Goal: Check status: Check status

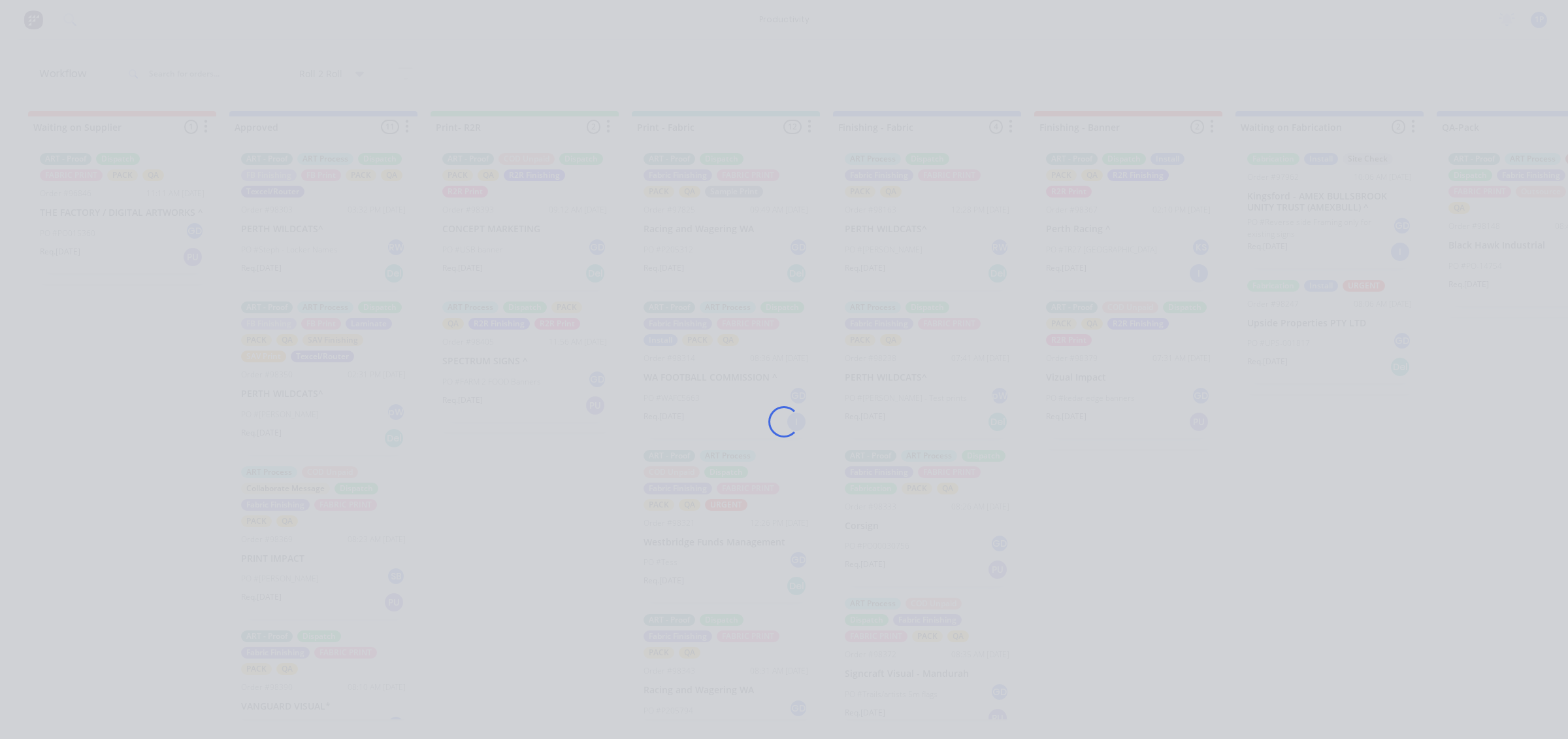
scroll to position [723, 0]
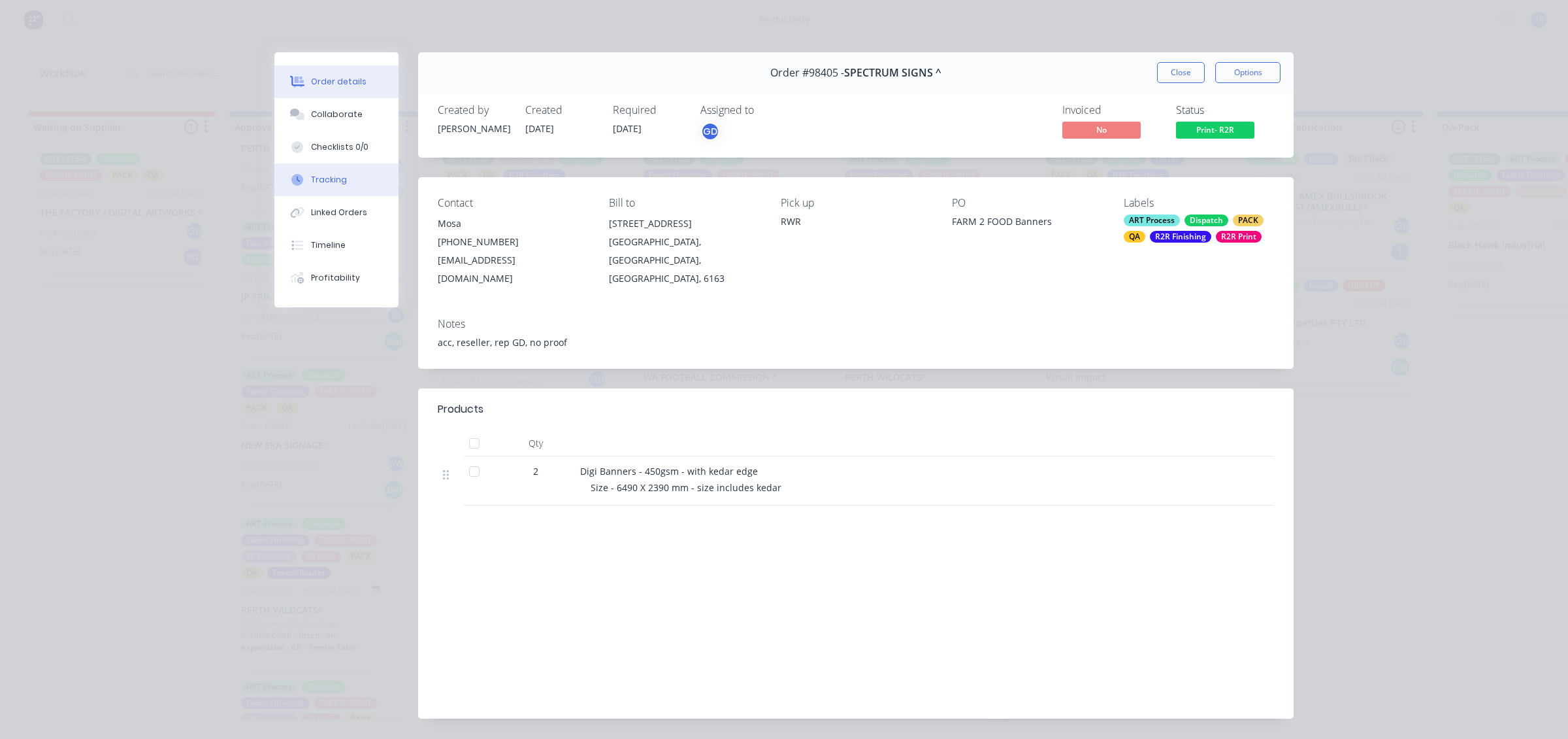
click at [317, 169] on button "Tracking" at bounding box center [337, 180] width 124 height 33
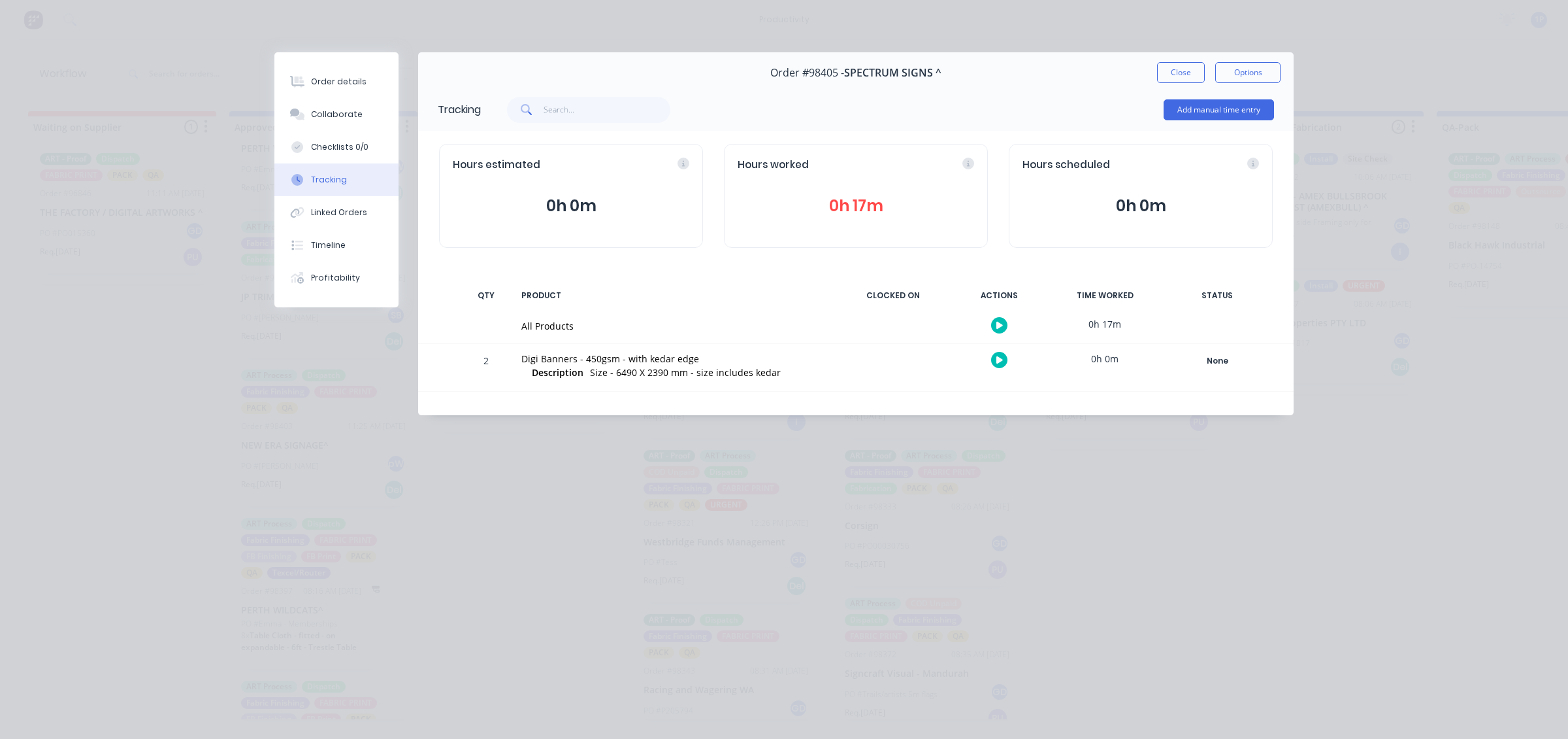
click at [987, 357] on div at bounding box center [999, 359] width 98 height 32
click at [991, 358] on button "button" at bounding box center [999, 359] width 16 height 16
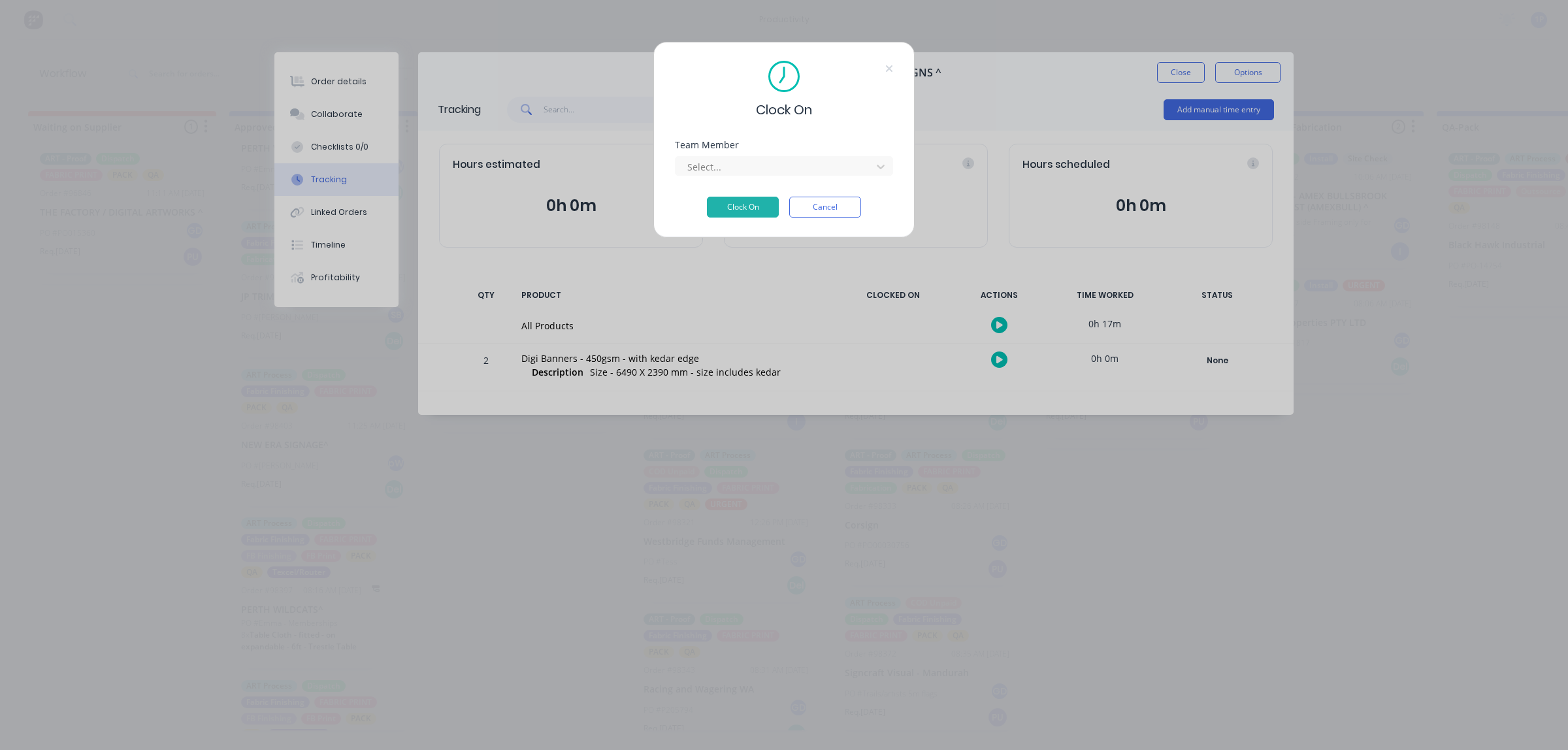
click at [725, 181] on div "Team Member Select..." at bounding box center [784, 169] width 218 height 56
click at [728, 177] on div "Team Member Select..." at bounding box center [784, 169] width 218 height 56
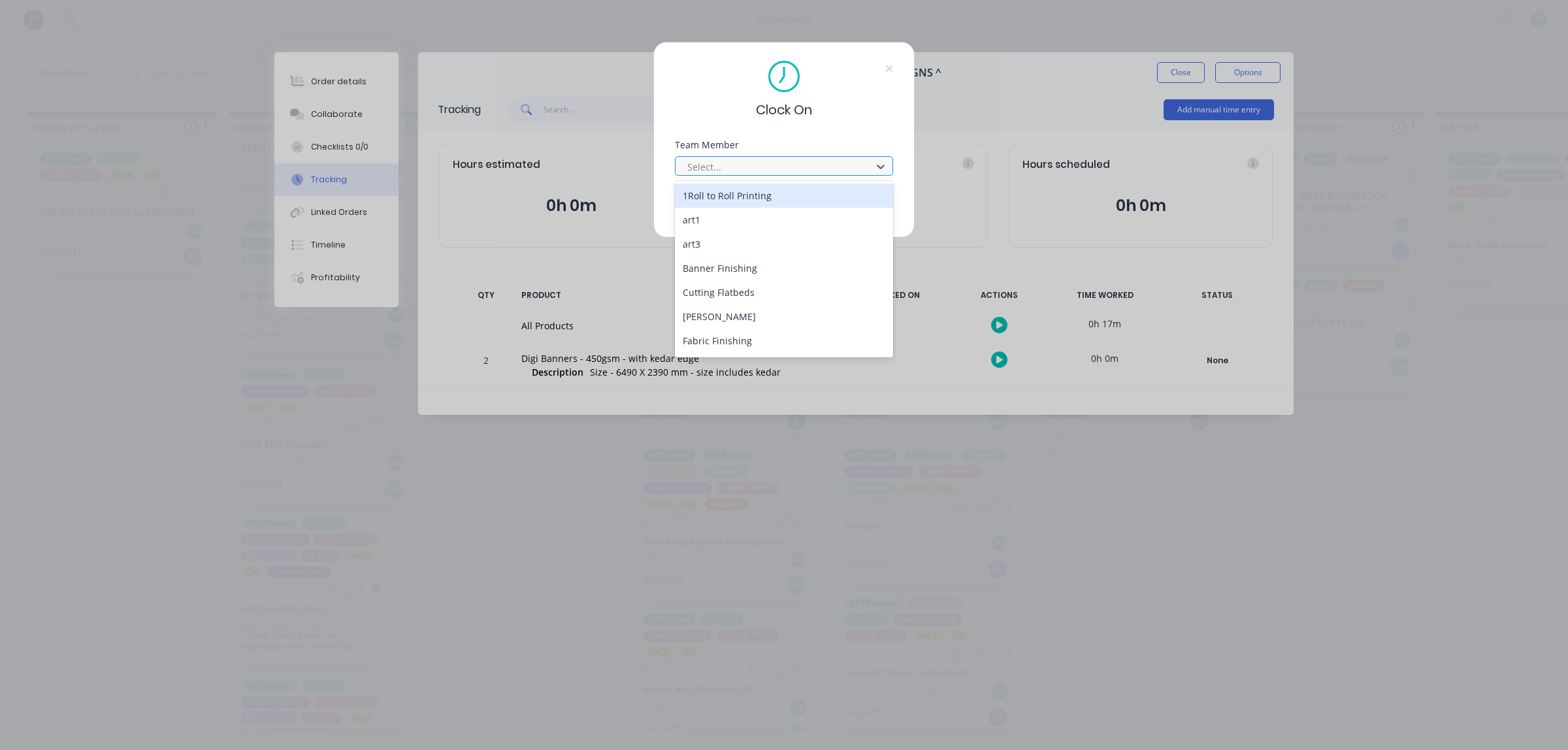
click at [735, 170] on div at bounding box center [776, 166] width 179 height 16
click at [729, 197] on div "1Roll to Roll Printing" at bounding box center [784, 195] width 218 height 24
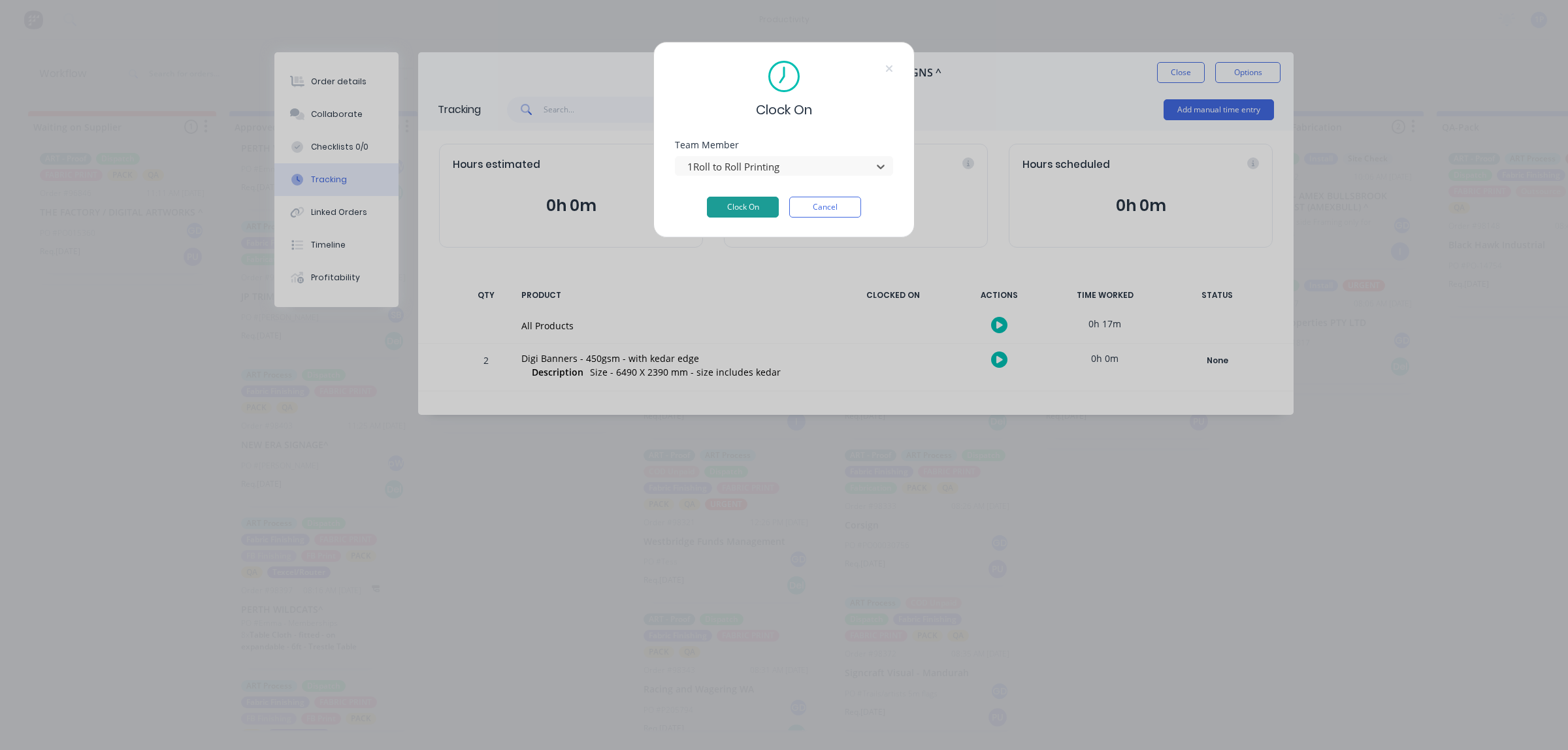
click at [728, 201] on button "Clock On" at bounding box center [742, 207] width 72 height 21
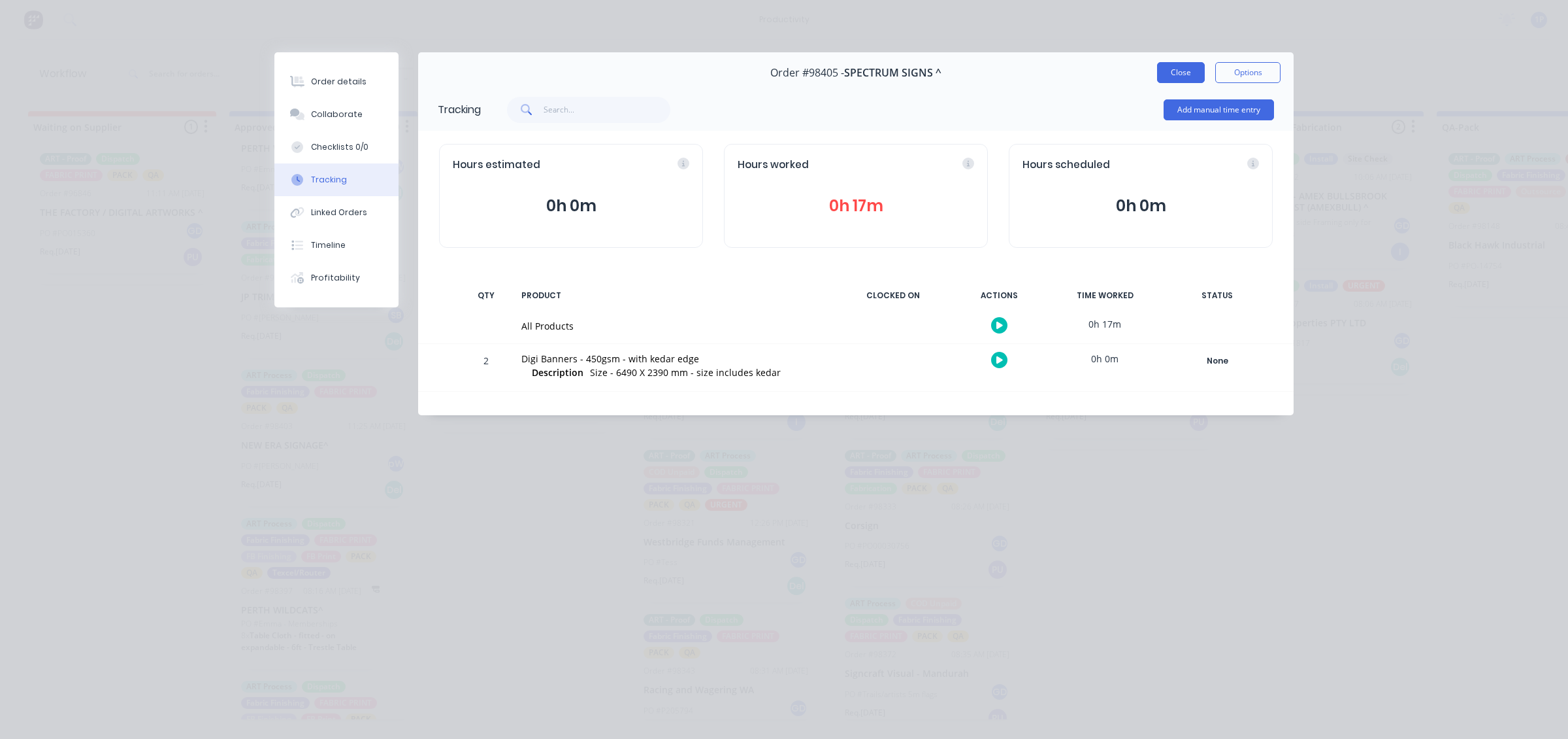
click at [1161, 72] on button "Close" at bounding box center [1181, 72] width 47 height 21
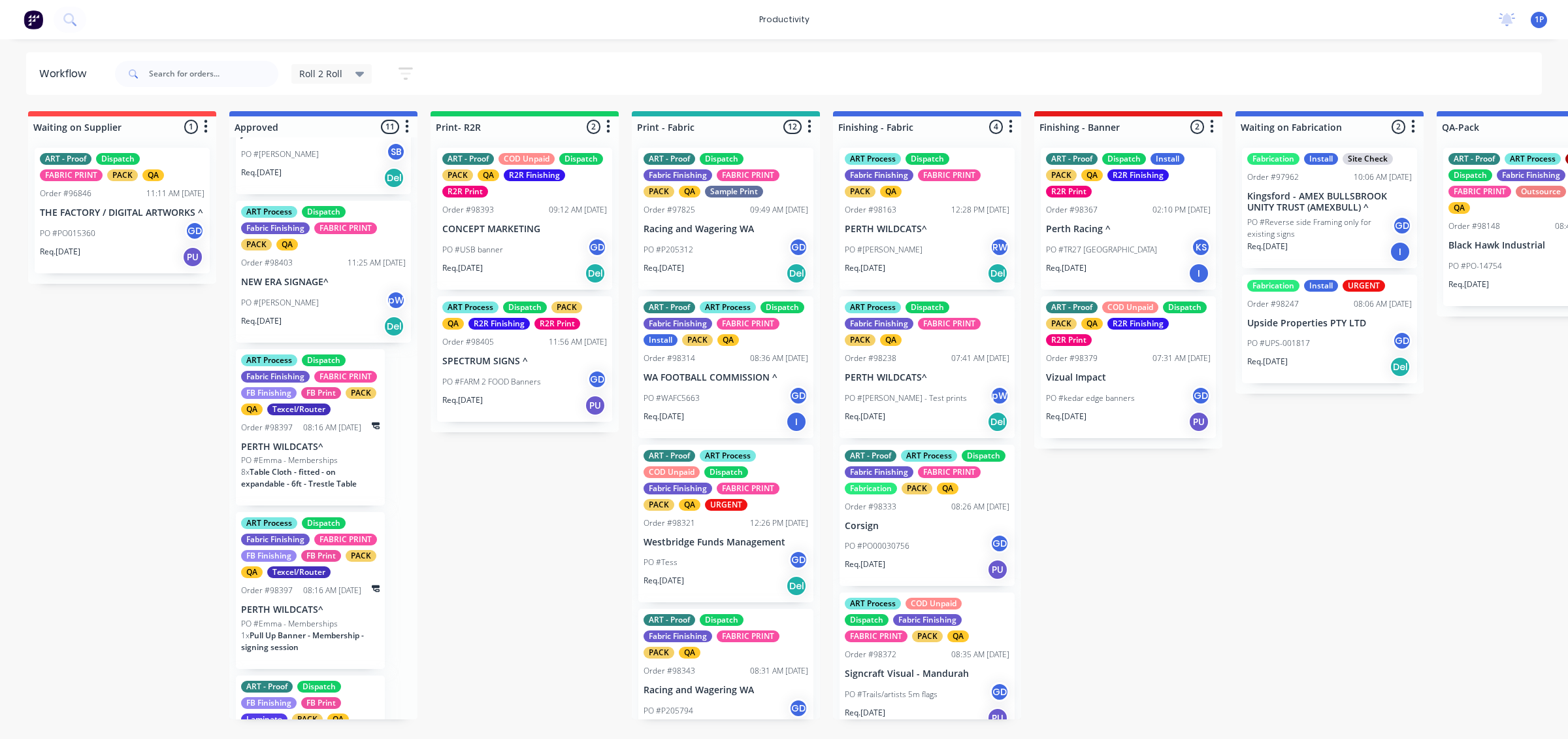
scroll to position [883, 0]
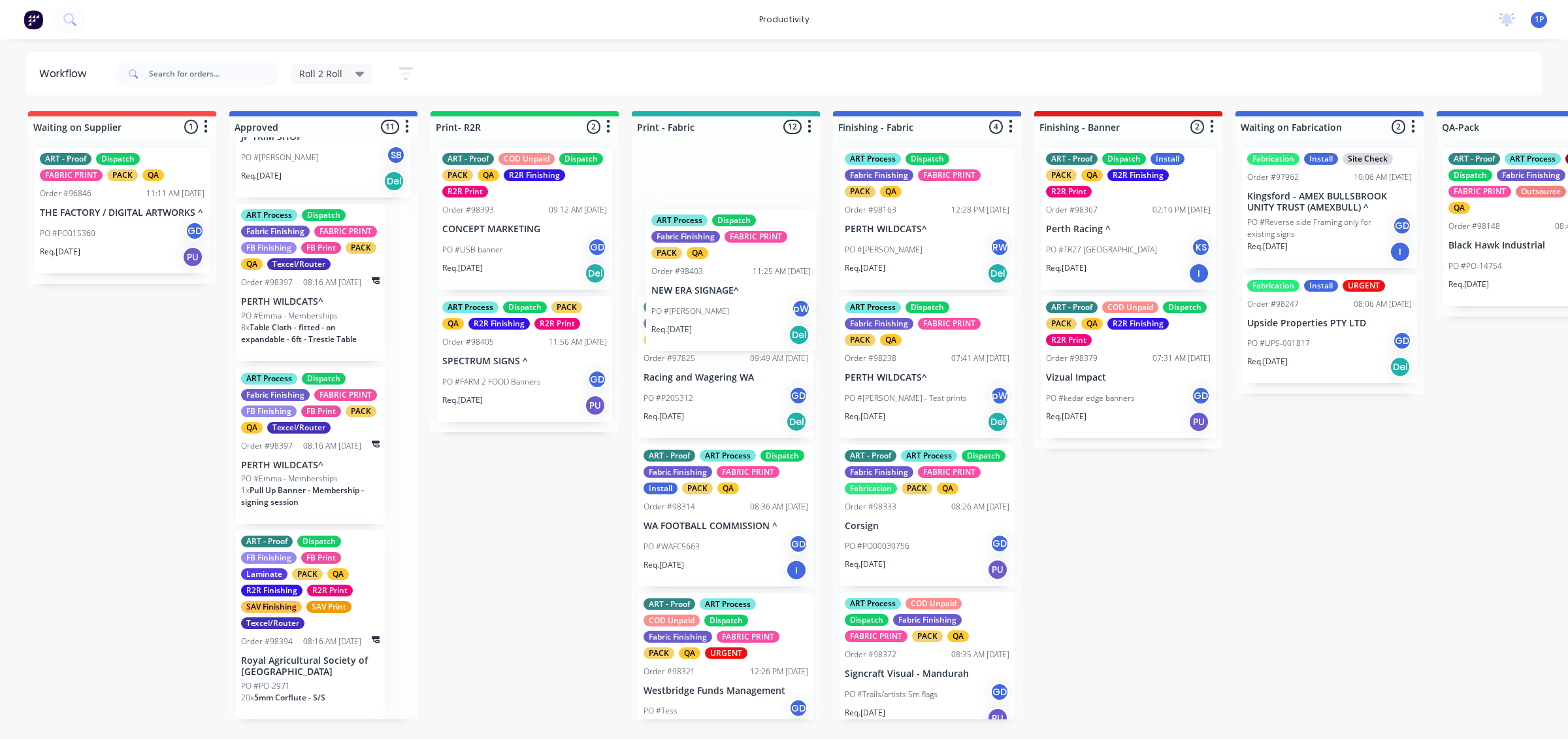
drag, startPoint x: 334, startPoint y: 294, endPoint x: 755, endPoint y: 285, distance: 421.1
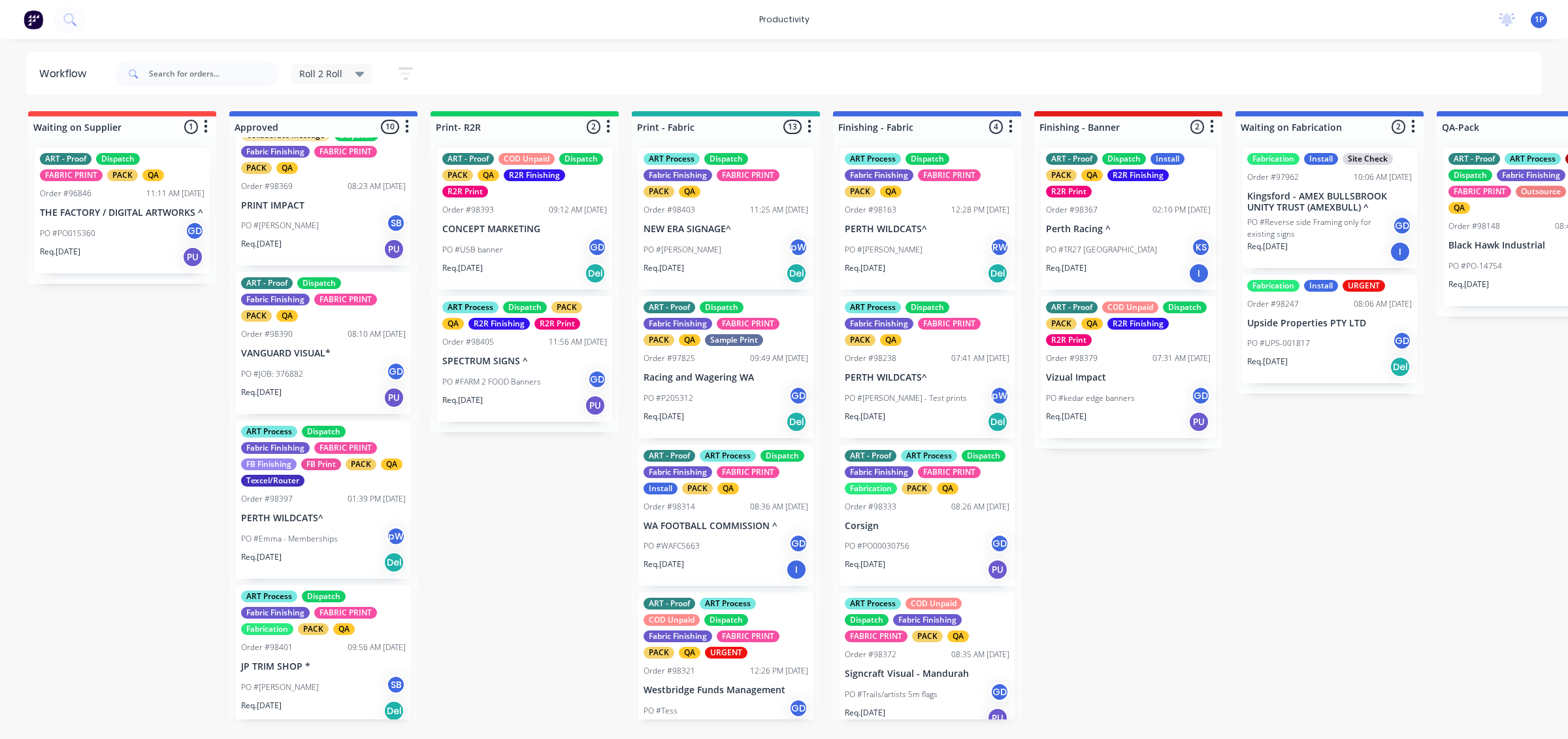
scroll to position [271, 0]
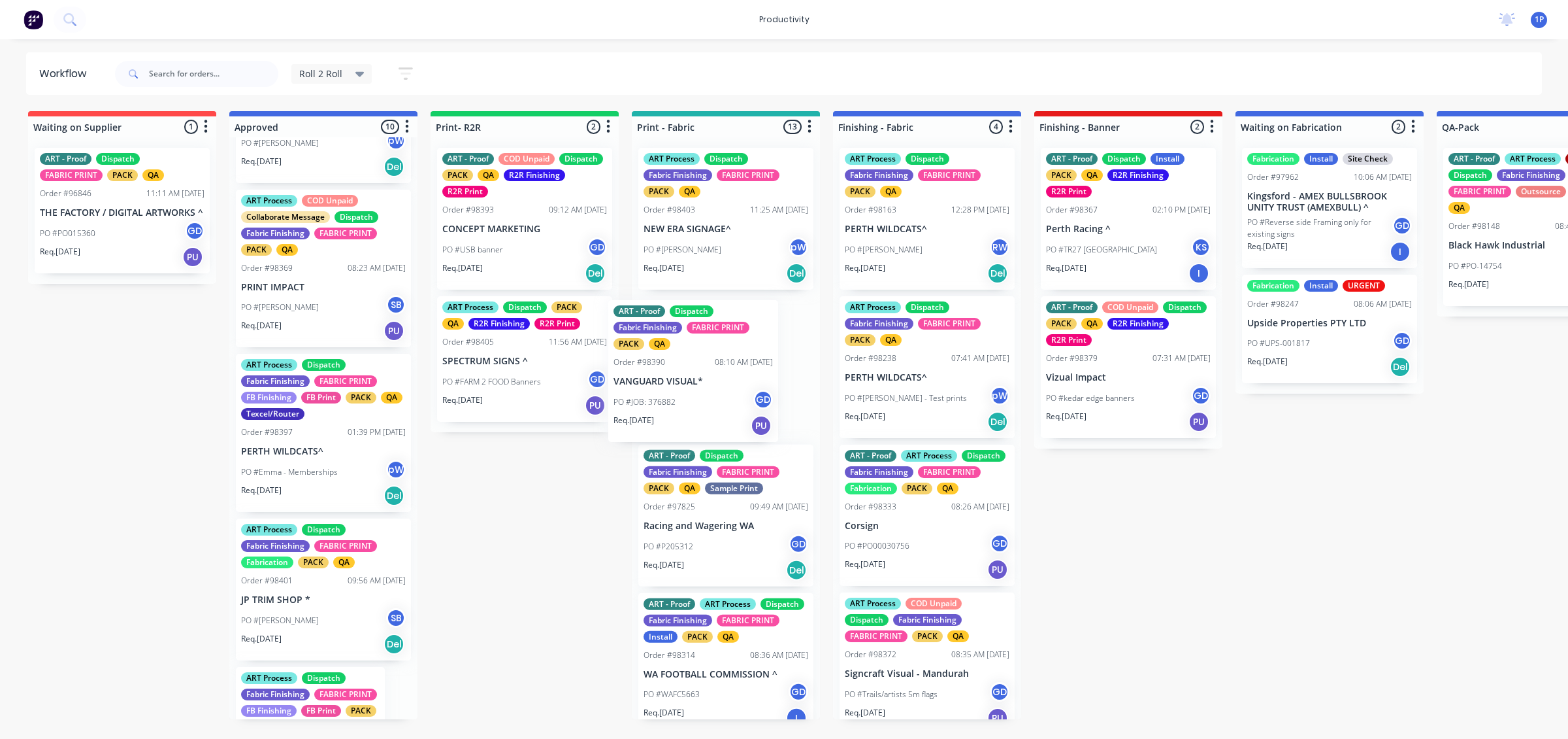
drag, startPoint x: 397, startPoint y: 485, endPoint x: 737, endPoint y: 429, distance: 344.6
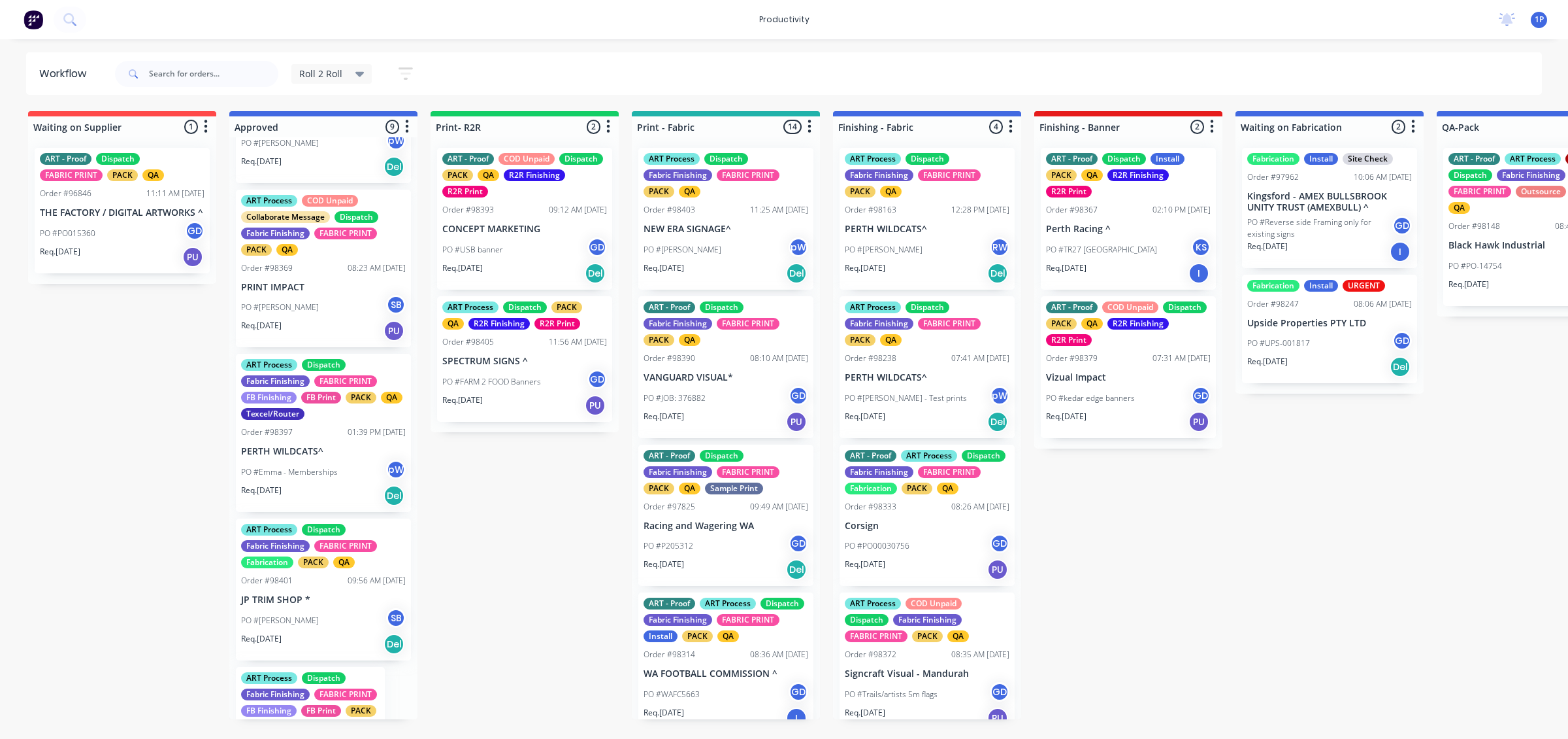
scroll to position [268, 0]
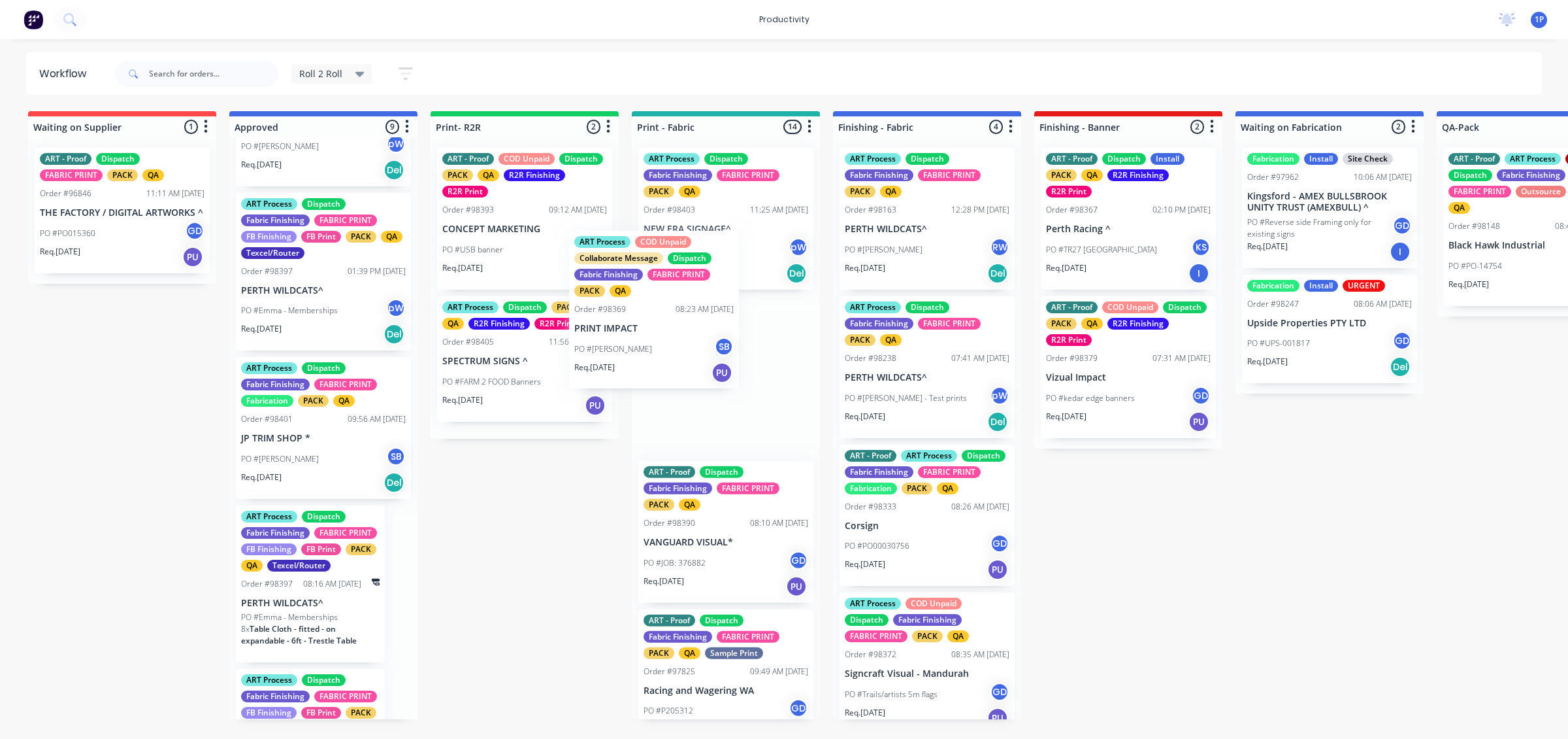
drag, startPoint x: 340, startPoint y: 334, endPoint x: 691, endPoint y: 359, distance: 351.9
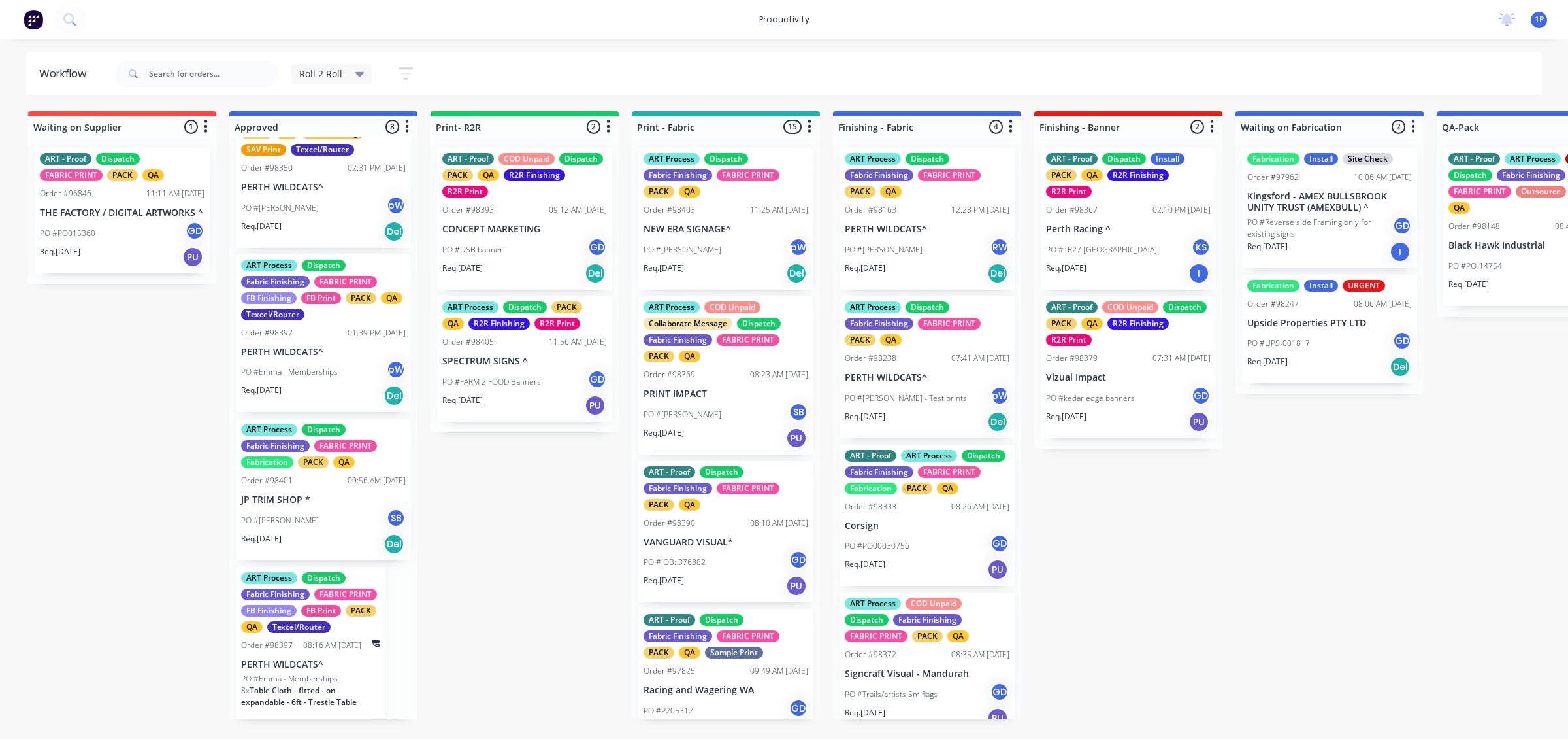
scroll to position [245, 0]
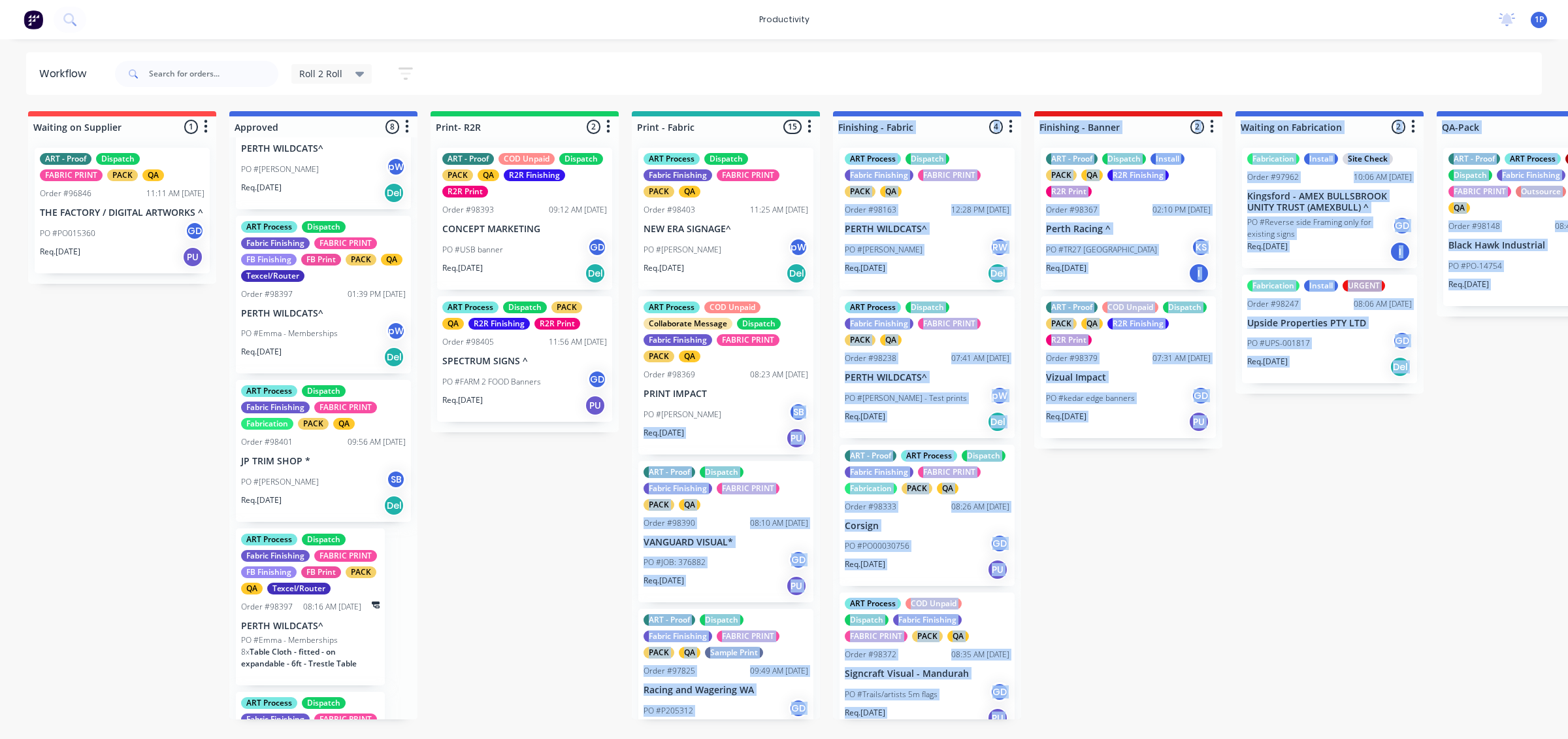
drag, startPoint x: 378, startPoint y: 492, endPoint x: 747, endPoint y: 425, distance: 375.0
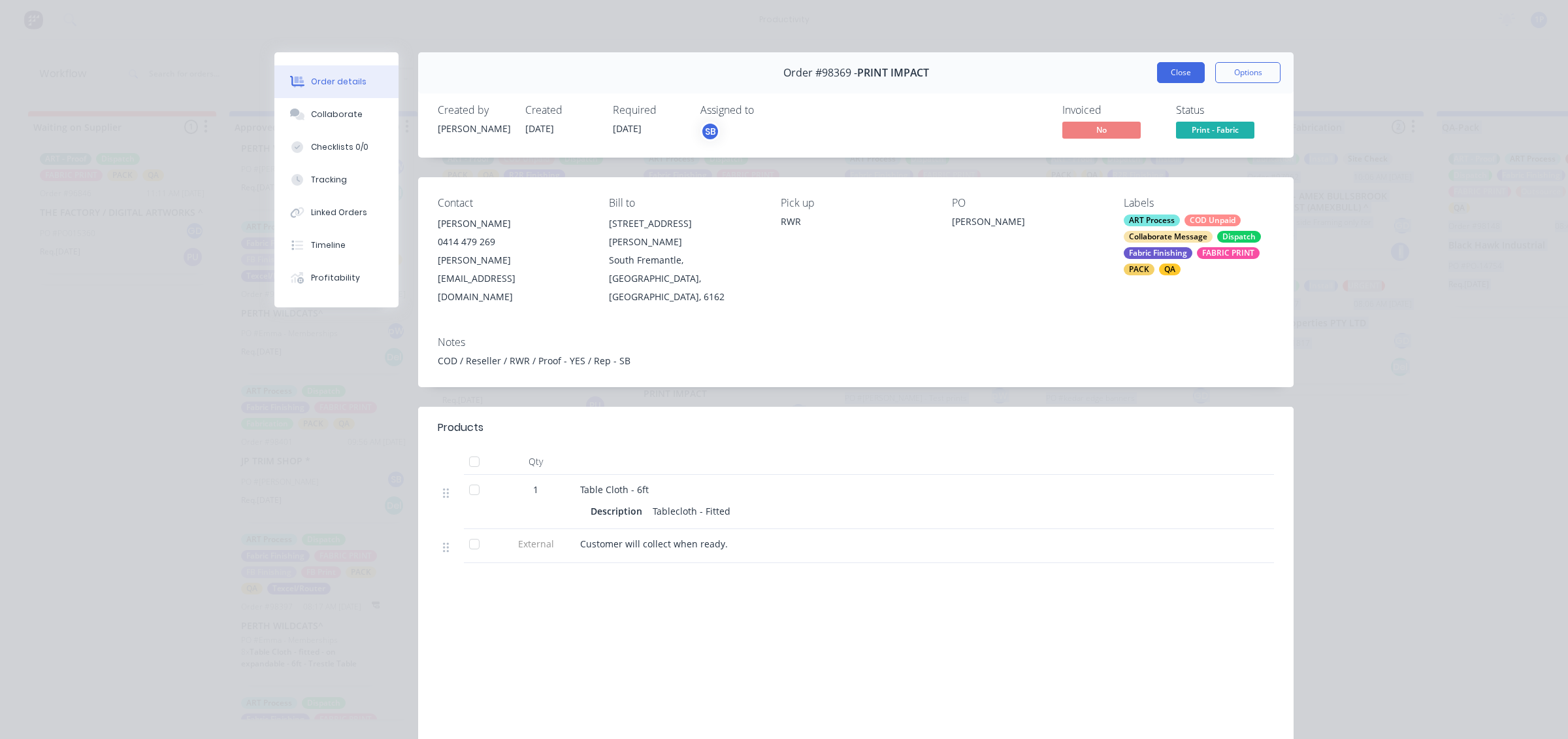
click at [1160, 69] on button "Close" at bounding box center [1181, 72] width 47 height 21
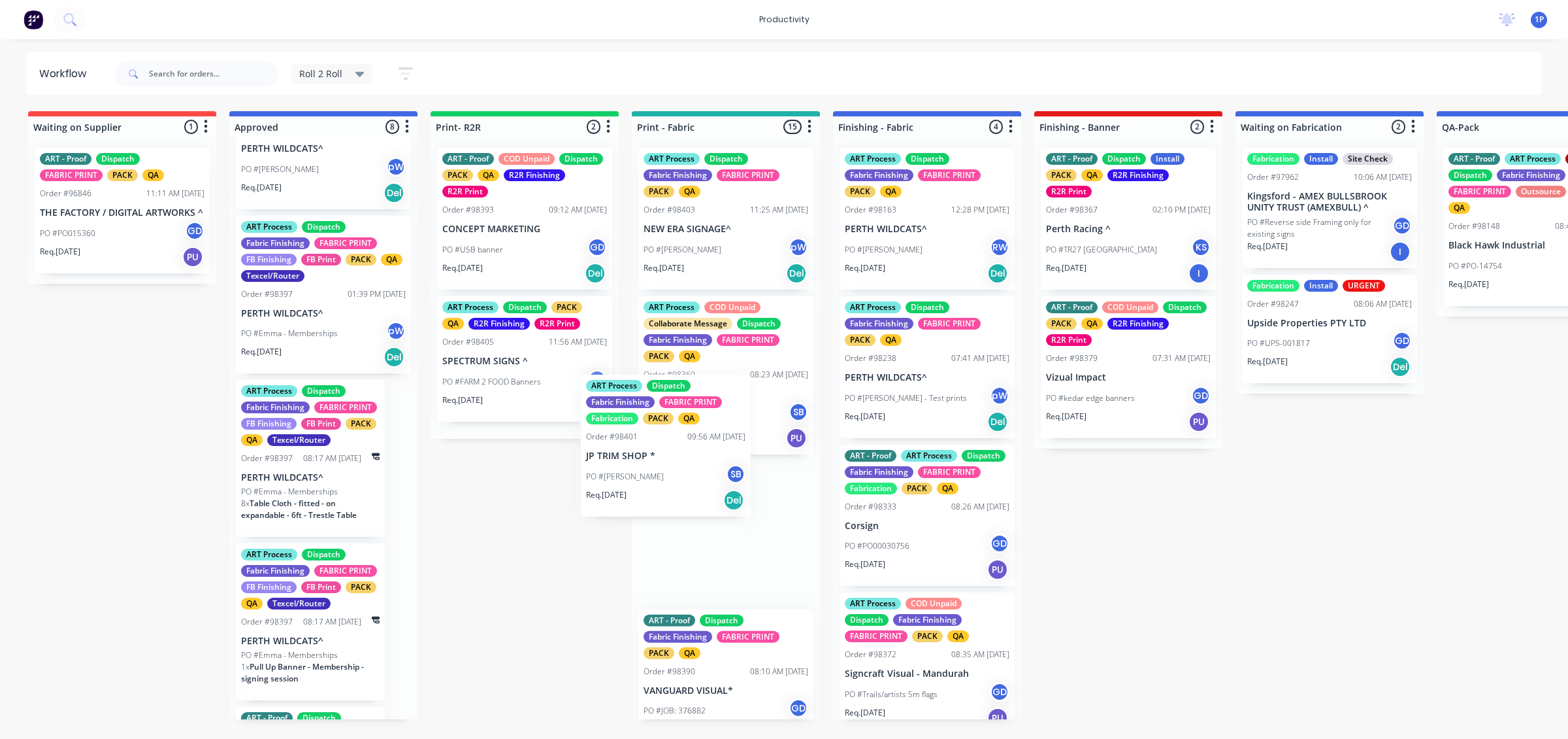
drag, startPoint x: 319, startPoint y: 510, endPoint x: 775, endPoint y: 481, distance: 456.9
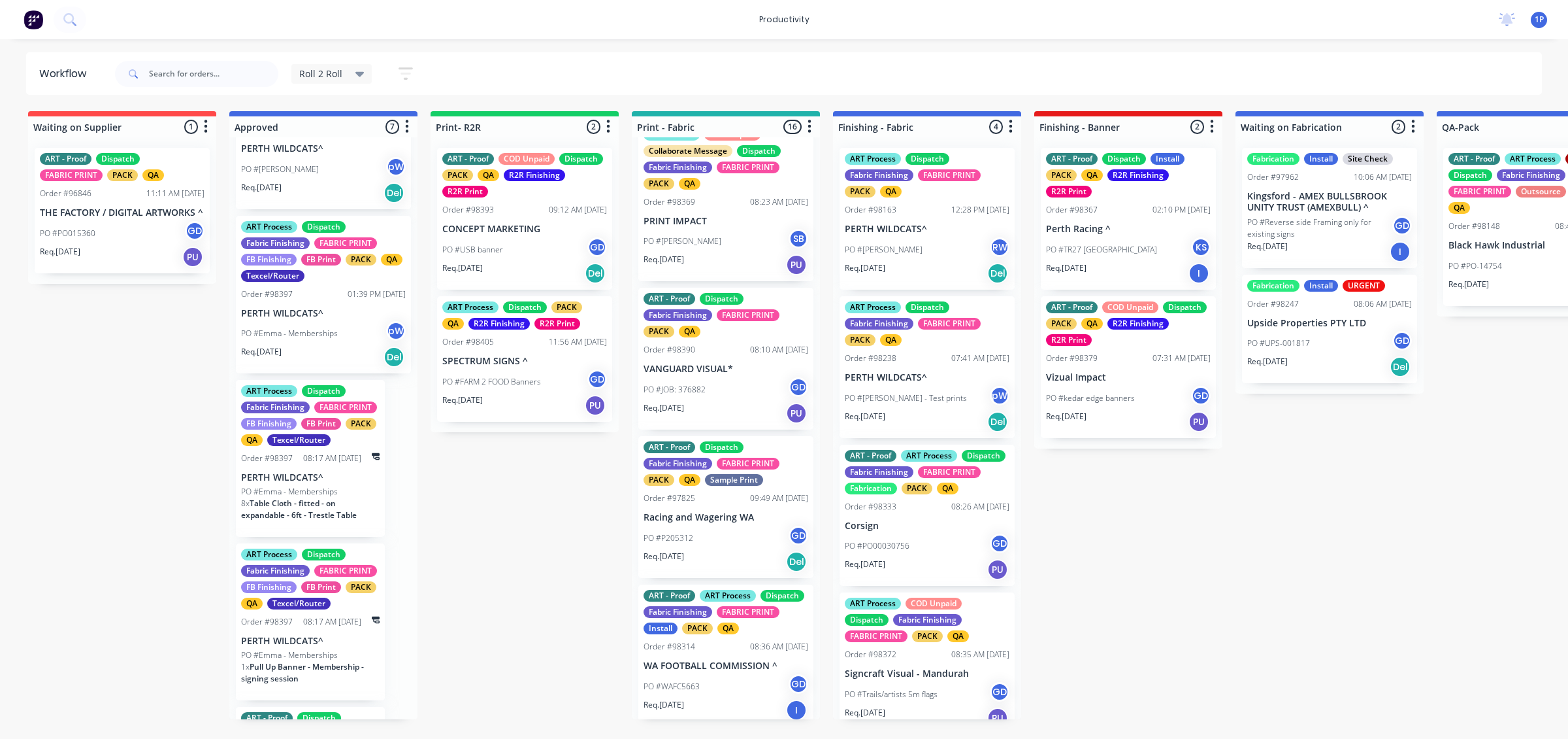
scroll to position [327, 0]
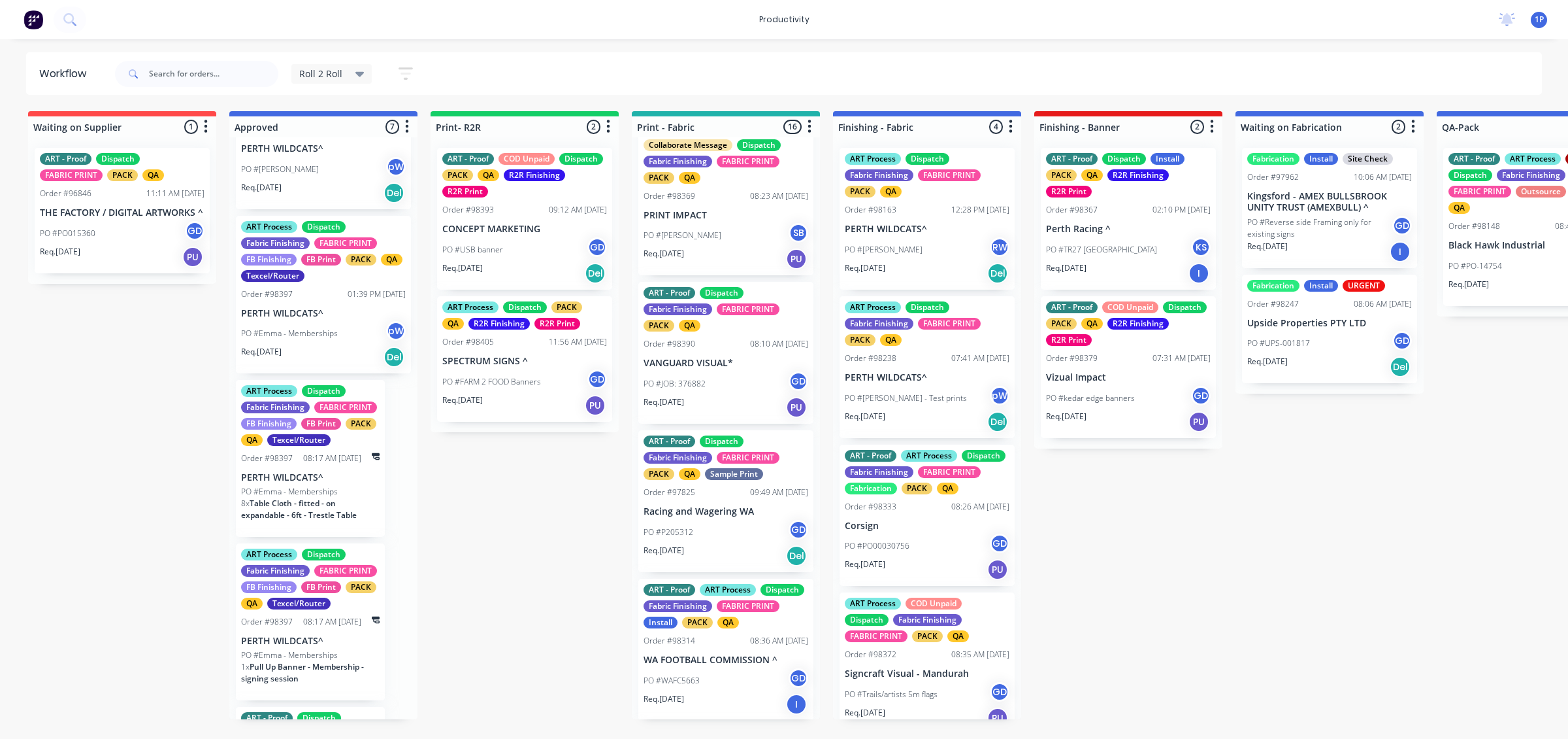
click at [756, 244] on div "PO #[PERSON_NAME]" at bounding box center [726, 236] width 165 height 25
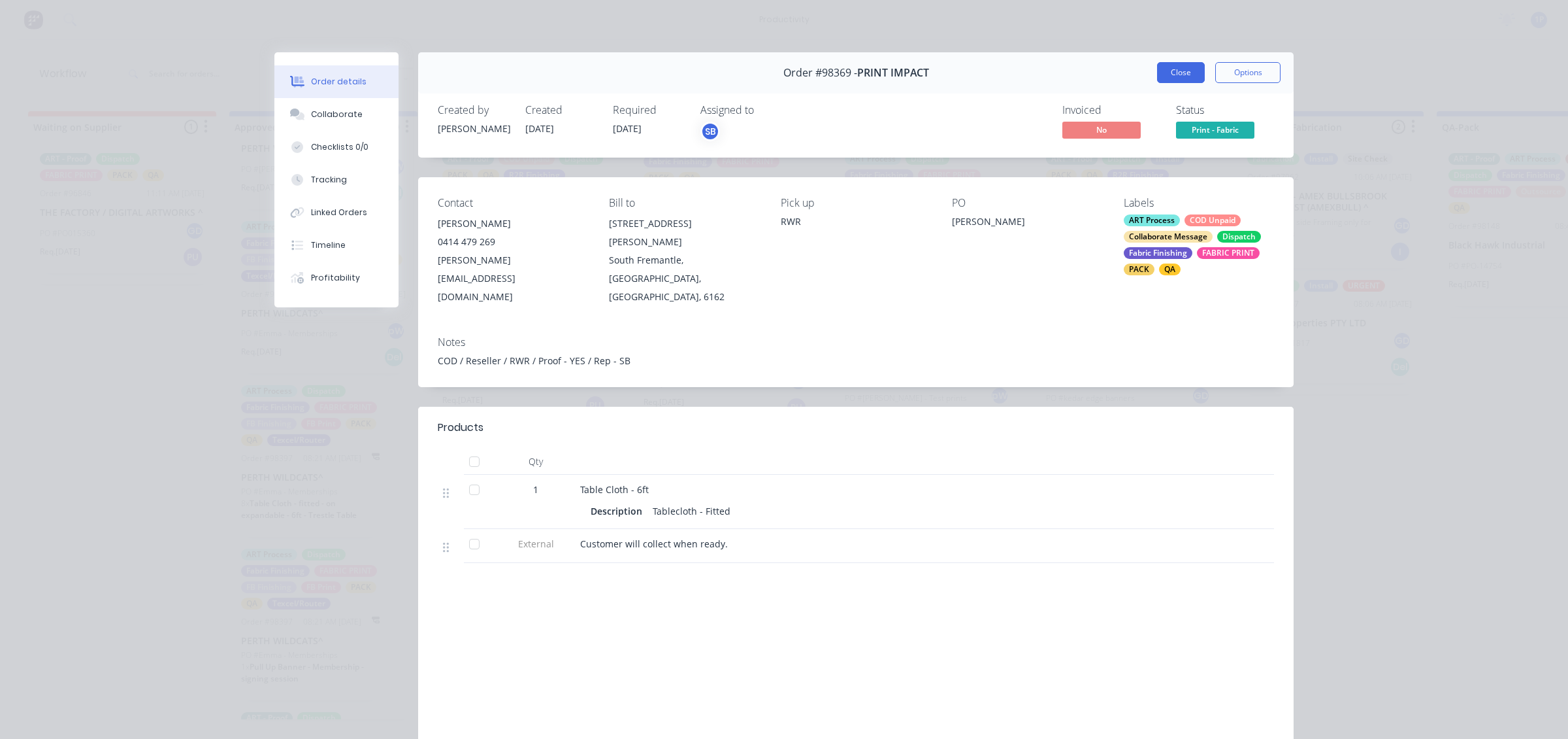
click at [1180, 77] on button "Close" at bounding box center [1181, 72] width 47 height 21
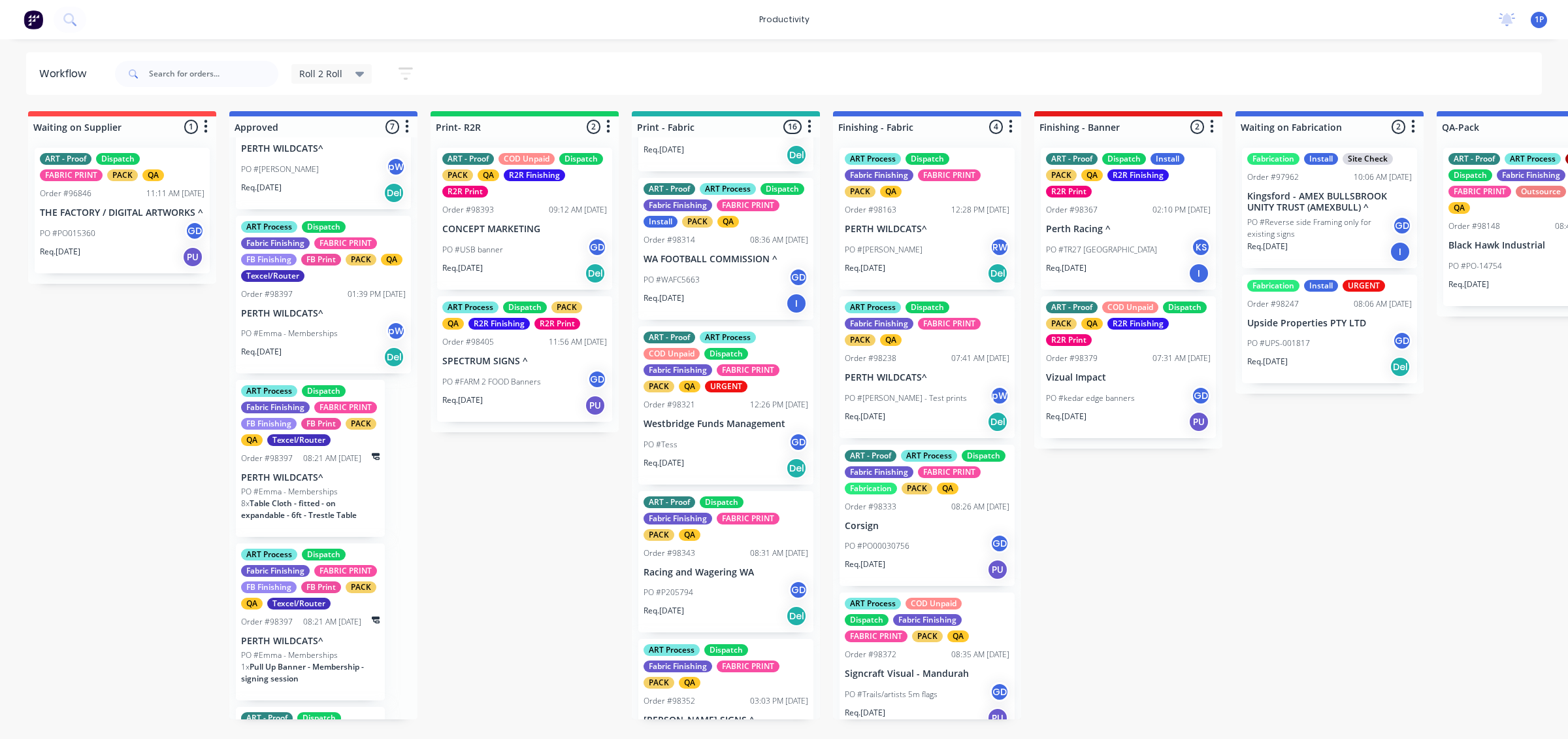
scroll to position [736, 0]
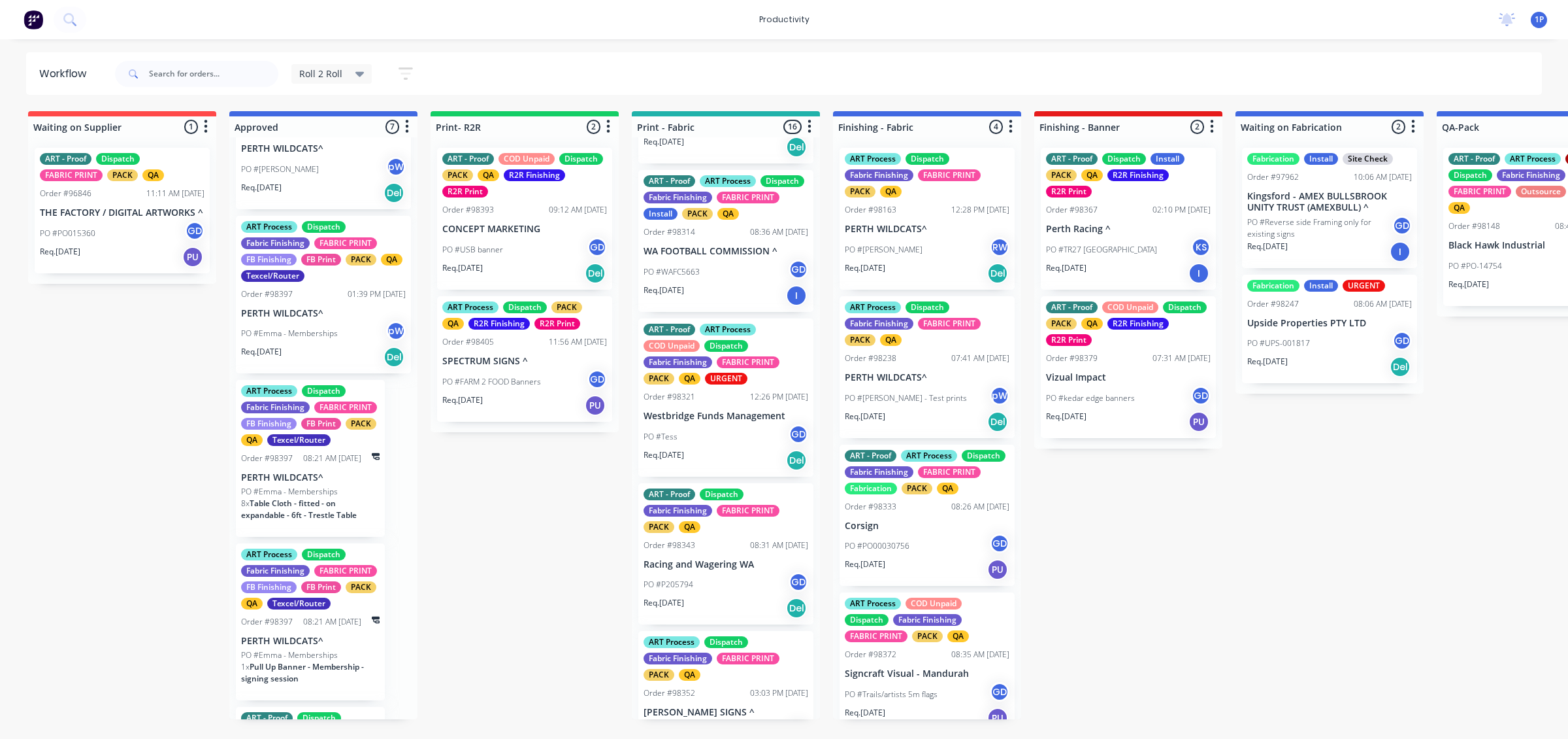
click at [735, 466] on div "Req. [DATE] Del" at bounding box center [726, 460] width 165 height 23
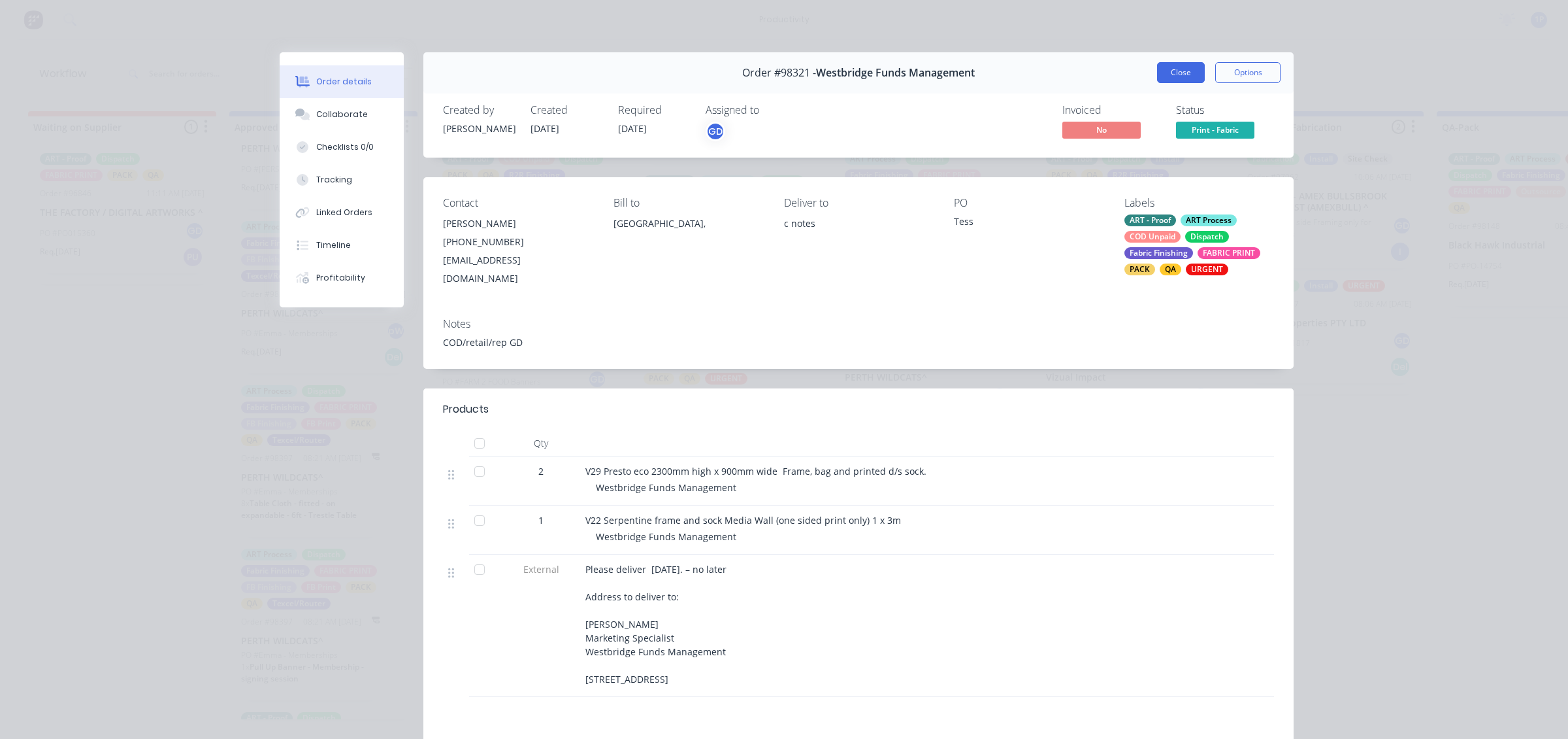
click at [1177, 65] on button "Close" at bounding box center [1181, 72] width 47 height 21
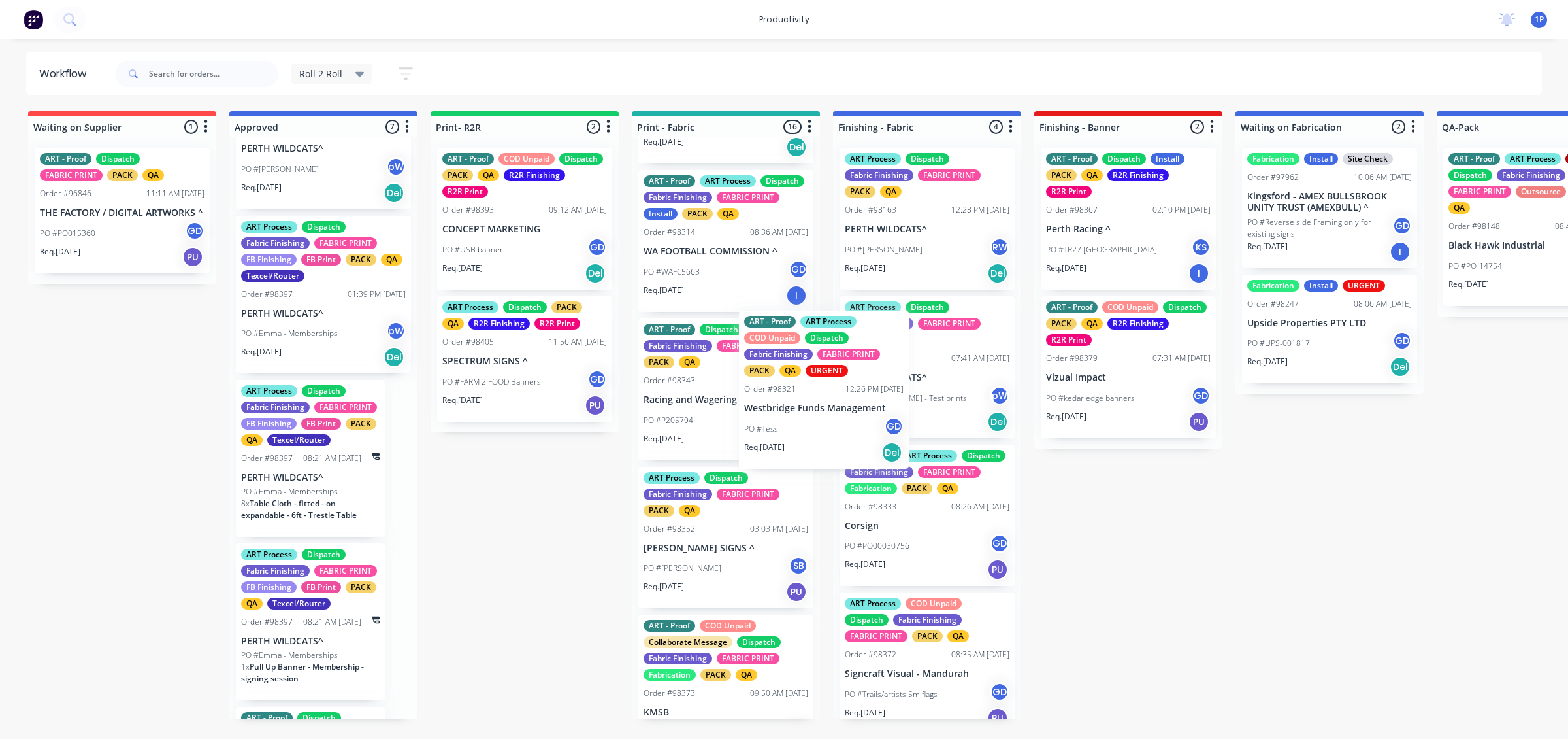
drag, startPoint x: 723, startPoint y: 441, endPoint x: 941, endPoint y: 394, distance: 223.0
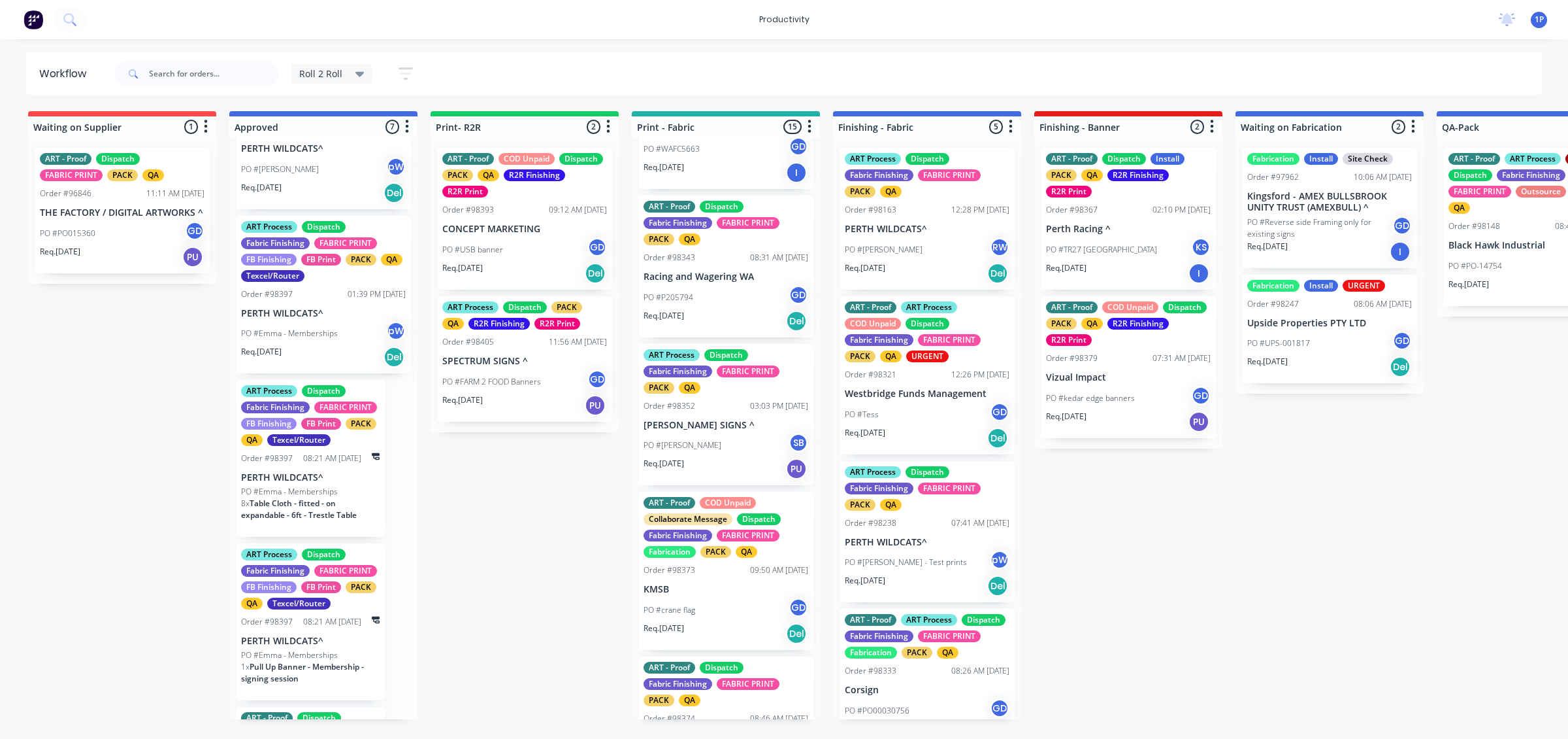
scroll to position [899, 0]
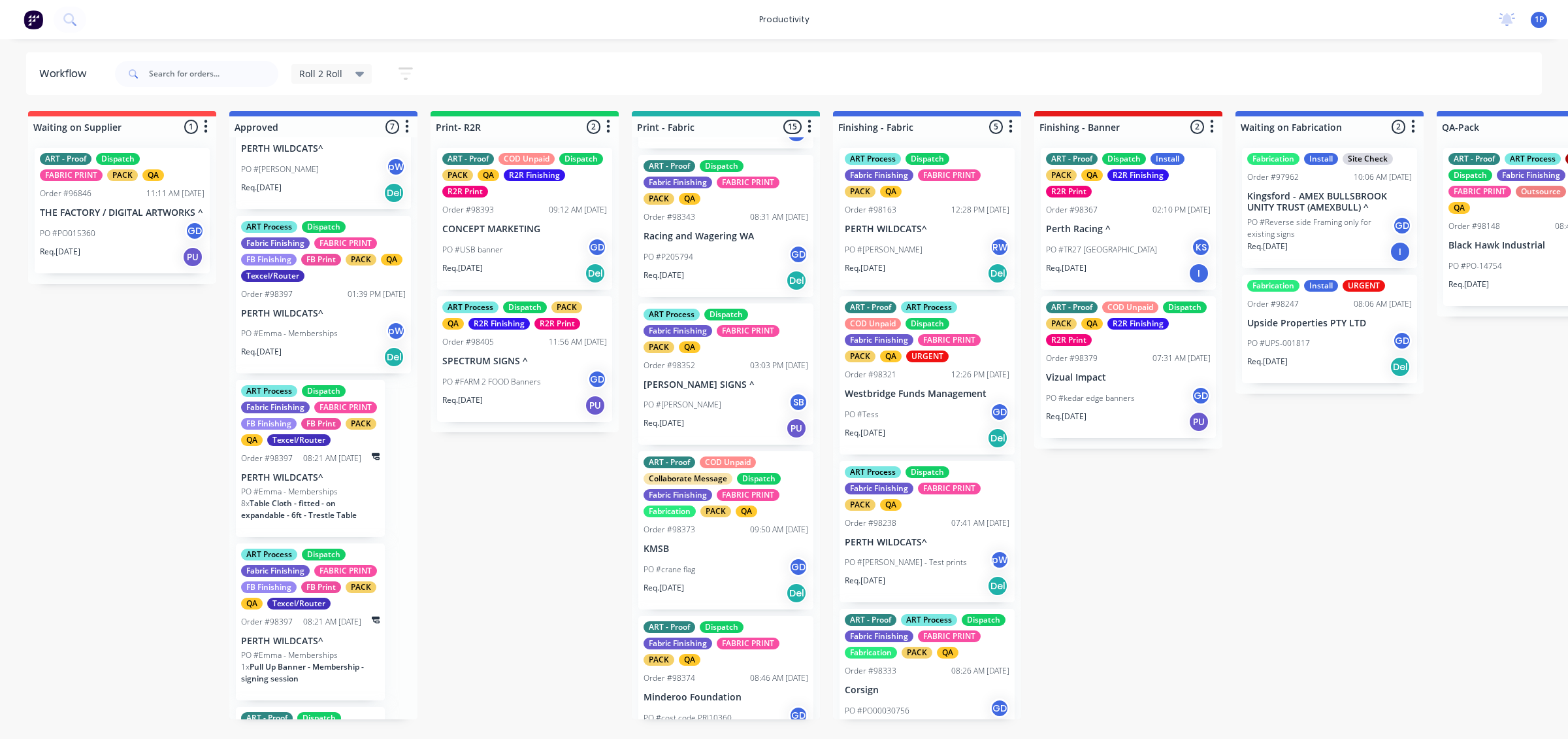
click at [728, 408] on div "PO #[PERSON_NAME] SB" at bounding box center [726, 405] width 165 height 25
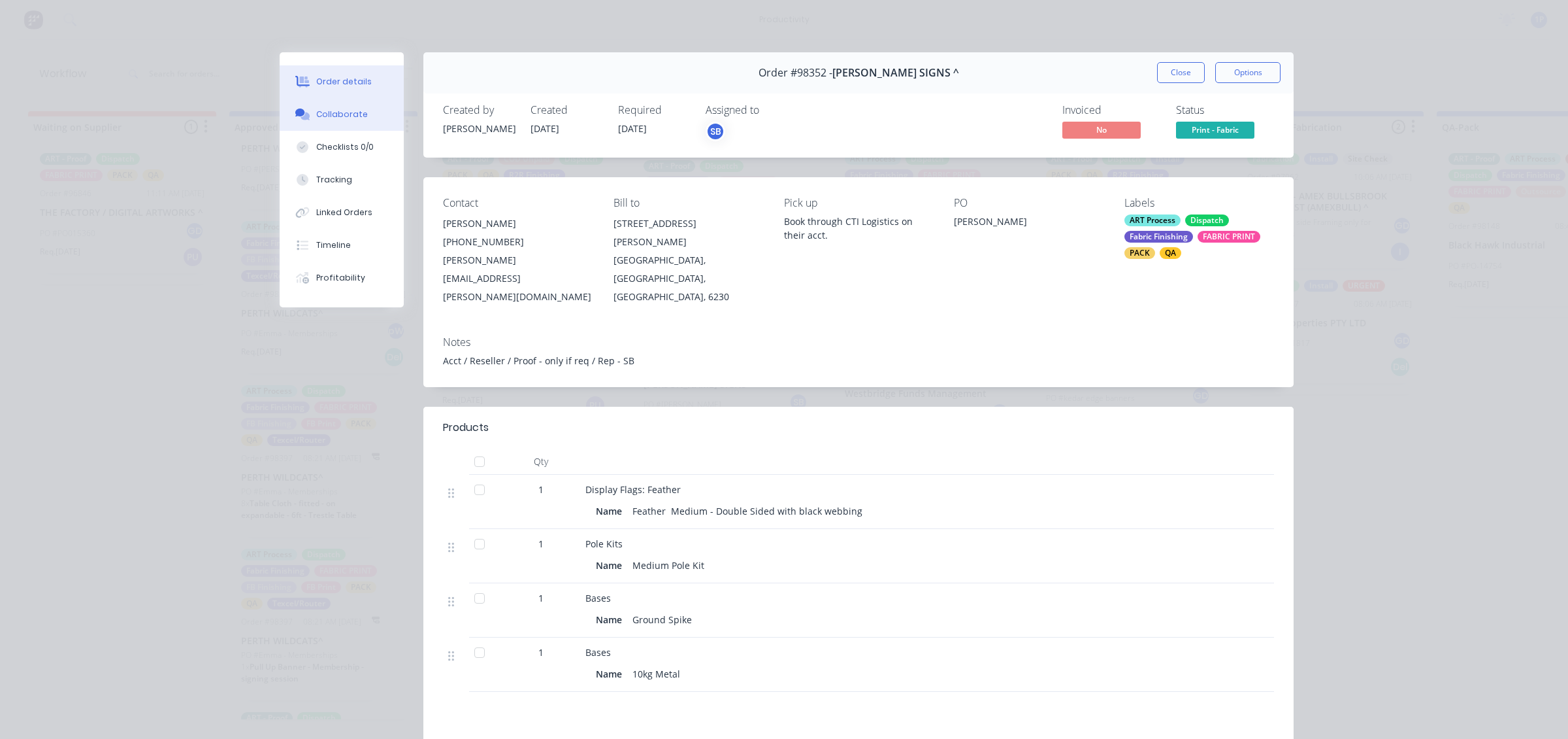
click at [305, 111] on div at bounding box center [302, 114] width 19 height 12
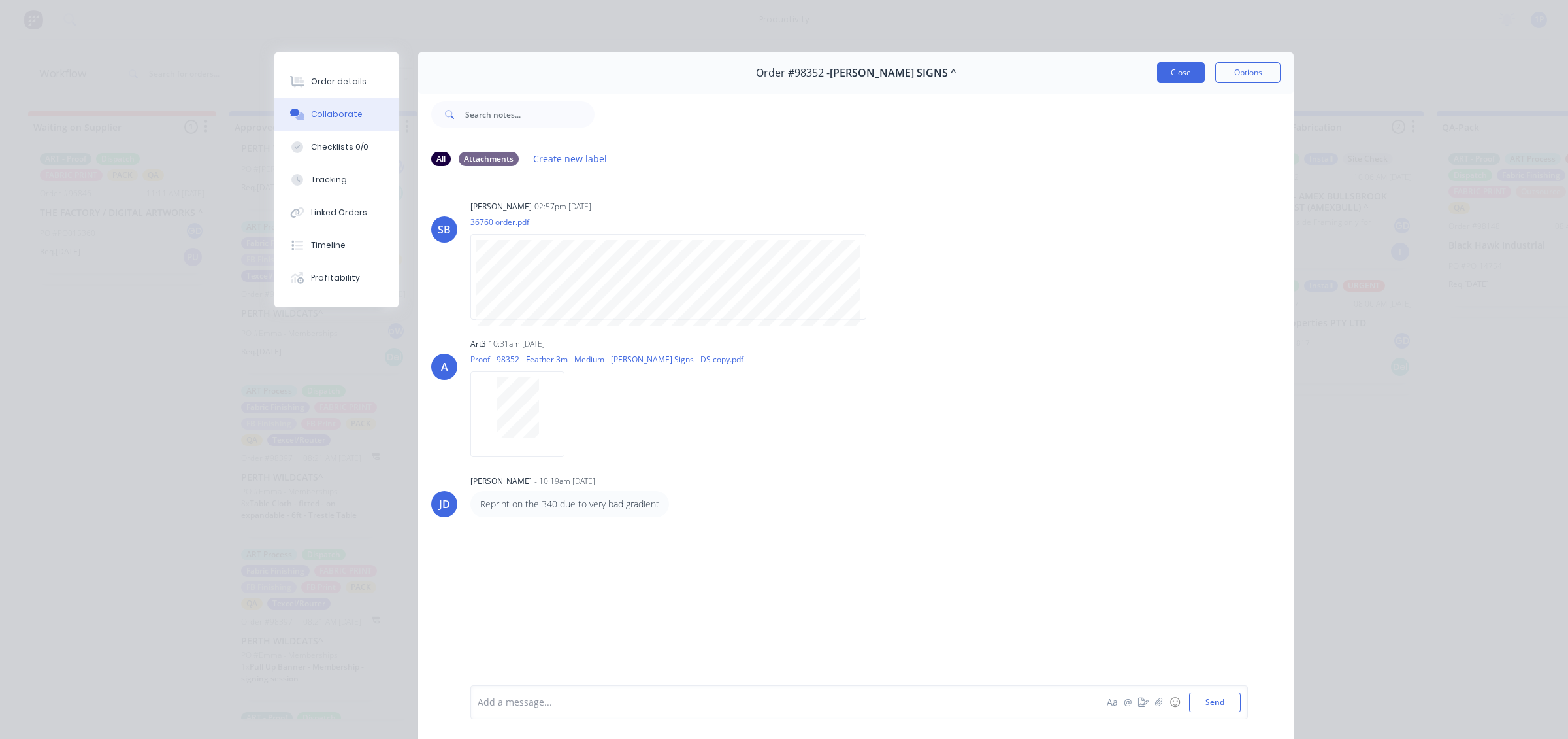
click at [1164, 66] on button "Close" at bounding box center [1181, 72] width 47 height 21
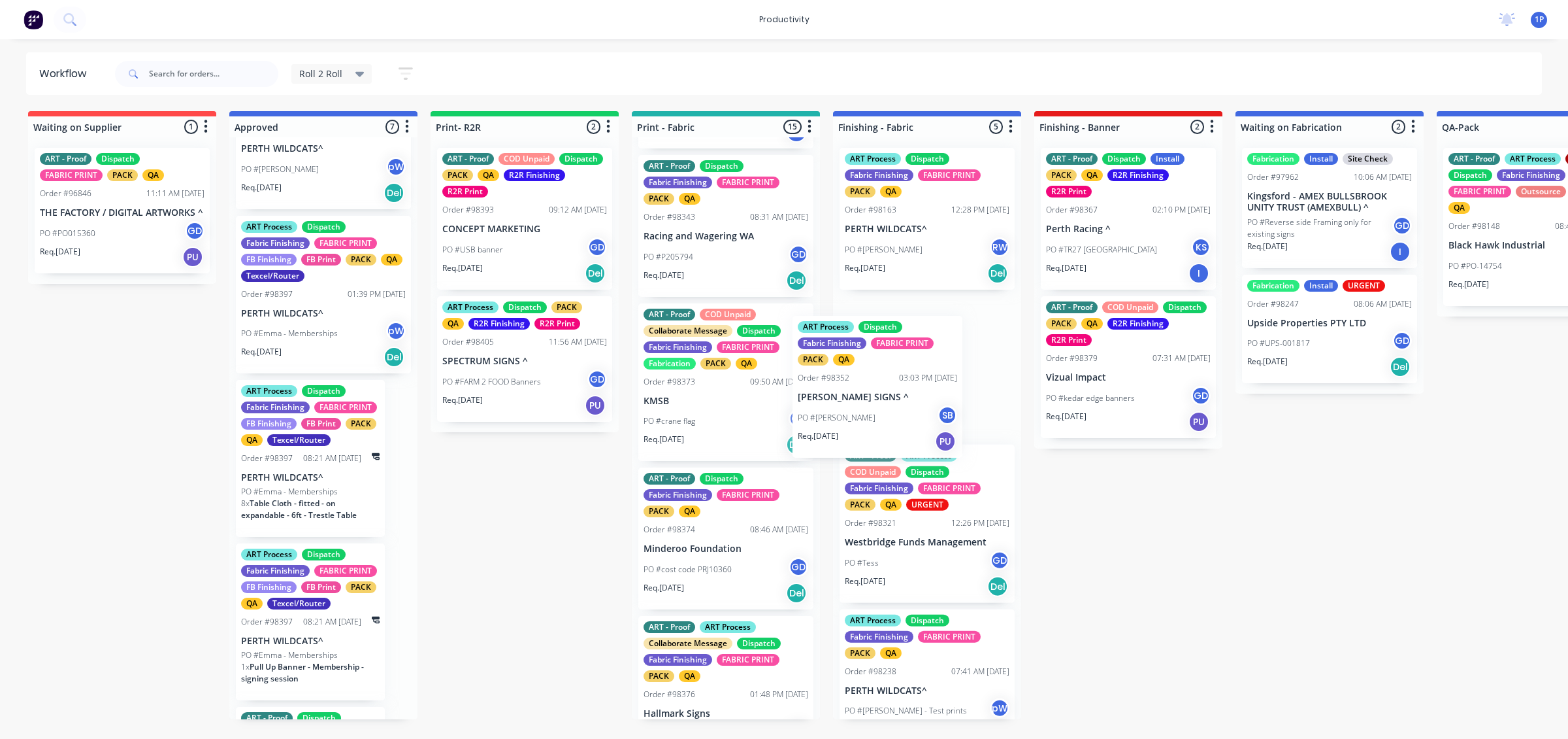
drag, startPoint x: 749, startPoint y: 435, endPoint x: 916, endPoint y: 430, distance: 167.1
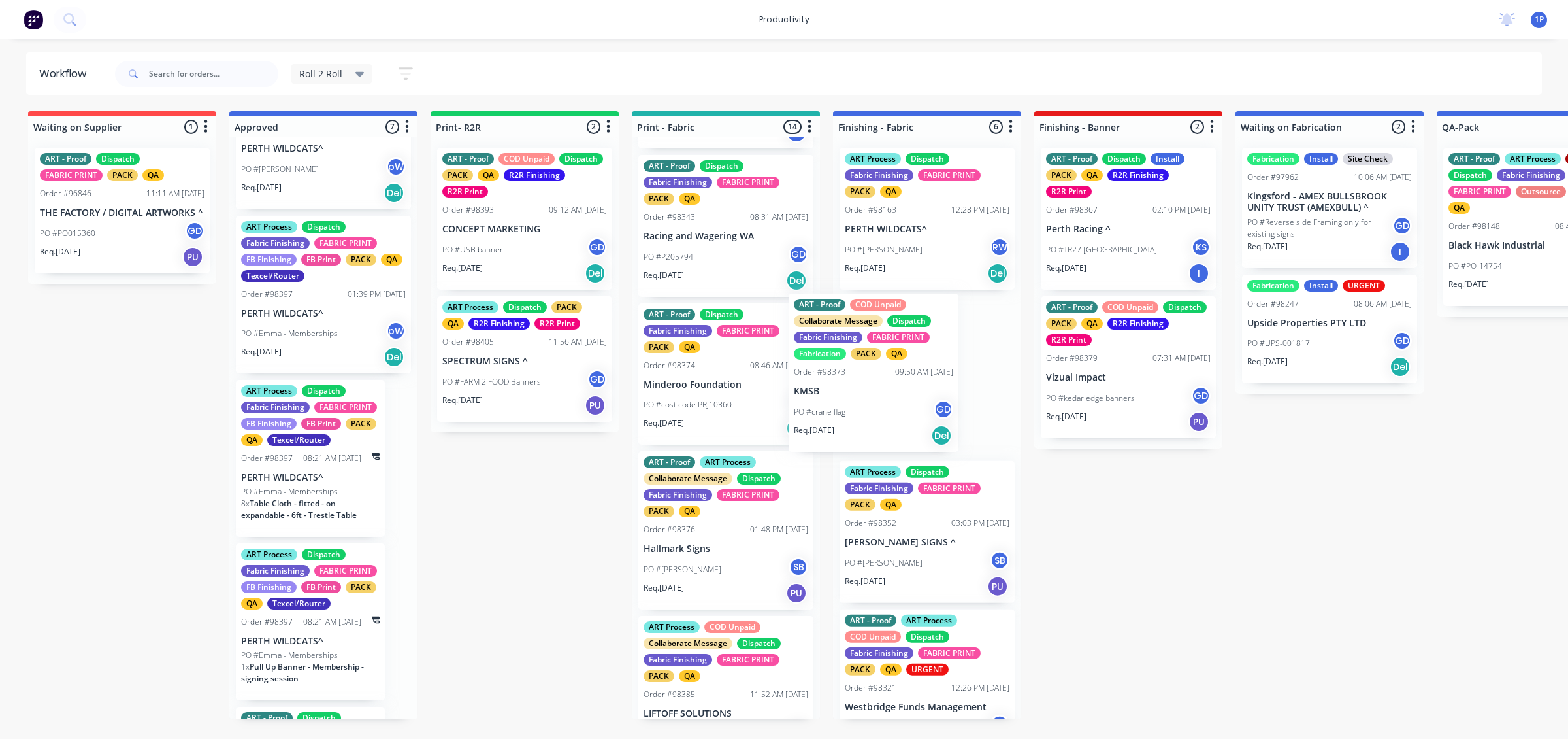
drag, startPoint x: 745, startPoint y: 464, endPoint x: 903, endPoint y: 436, distance: 160.5
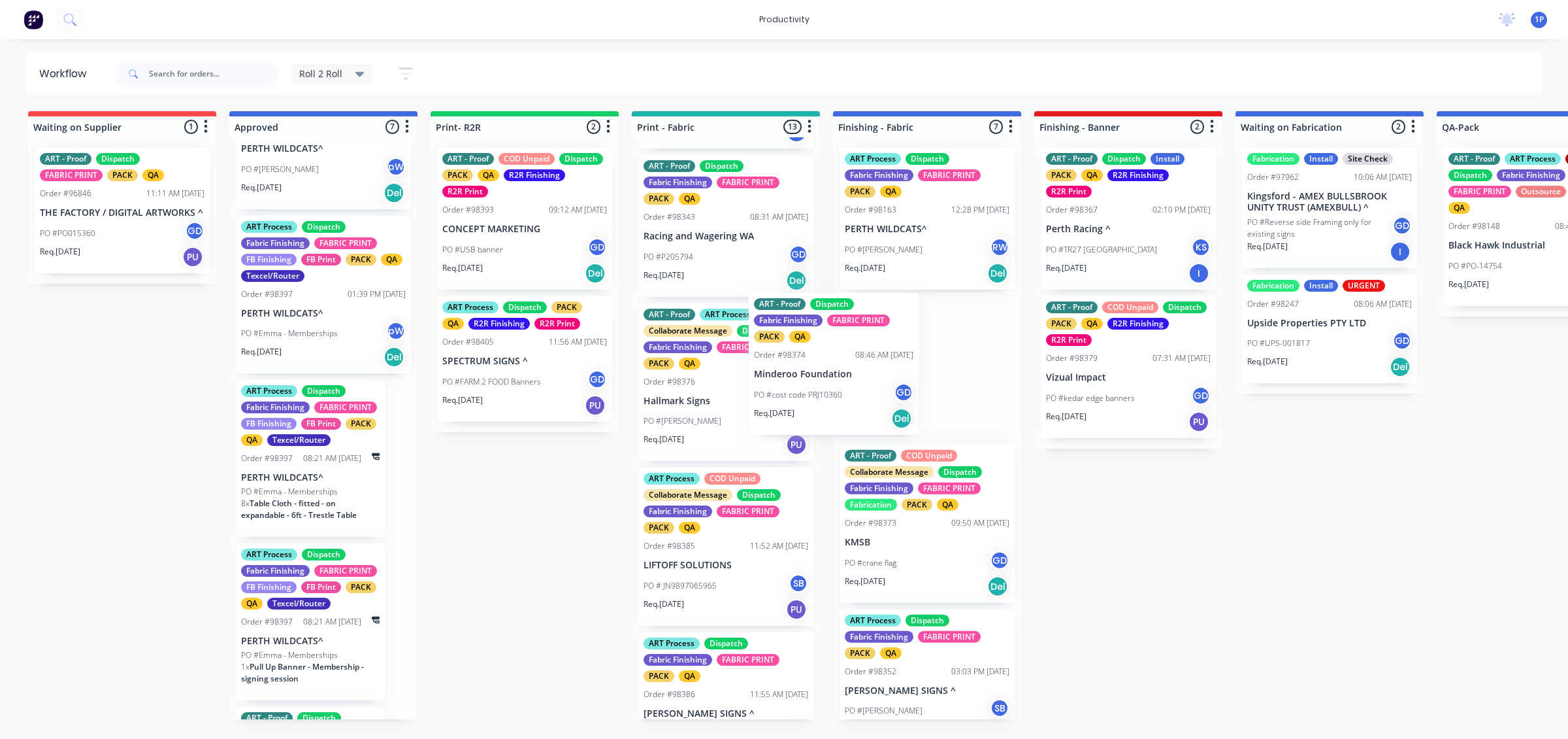
drag, startPoint x: 740, startPoint y: 442, endPoint x: 892, endPoint y: 410, distance: 155.3
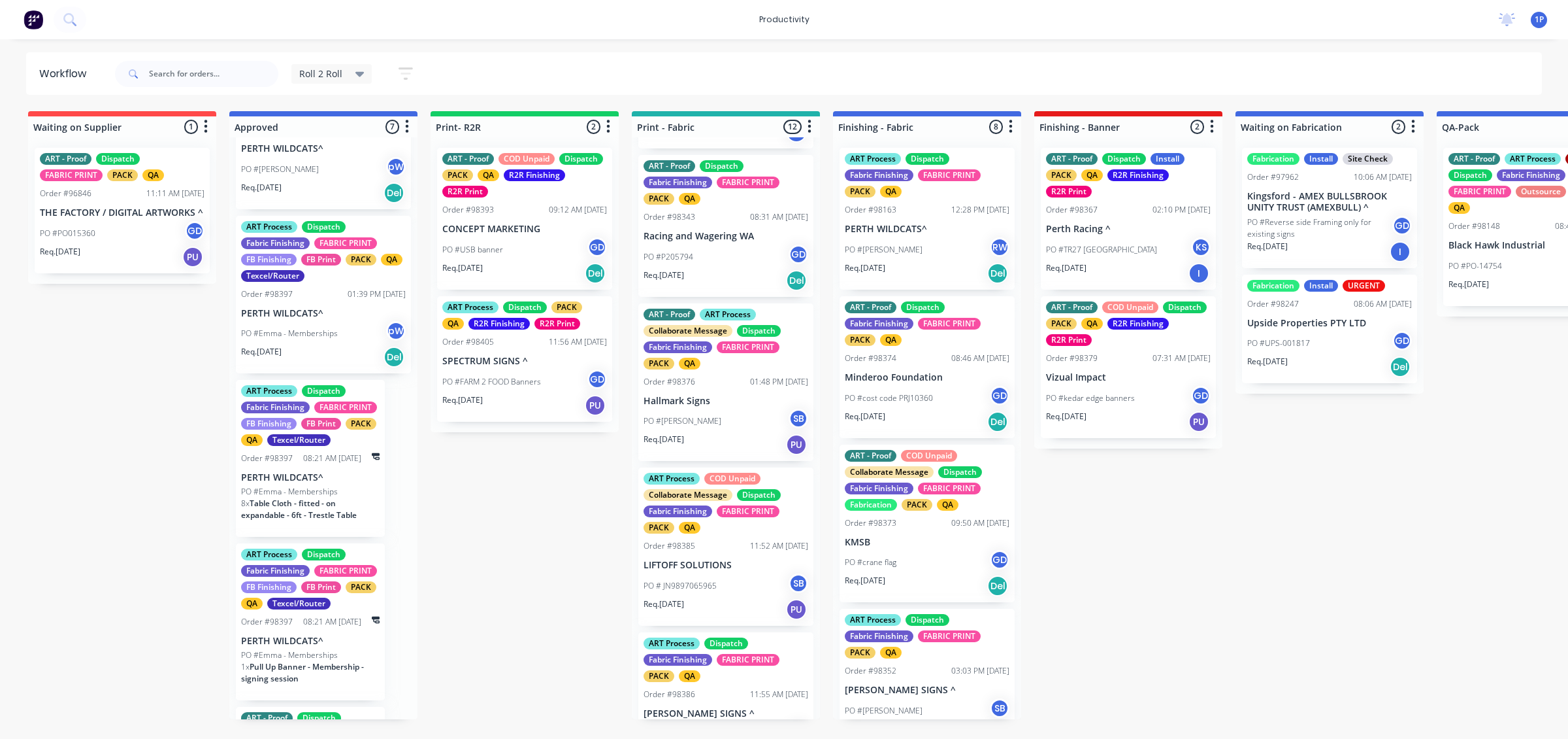
click at [752, 433] on div "PO #[PERSON_NAME] SB" at bounding box center [726, 421] width 165 height 25
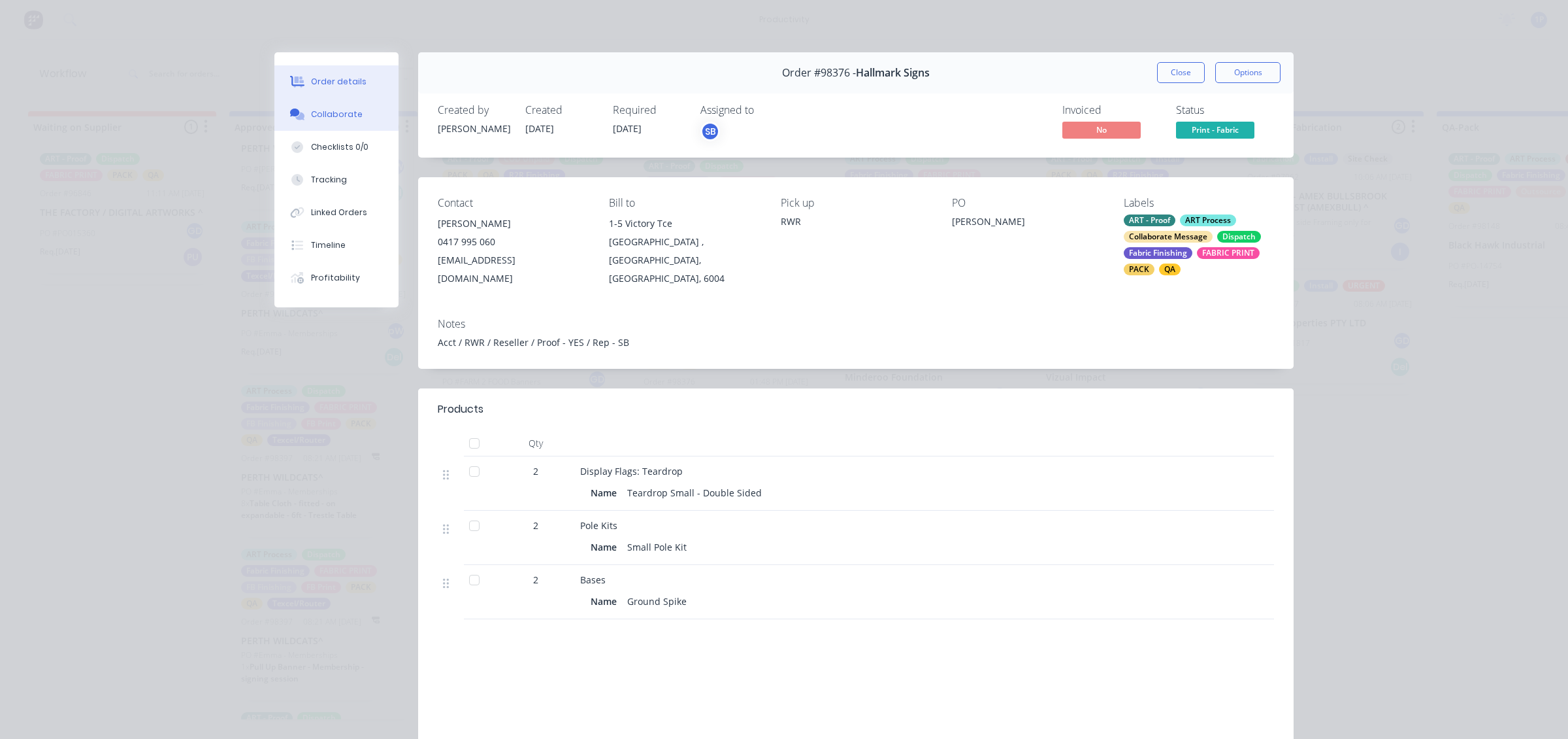
click at [347, 117] on div "Collaborate" at bounding box center [337, 114] width 51 height 12
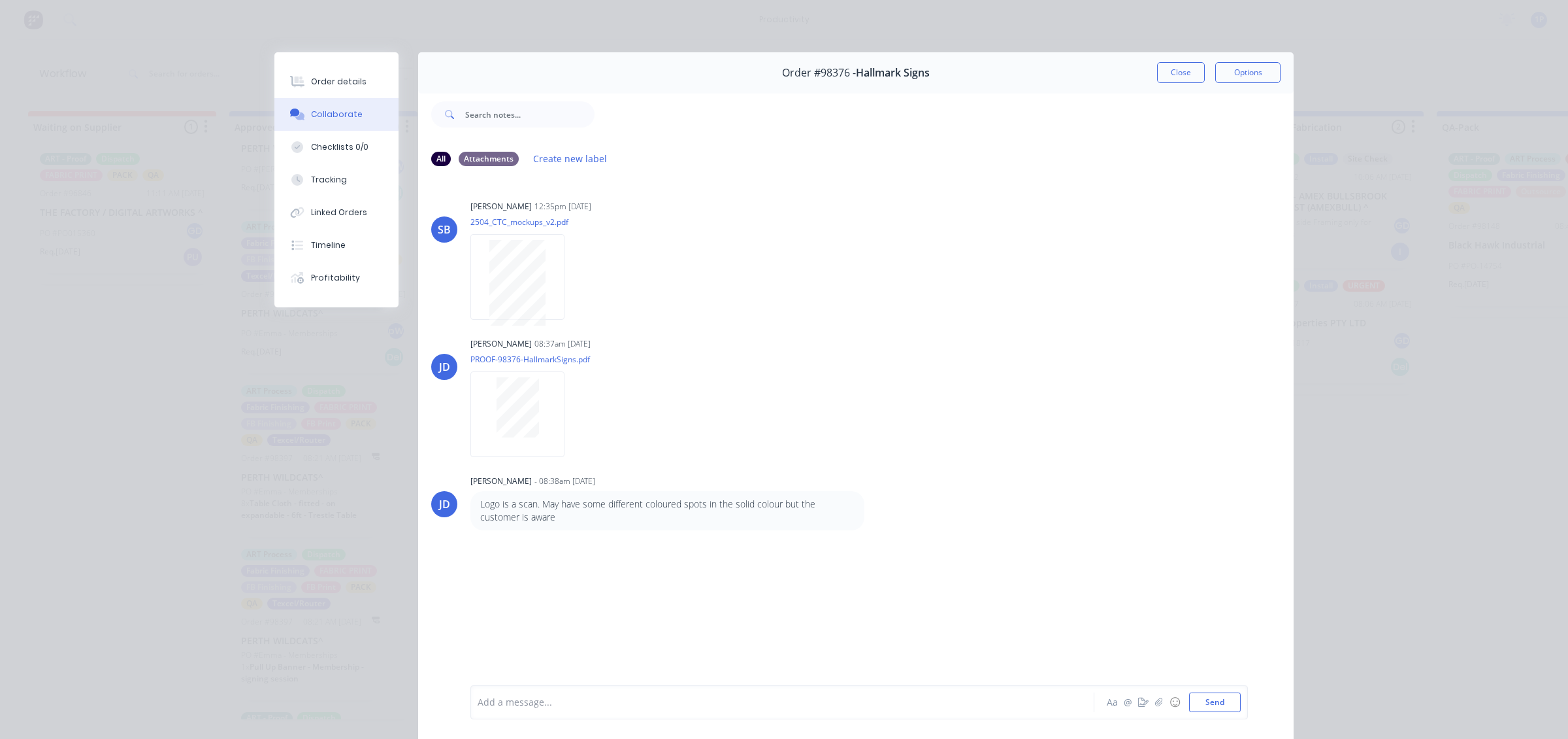
click at [1164, 71] on button "Close" at bounding box center [1181, 72] width 47 height 21
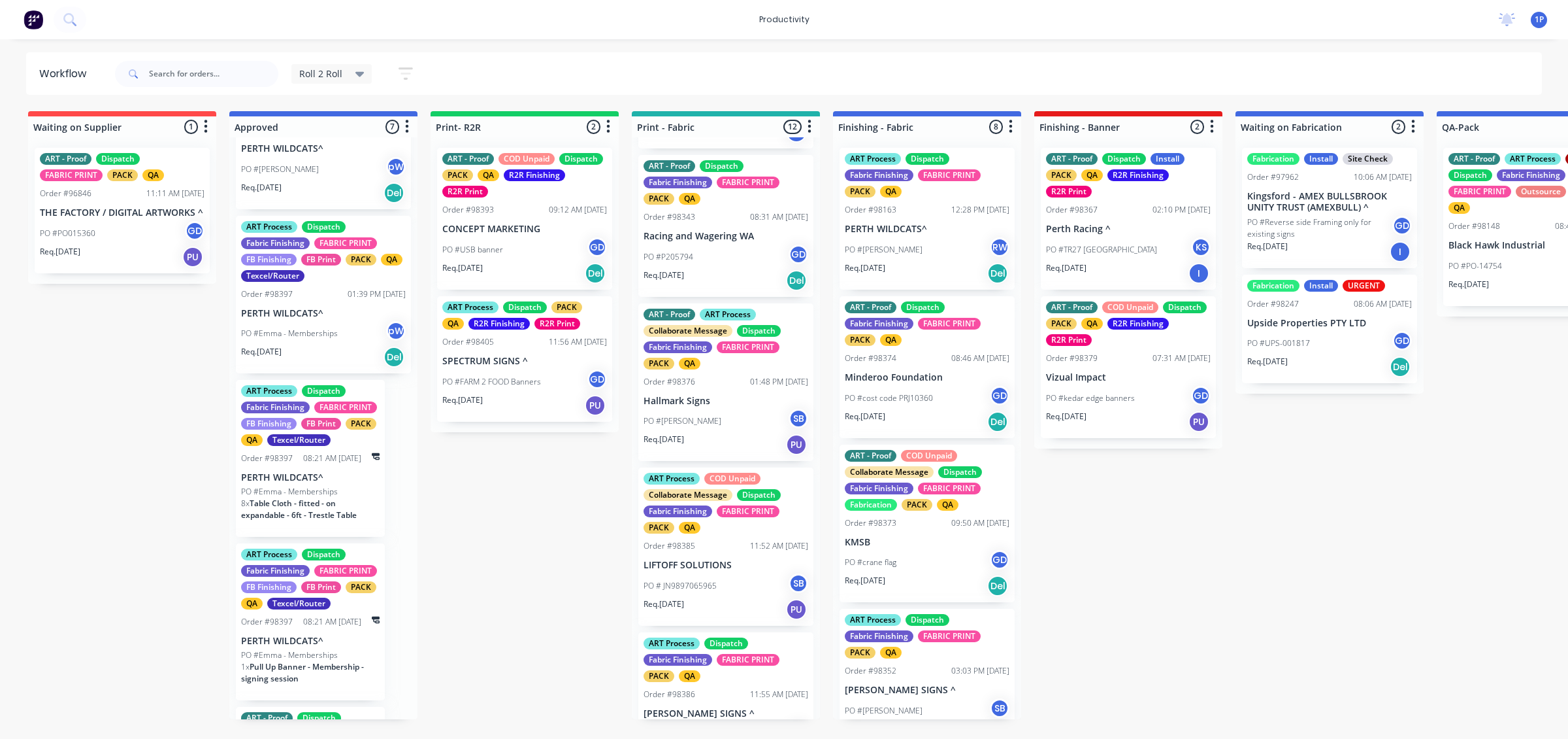
click at [750, 552] on div "11:52 AM [DATE]" at bounding box center [779, 545] width 58 height 12
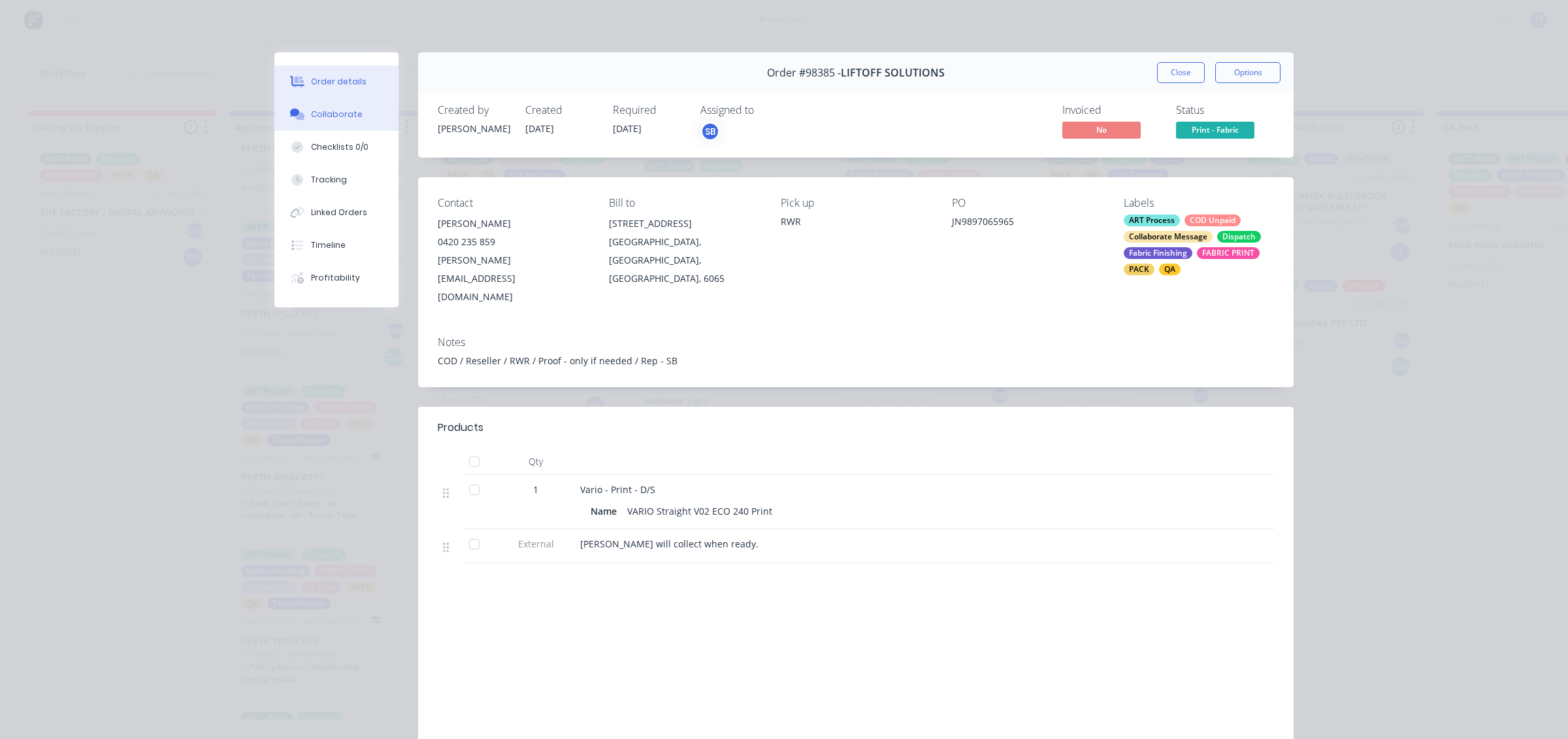
click at [342, 121] on button "Collaborate" at bounding box center [337, 114] width 124 height 33
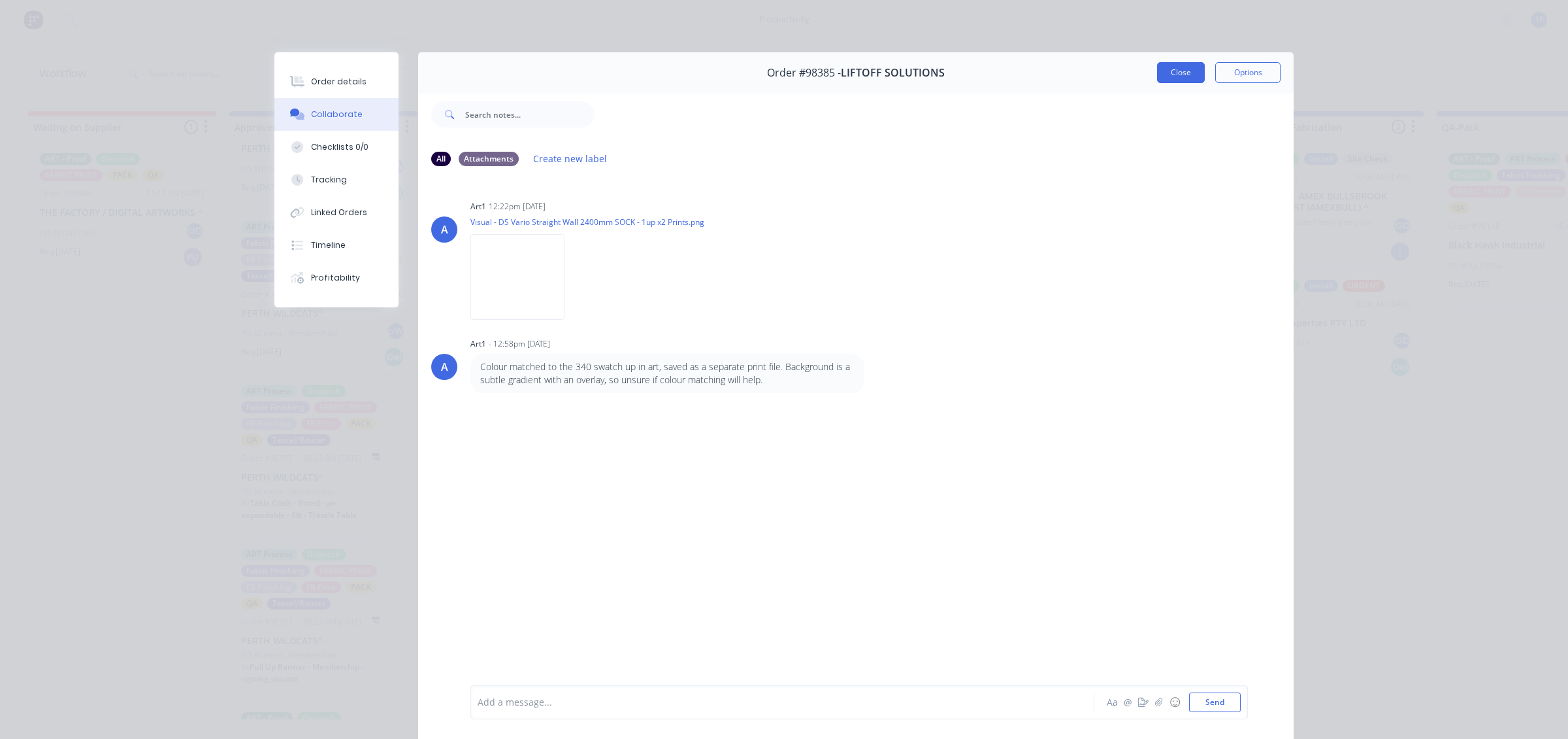
click at [1185, 69] on button "Close" at bounding box center [1181, 72] width 47 height 21
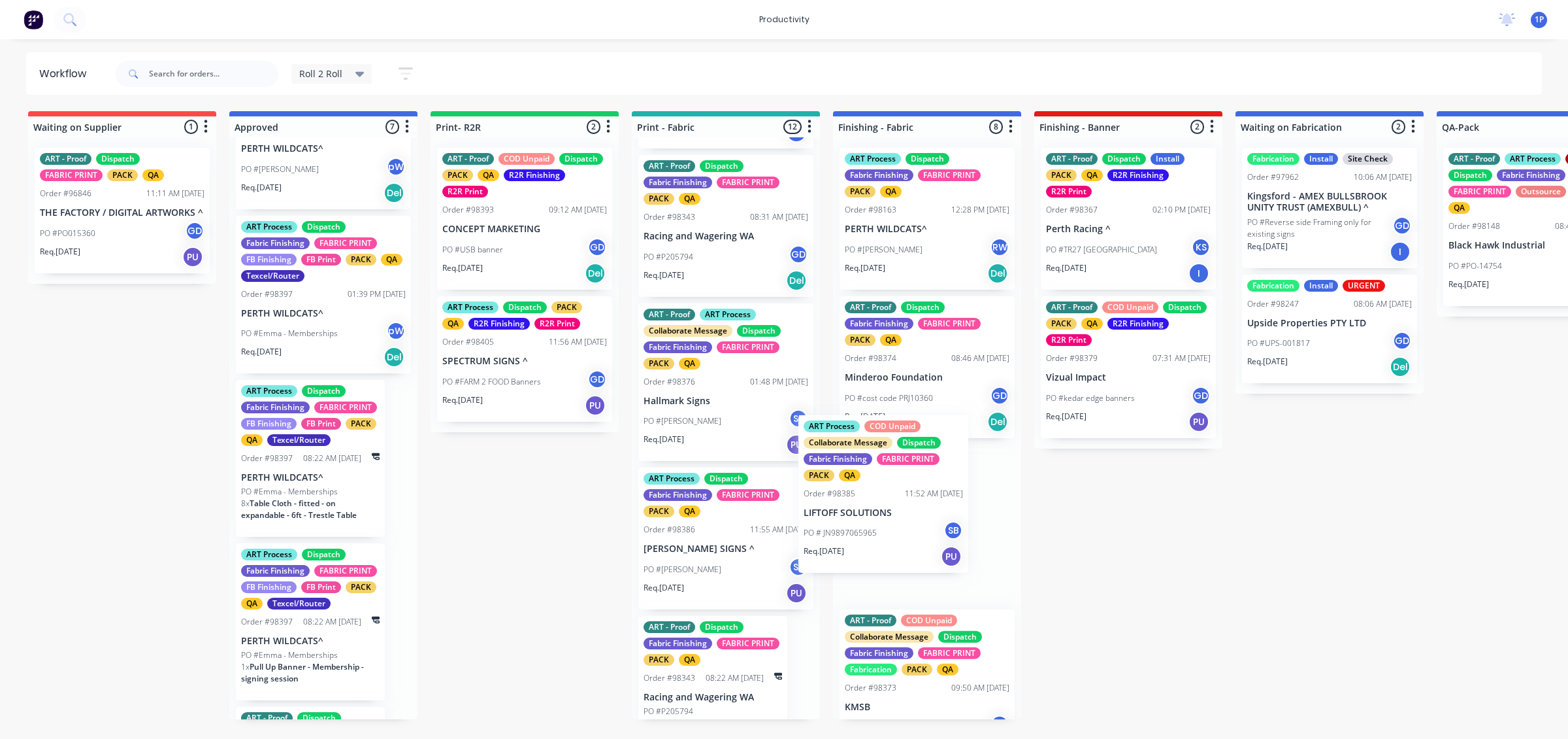
drag, startPoint x: 740, startPoint y: 567, endPoint x: 913, endPoint y: 498, distance: 186.3
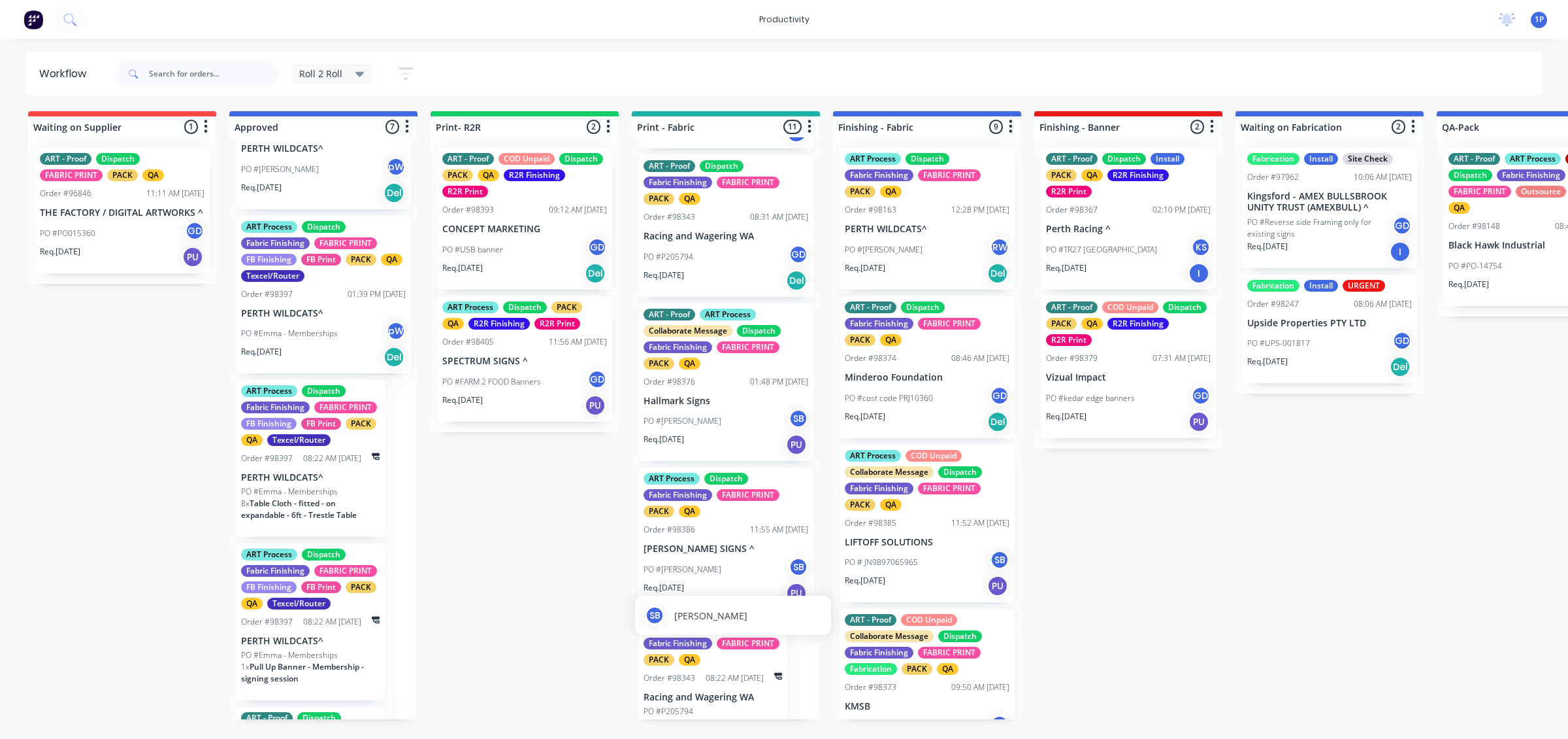
click at [739, 623] on div "SB [PERSON_NAME]" at bounding box center [733, 615] width 176 height 19
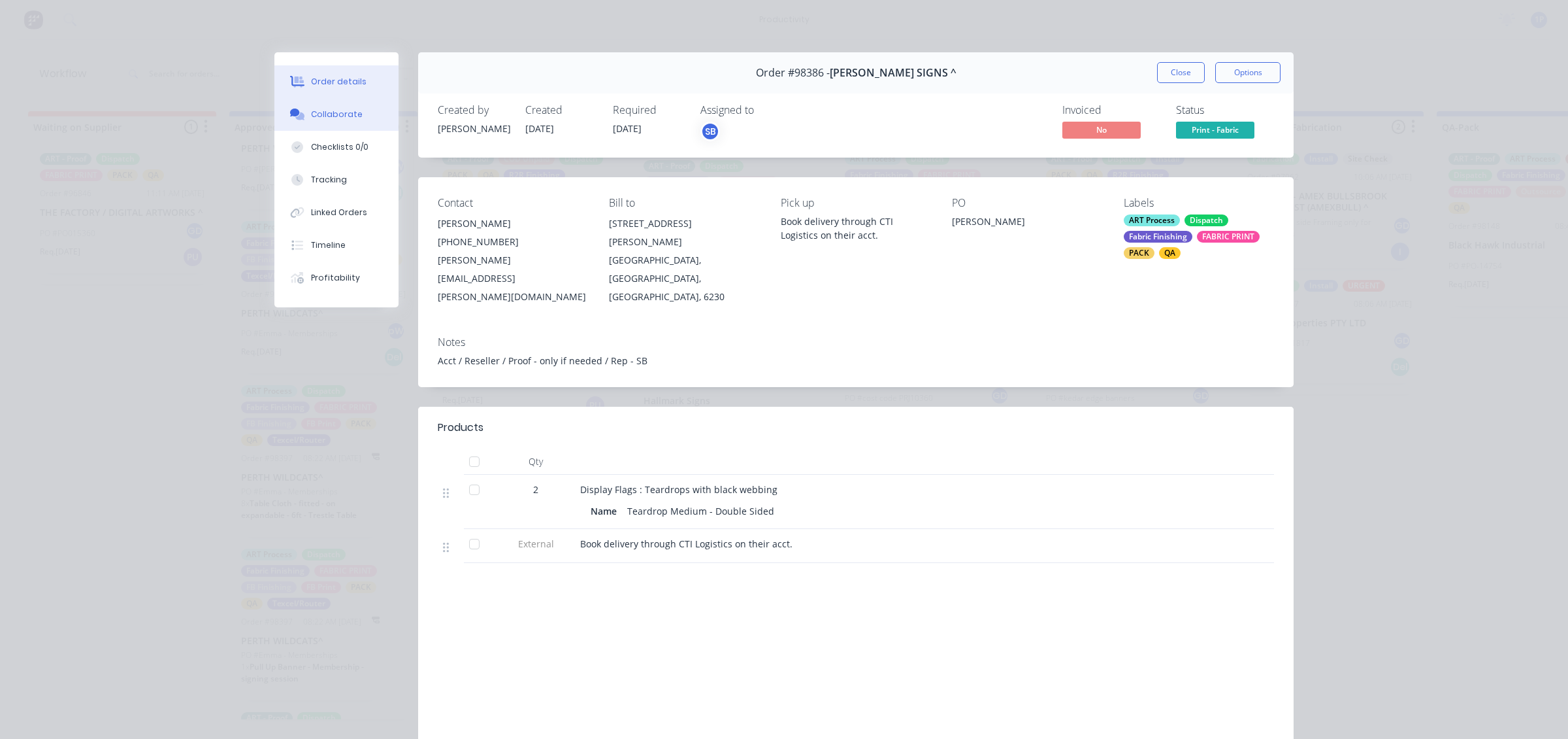
click at [311, 110] on div "Collaborate" at bounding box center [337, 114] width 51 height 12
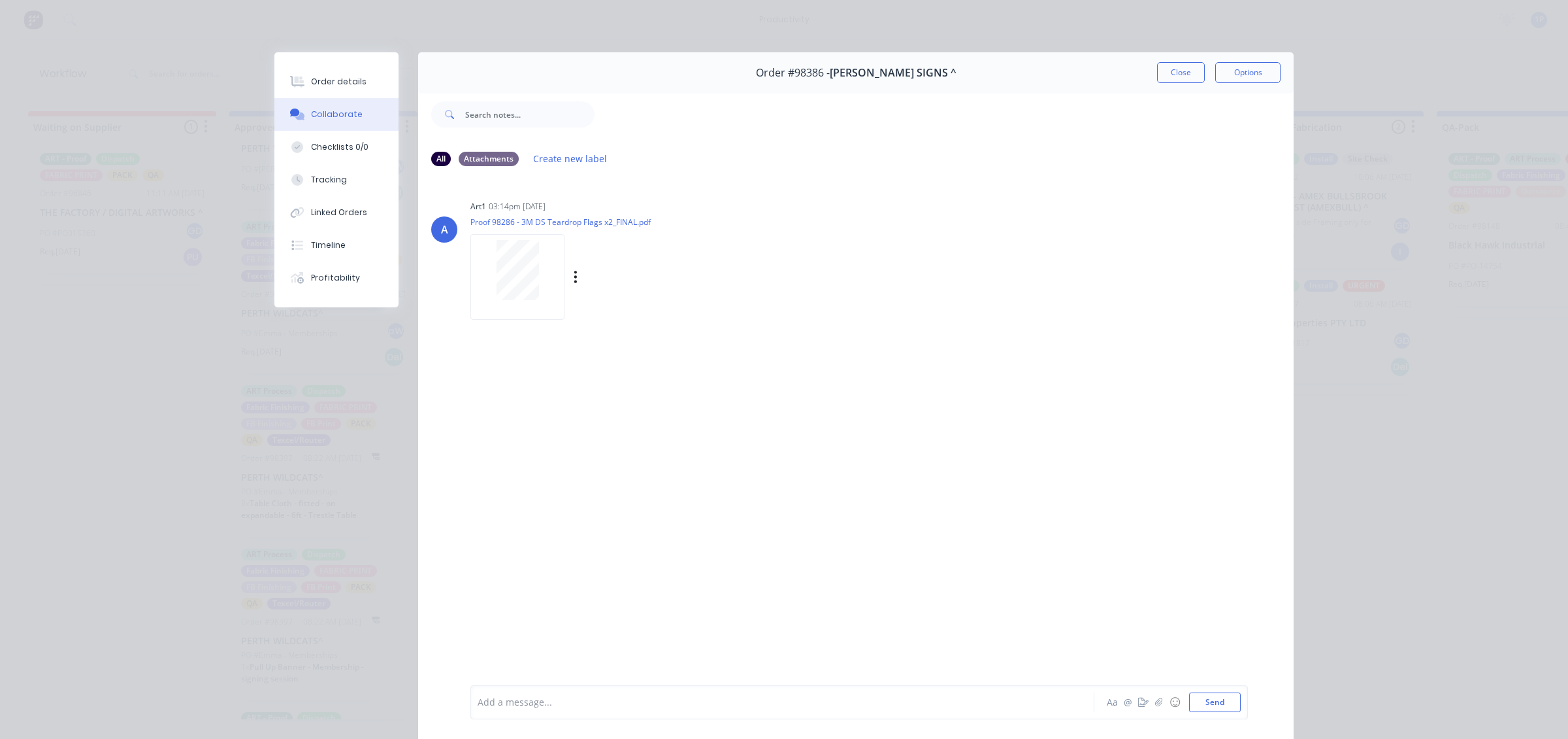
click at [497, 228] on div "Labels Download" at bounding box center [590, 277] width 239 height 98
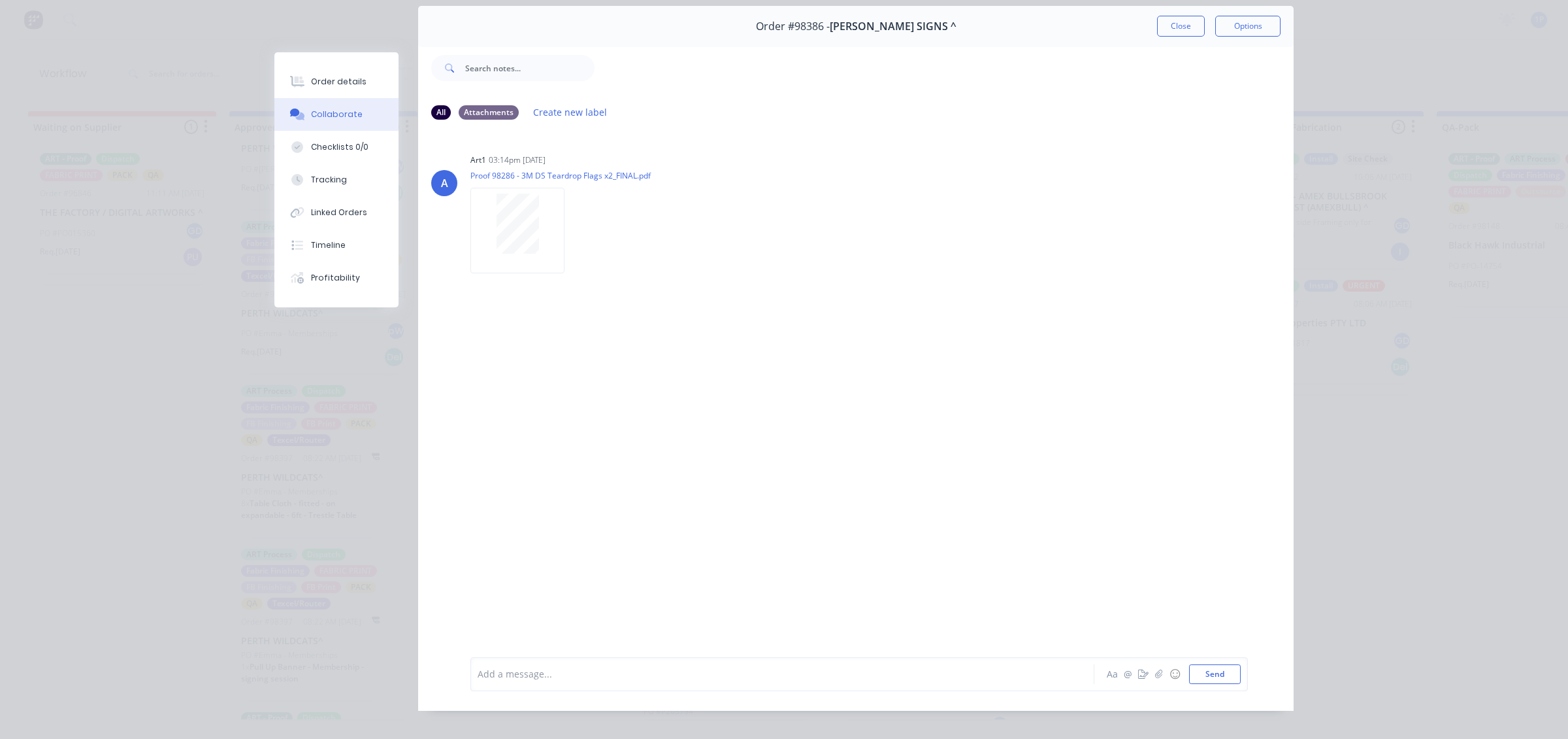
scroll to position [72, 0]
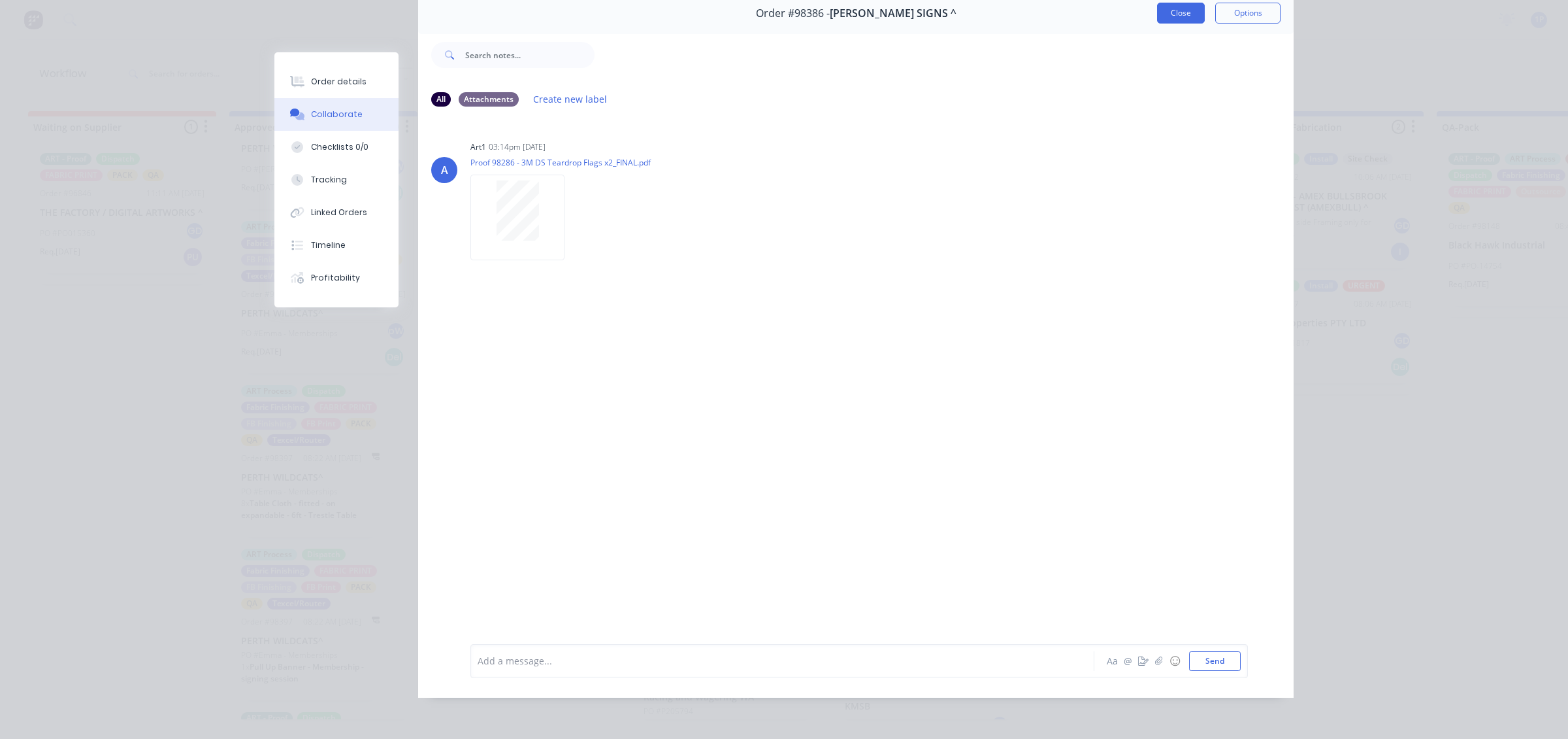
click at [1168, 5] on button "Close" at bounding box center [1181, 12] width 47 height 21
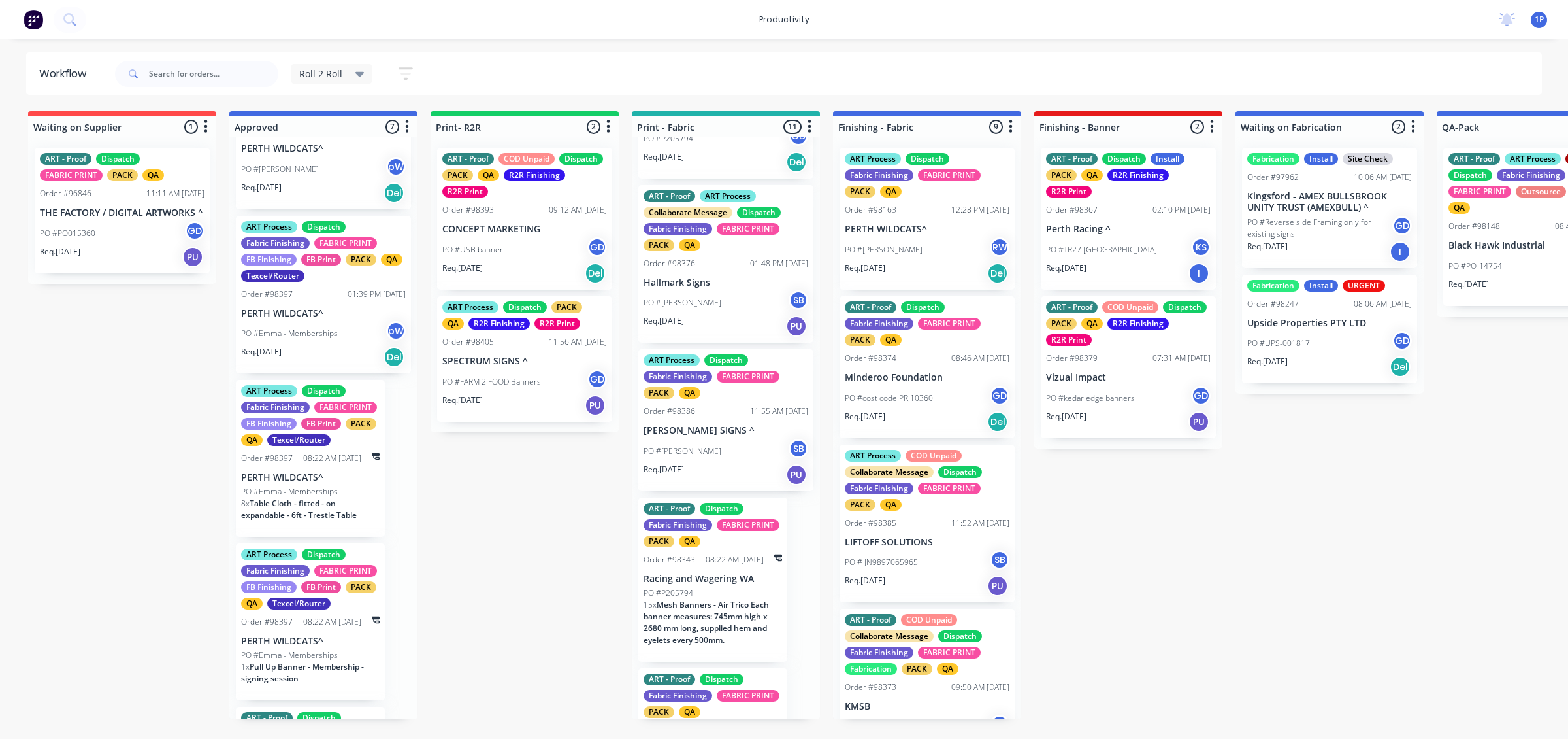
scroll to position [1063, 0]
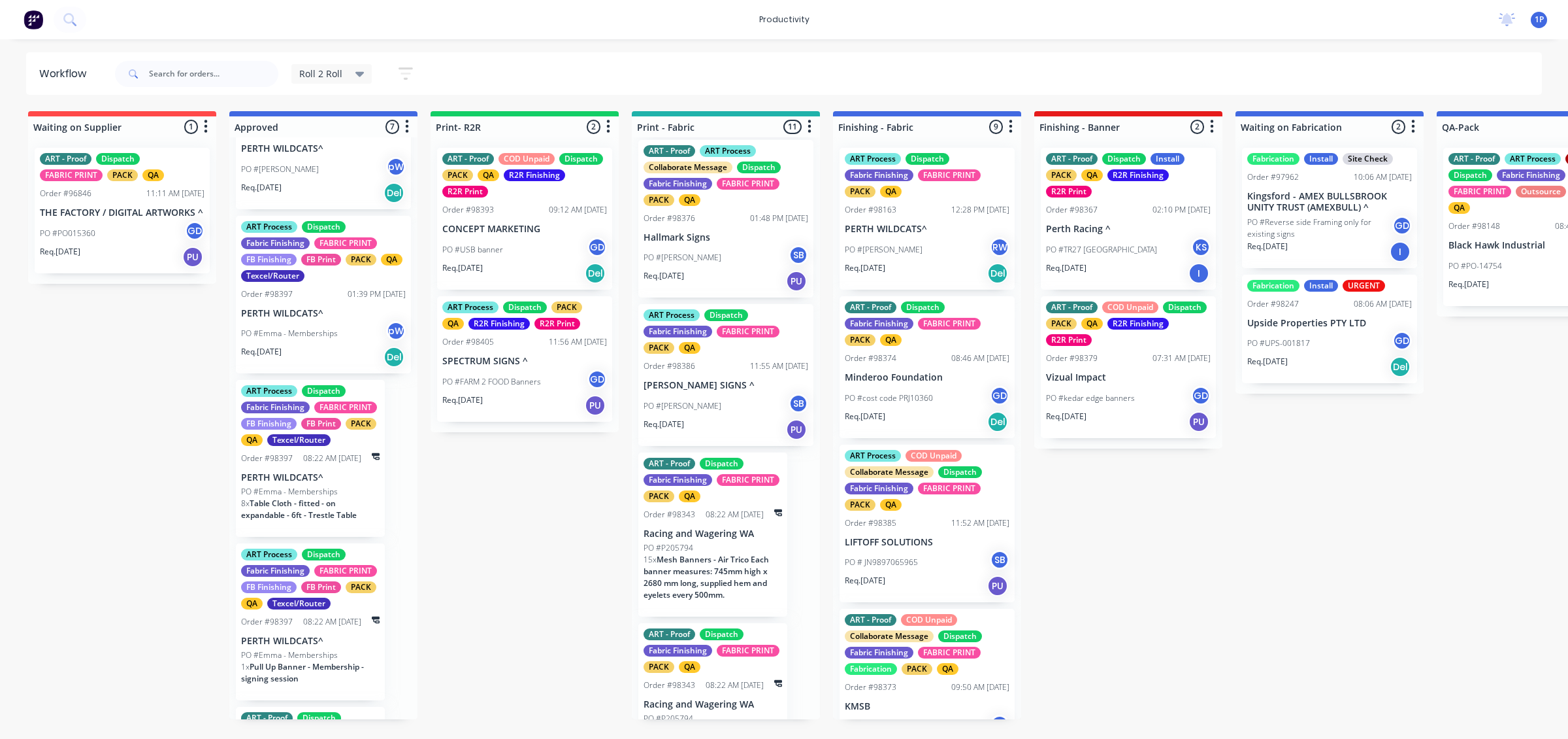
click at [684, 430] on p "Req. [DATE]" at bounding box center [664, 424] width 40 height 12
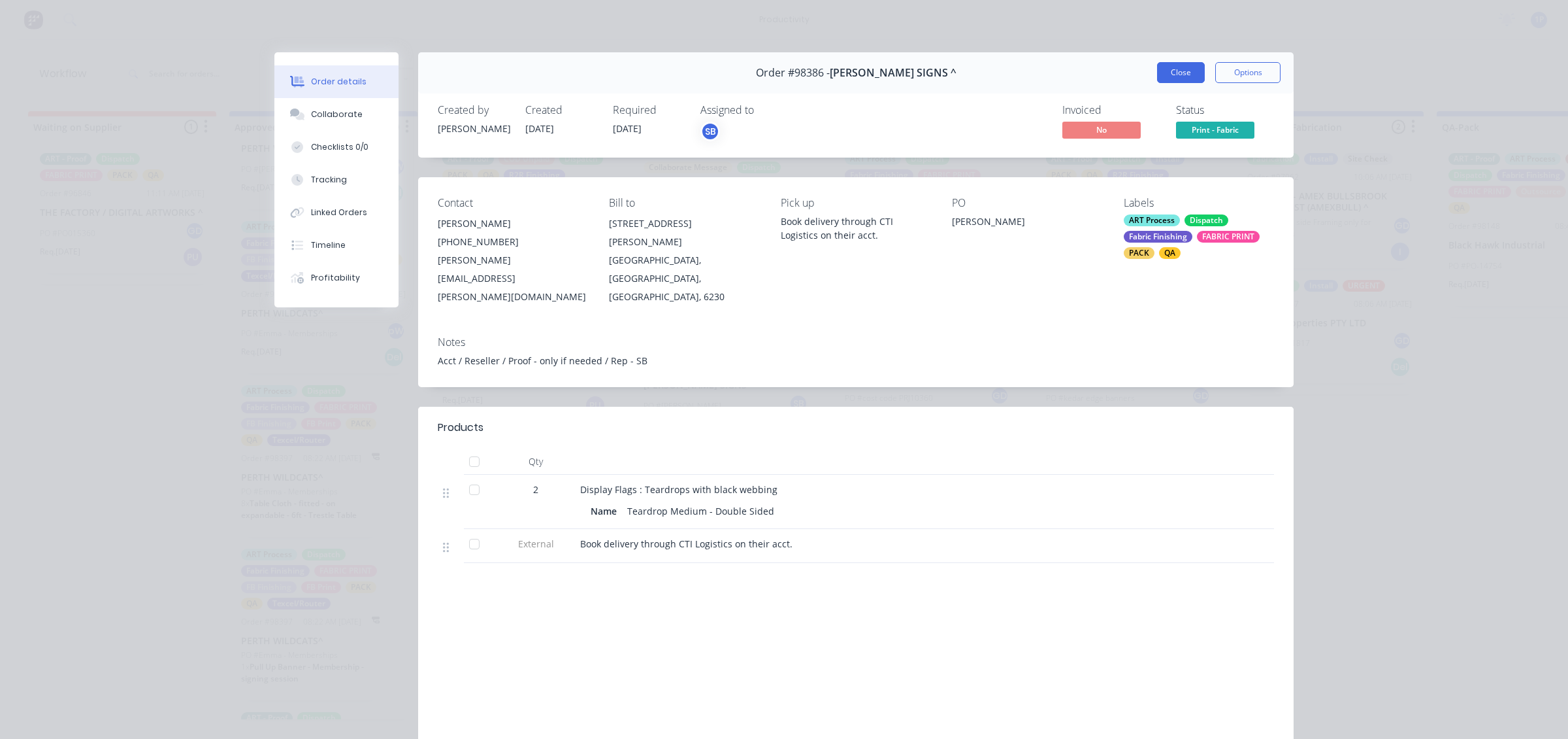
click at [1167, 62] on button "Close" at bounding box center [1181, 72] width 47 height 21
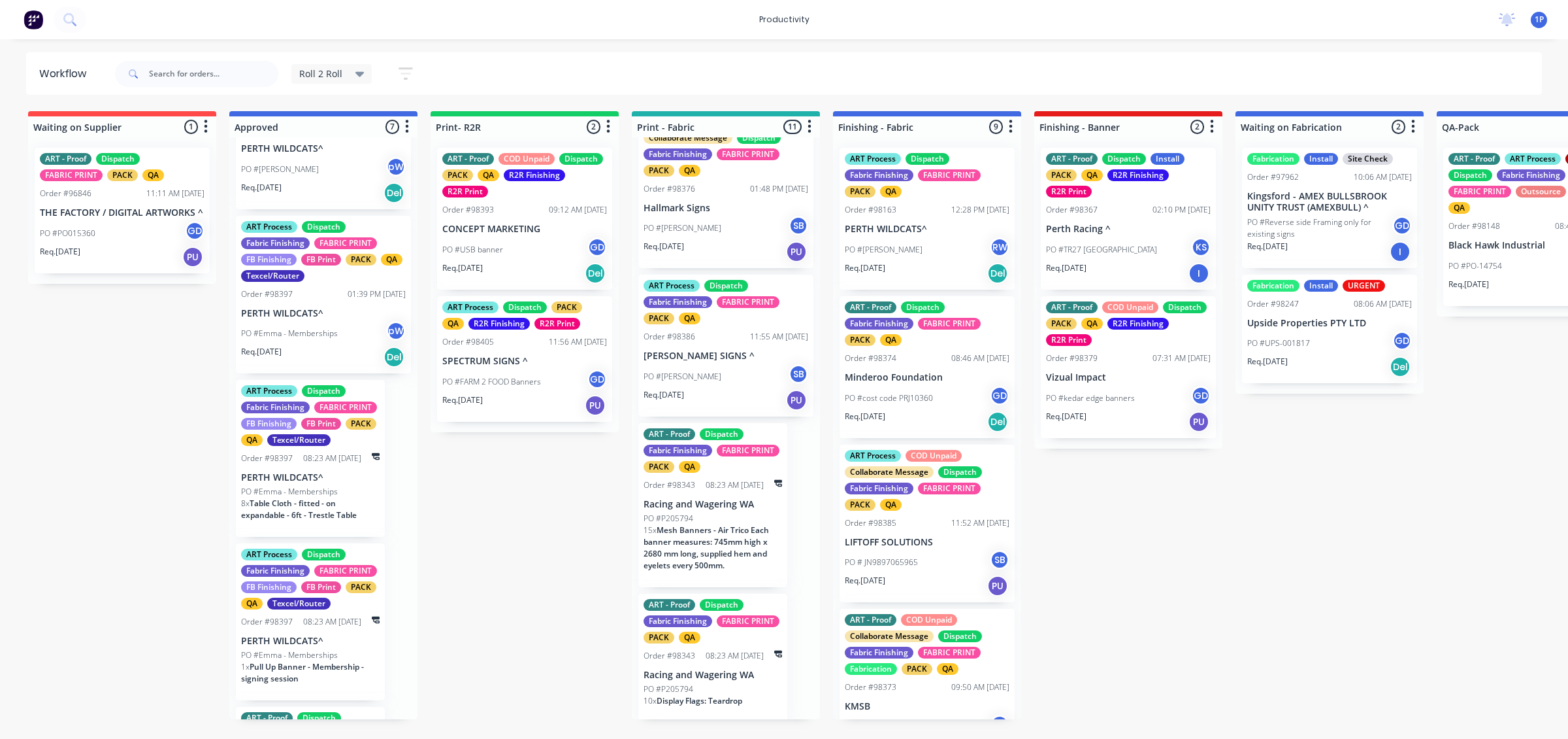
scroll to position [1108, 0]
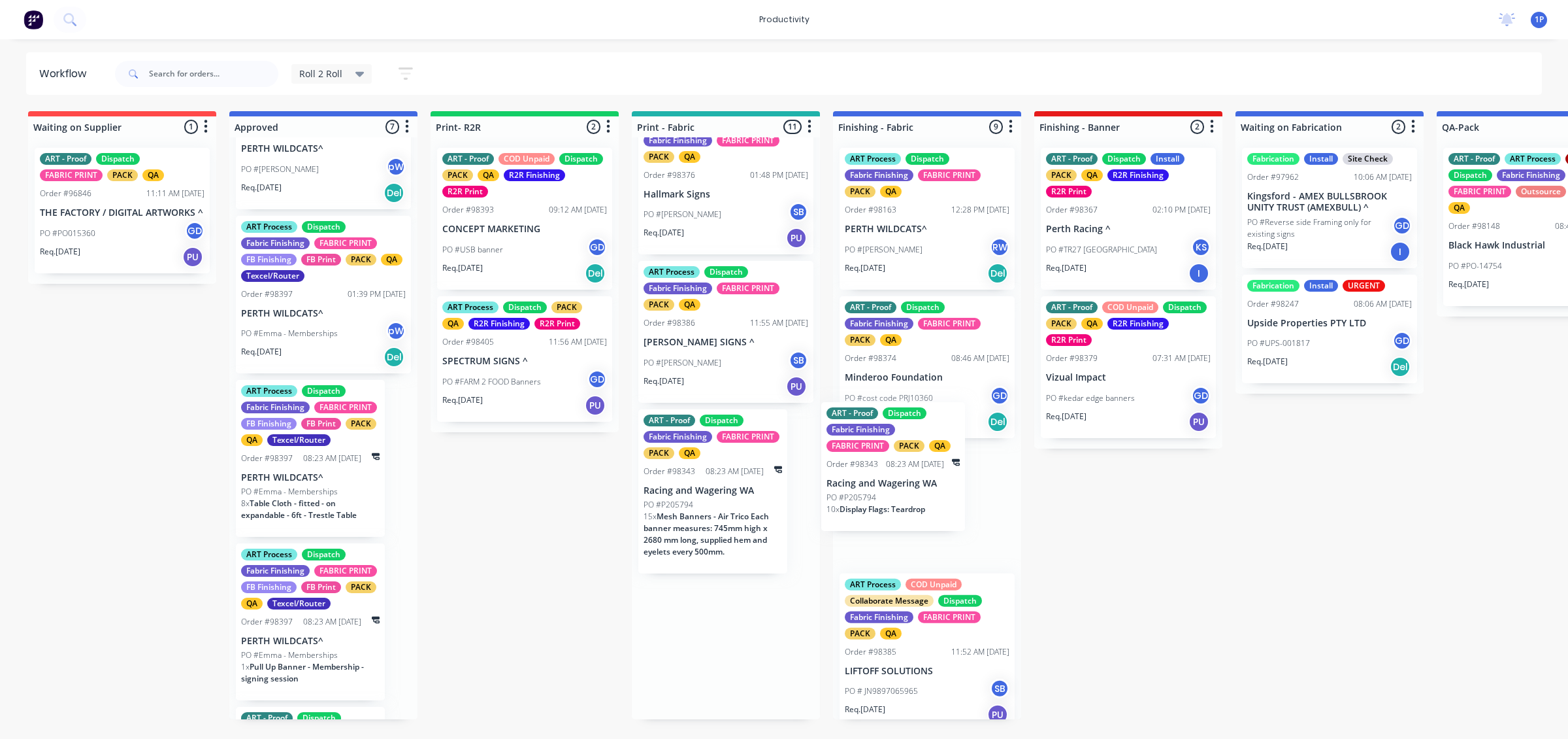
drag, startPoint x: 743, startPoint y: 683, endPoint x: 952, endPoint y: 464, distance: 302.7
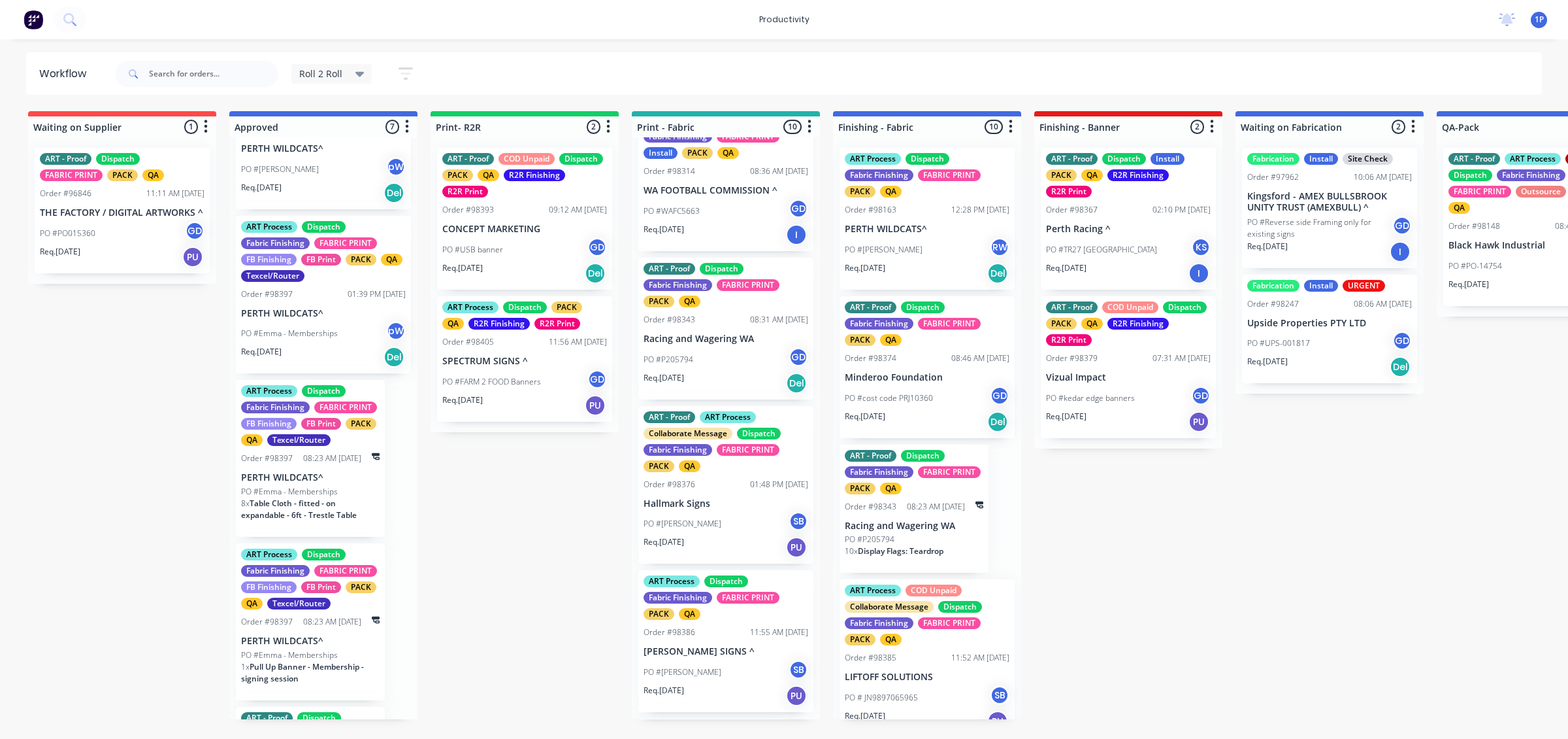
scroll to position [646, 0]
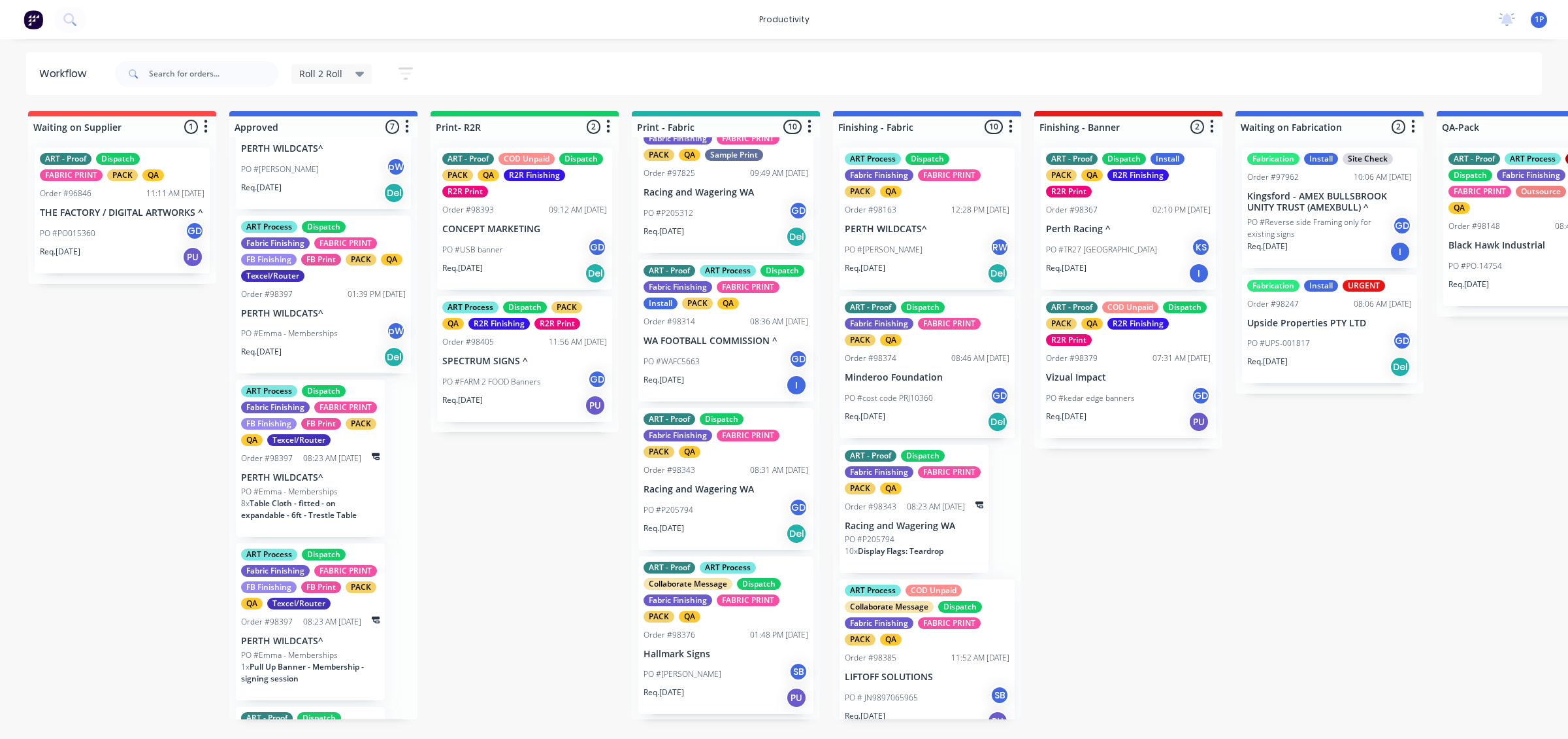
click at [756, 545] on div "Req. [DATE] Del" at bounding box center [726, 534] width 165 height 23
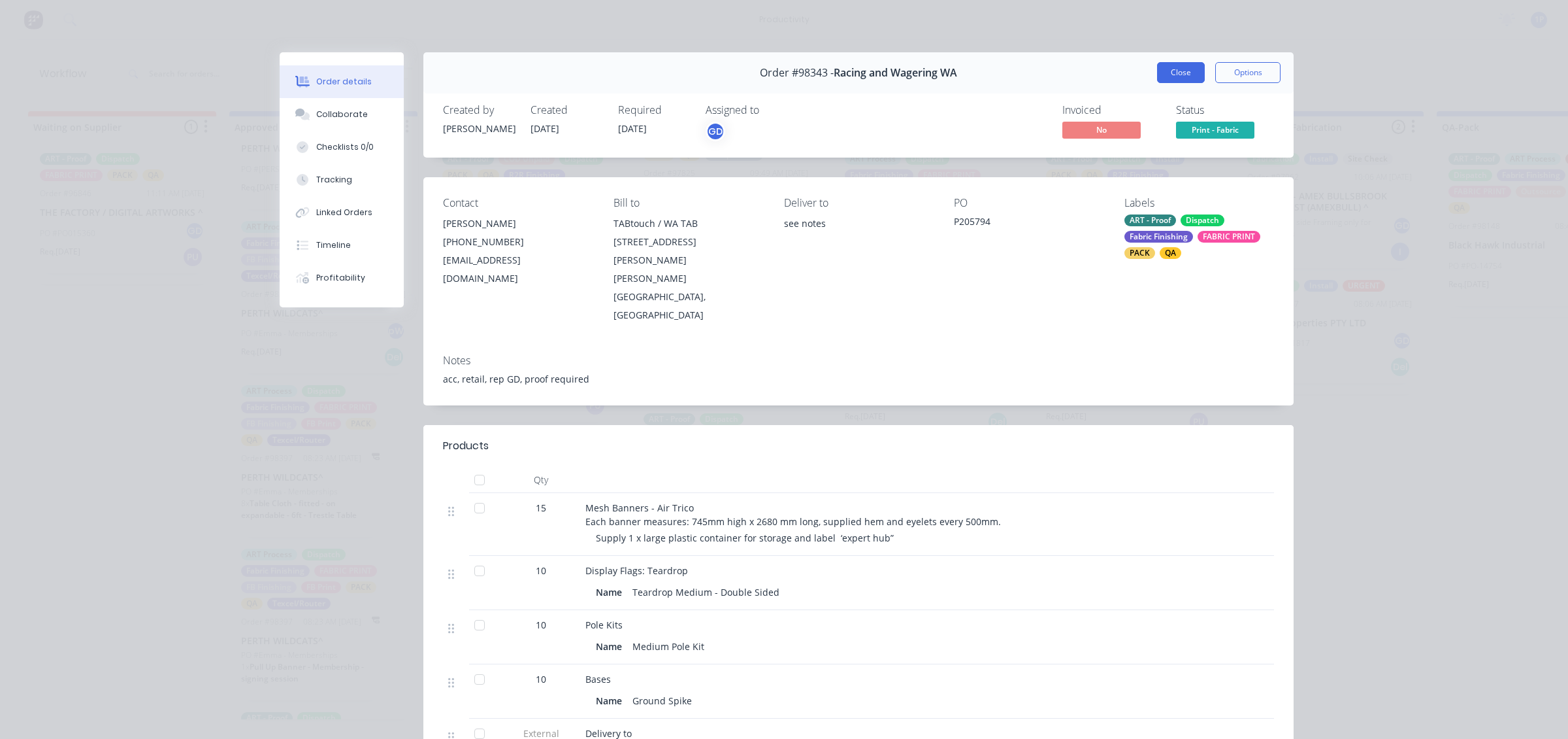
click at [1161, 76] on button "Close" at bounding box center [1181, 72] width 47 height 21
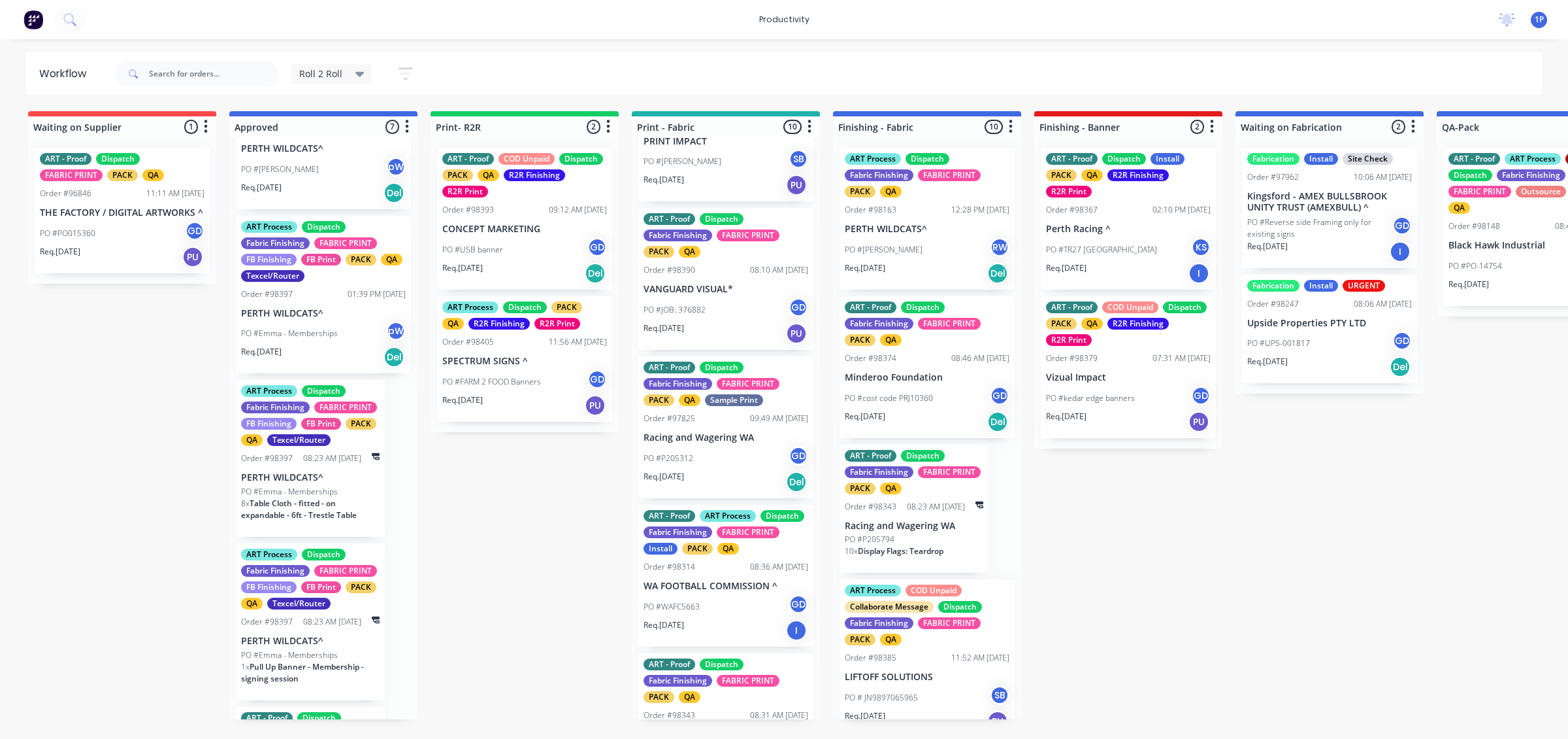
scroll to position [319, 0]
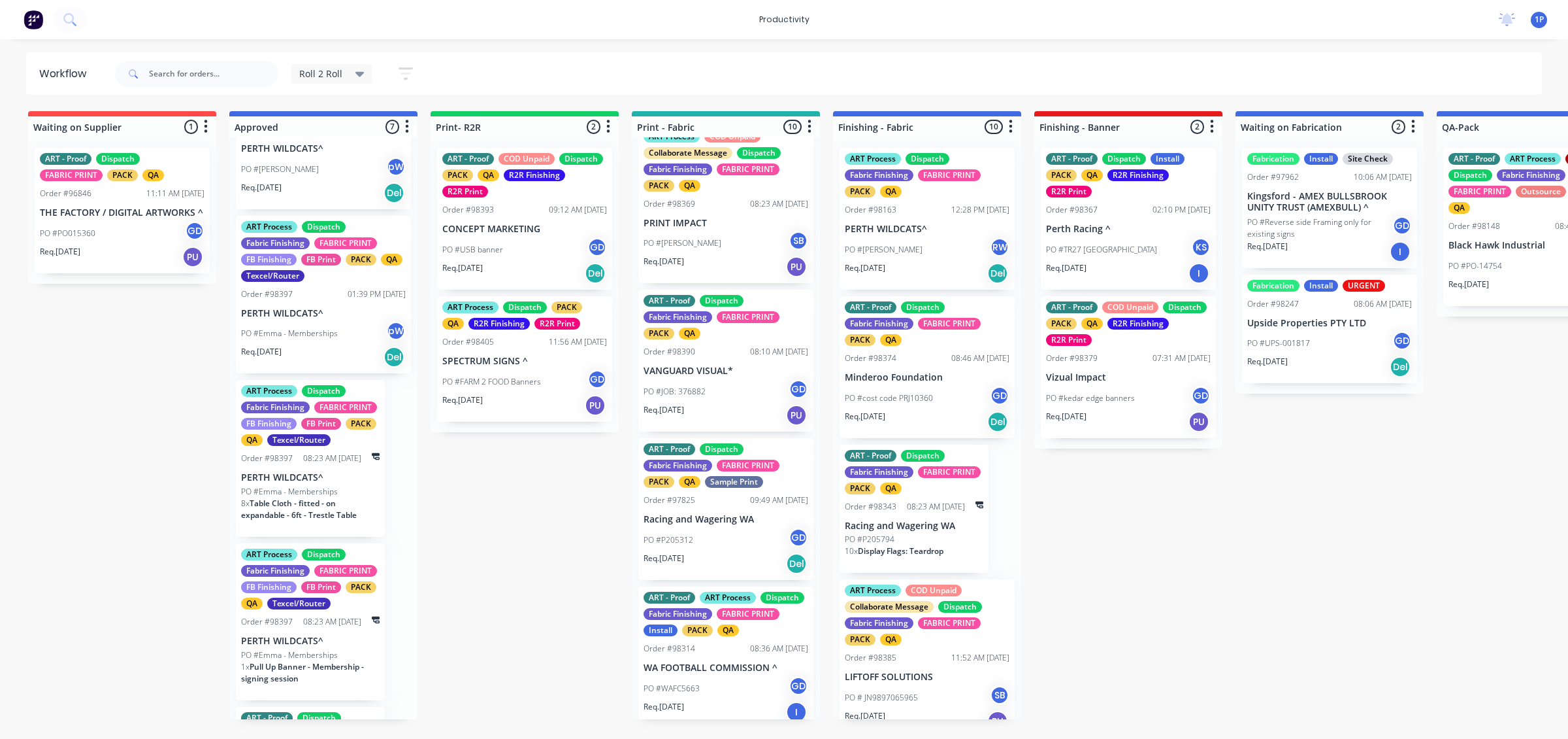
click at [733, 538] on div "PO #P205312 GD" at bounding box center [726, 540] width 165 height 25
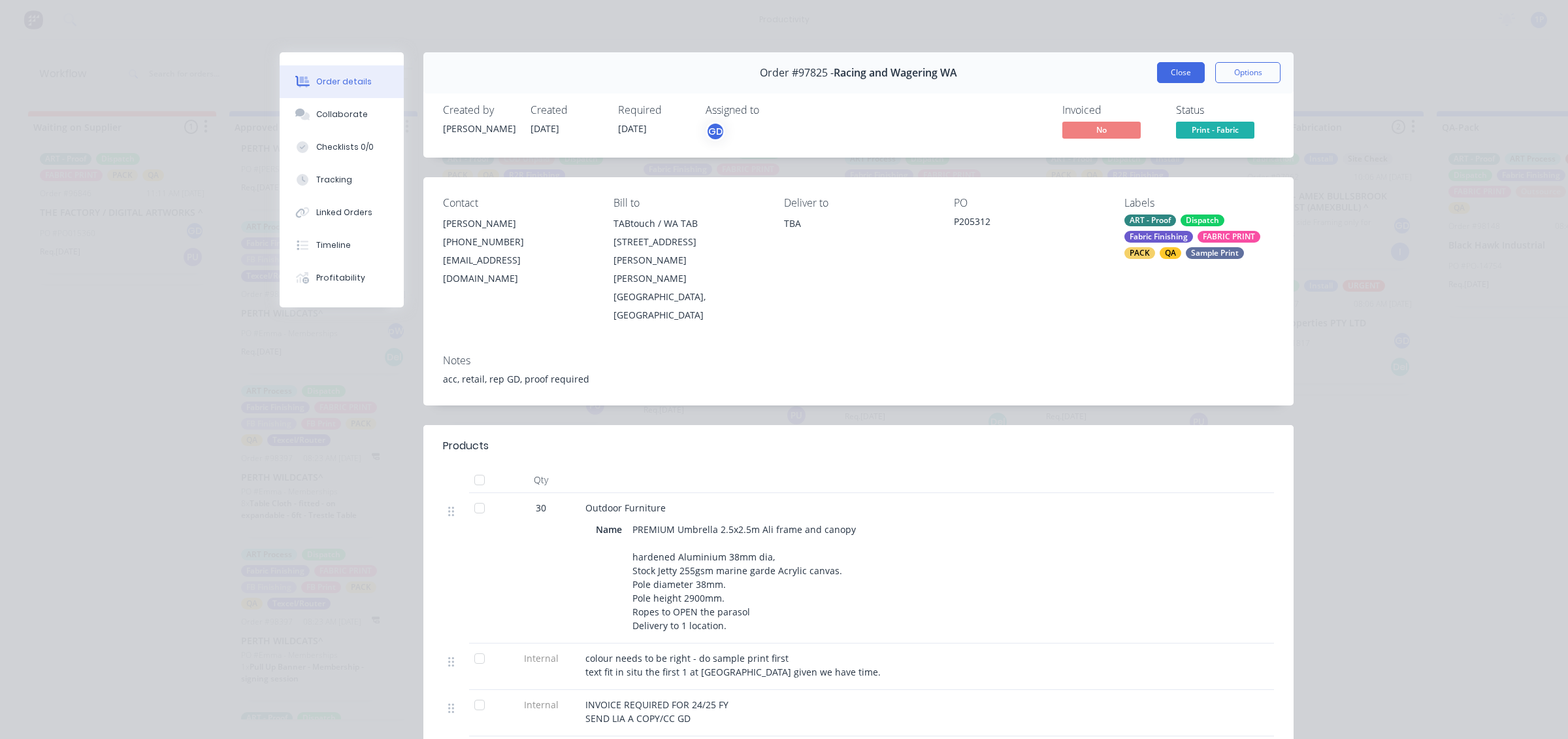
click at [1170, 64] on button "Close" at bounding box center [1181, 72] width 47 height 21
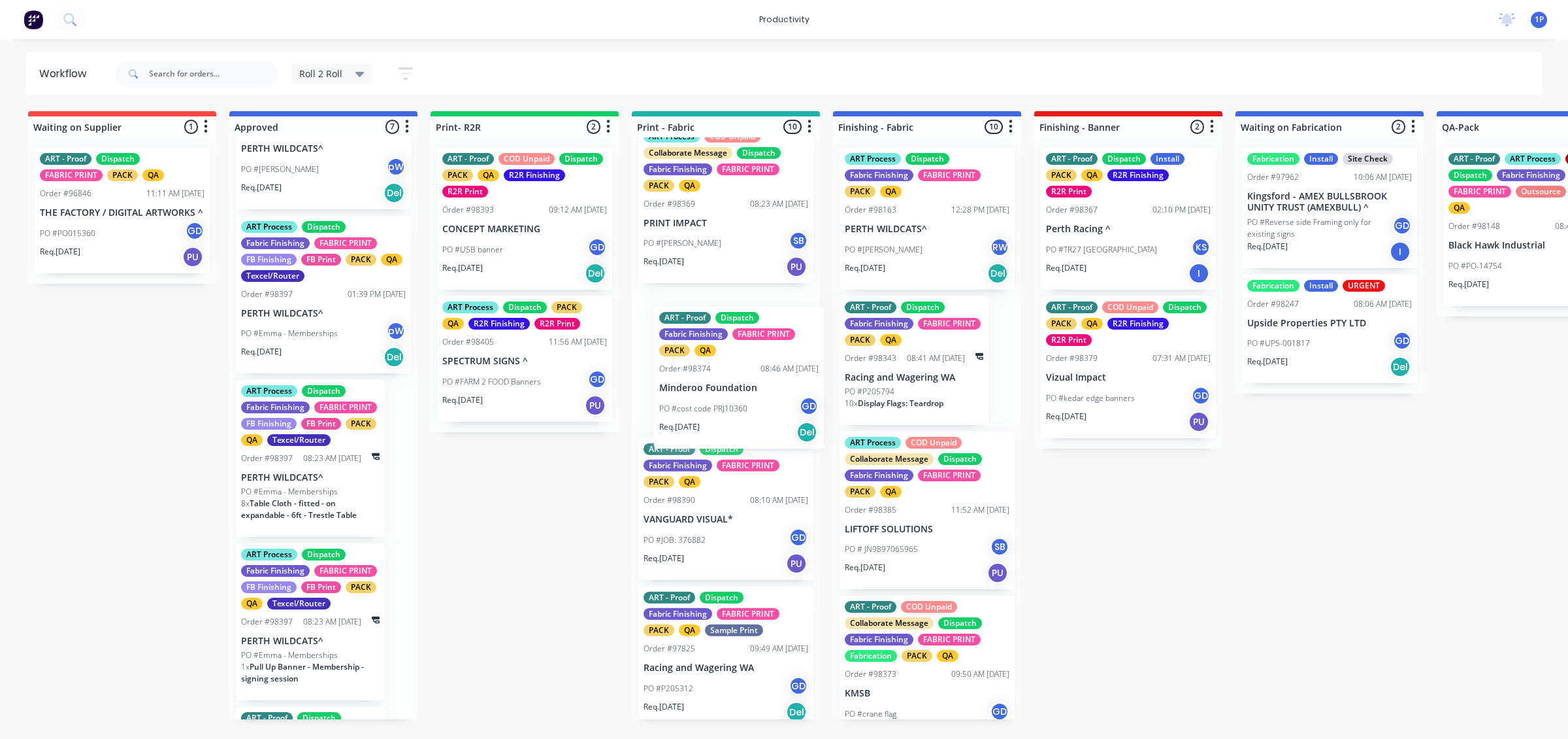
drag, startPoint x: 965, startPoint y: 387, endPoint x: 768, endPoint y: 401, distance: 197.5
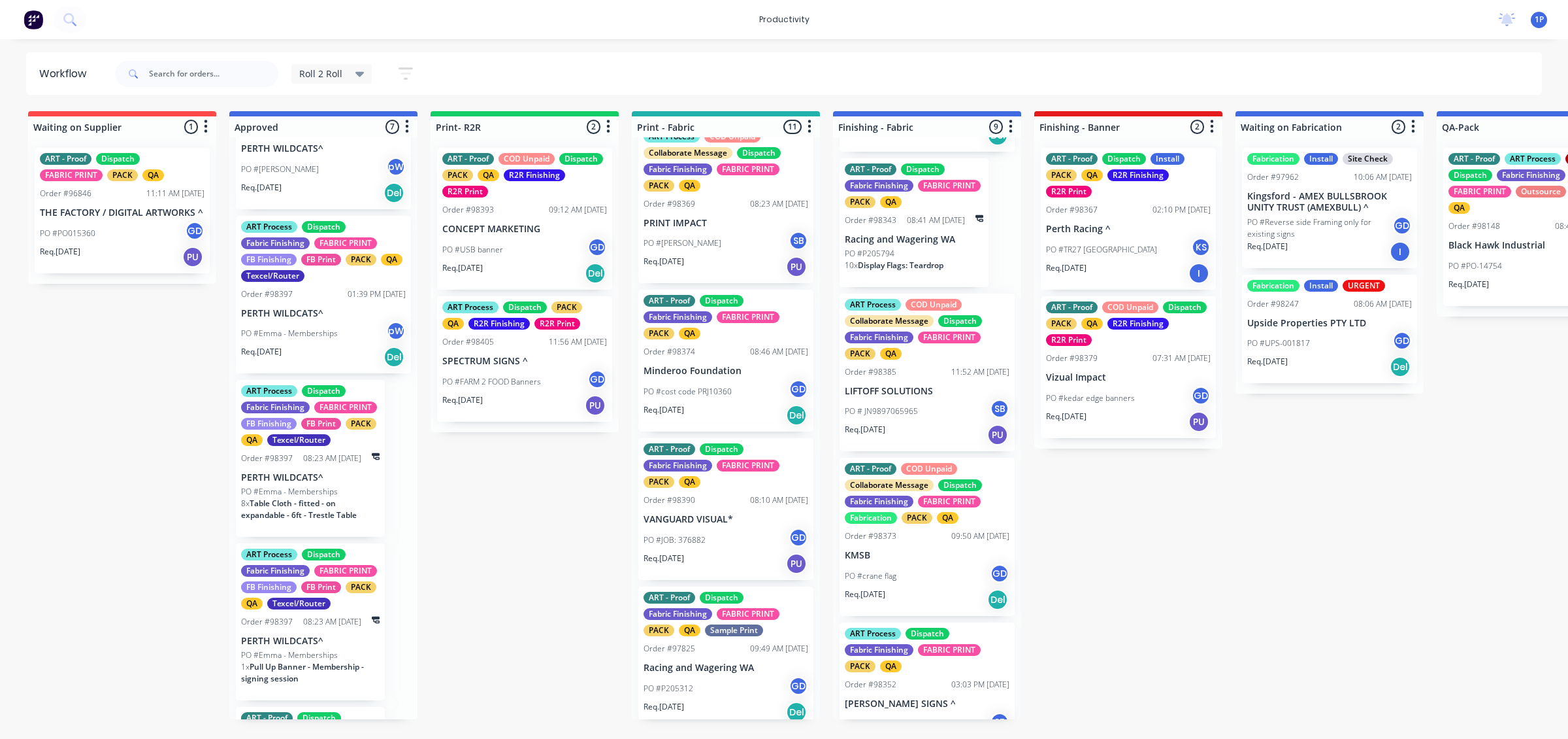
scroll to position [245, 0]
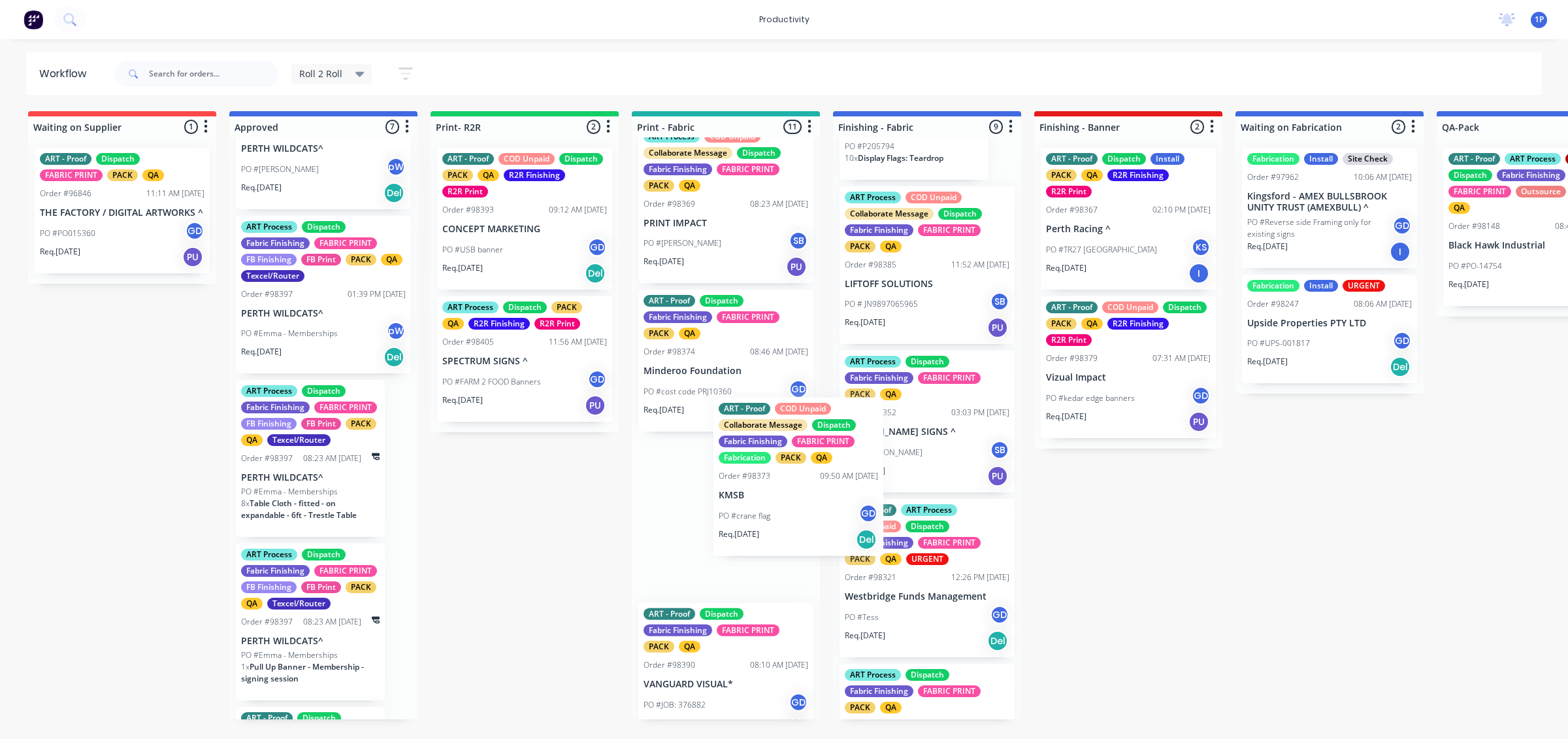
drag, startPoint x: 935, startPoint y: 450, endPoint x: 801, endPoint y: 502, distance: 143.7
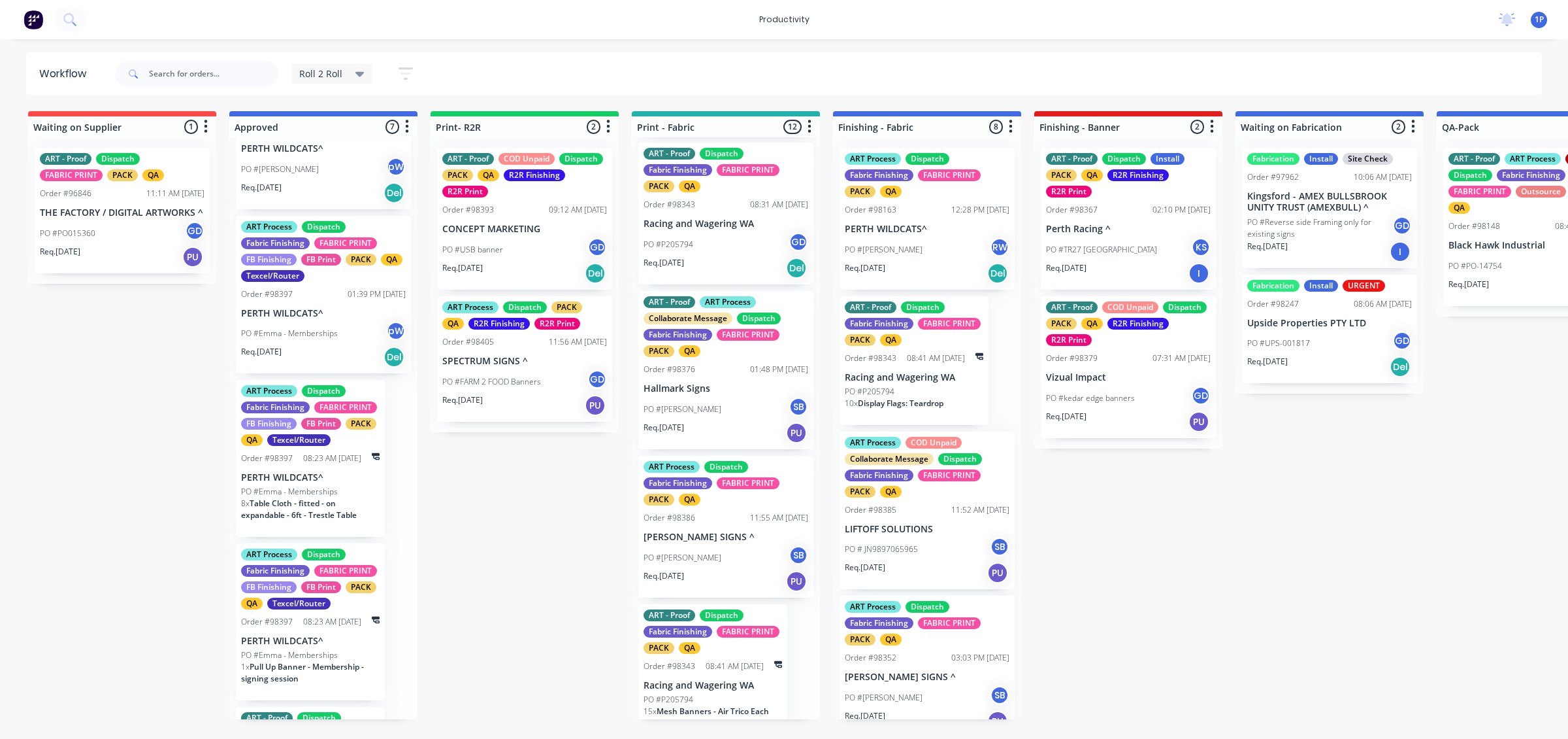
scroll to position [1285, 0]
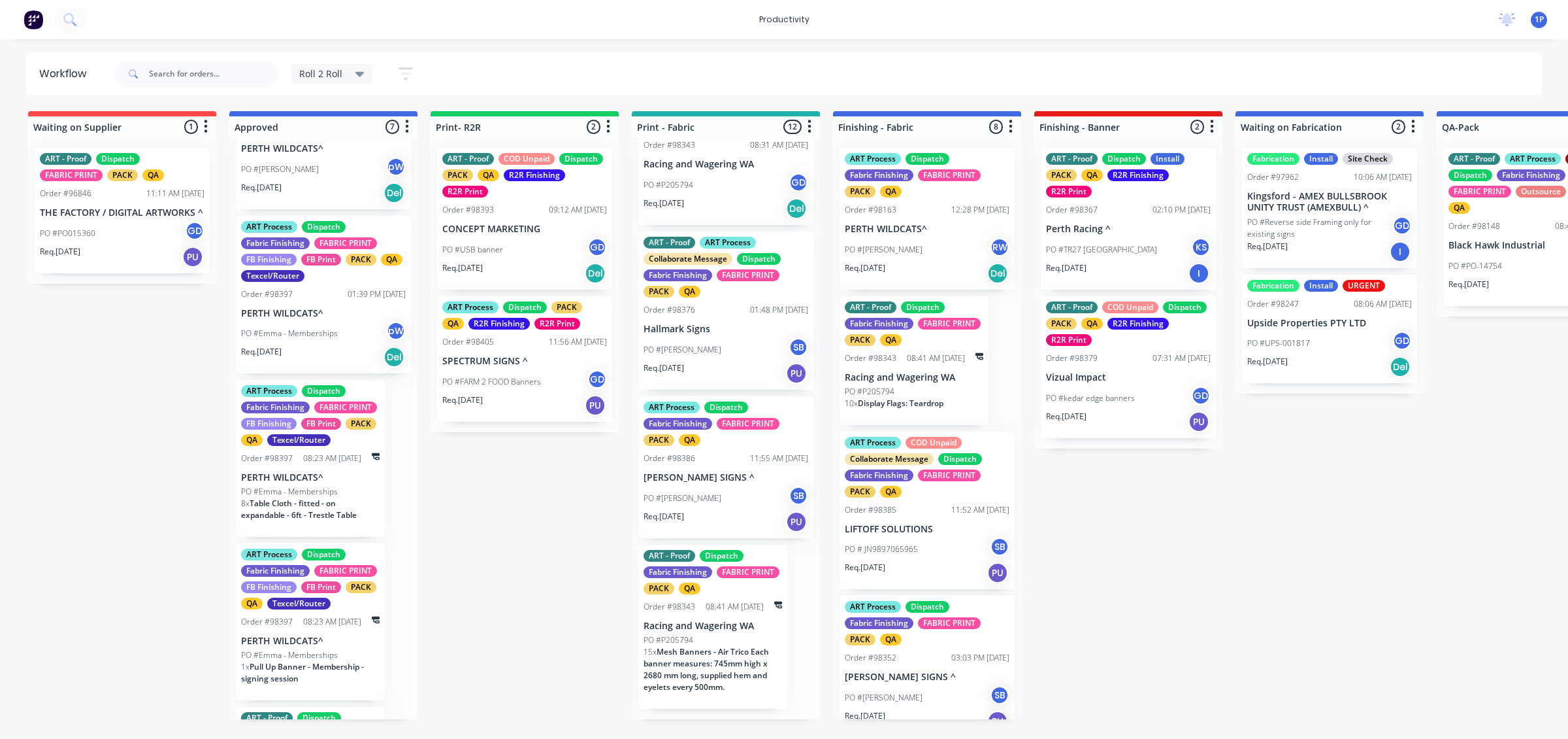
click at [746, 483] on p "[PERSON_NAME] SIGNS ^" at bounding box center [726, 478] width 165 height 11
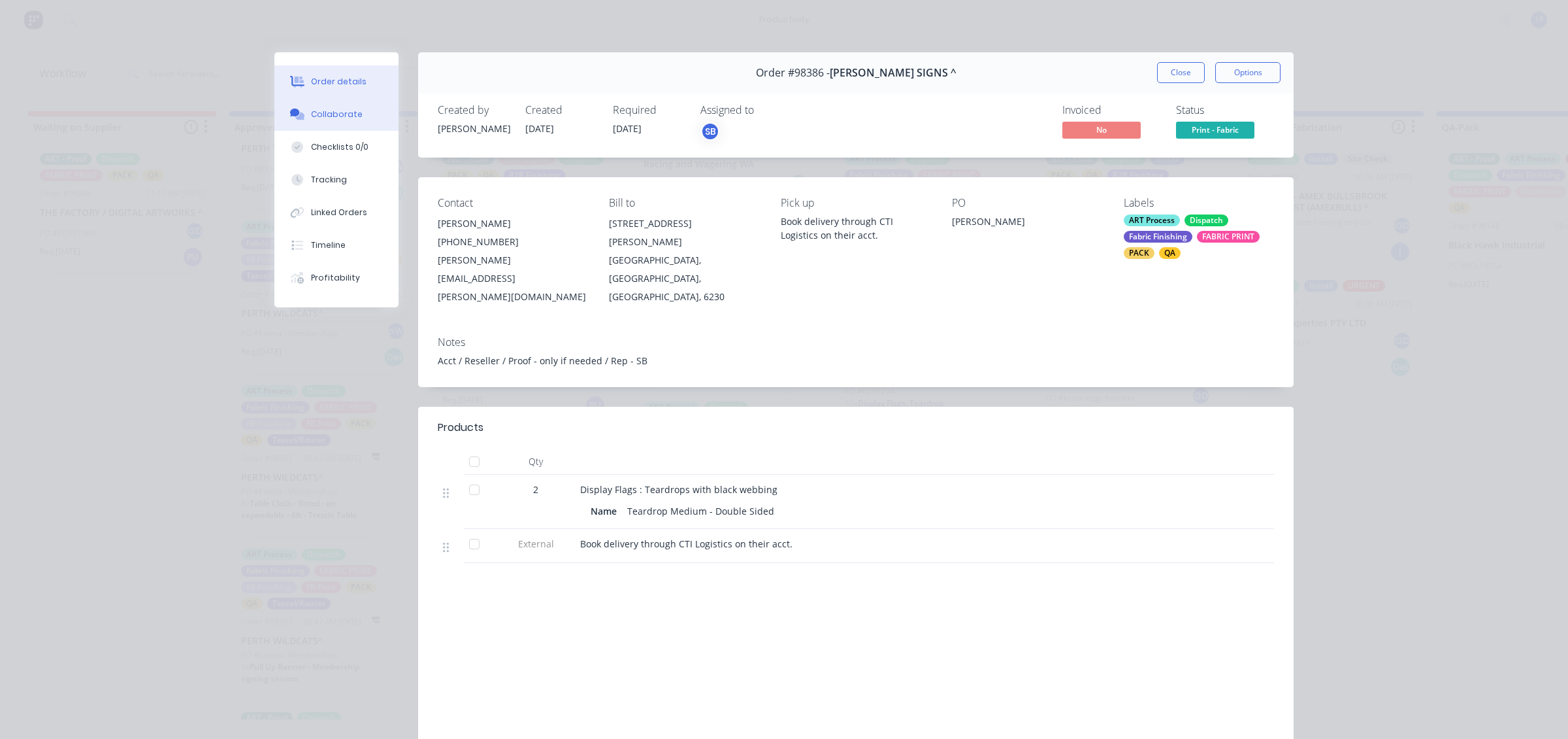
click at [348, 112] on div "Collaborate" at bounding box center [337, 114] width 51 height 12
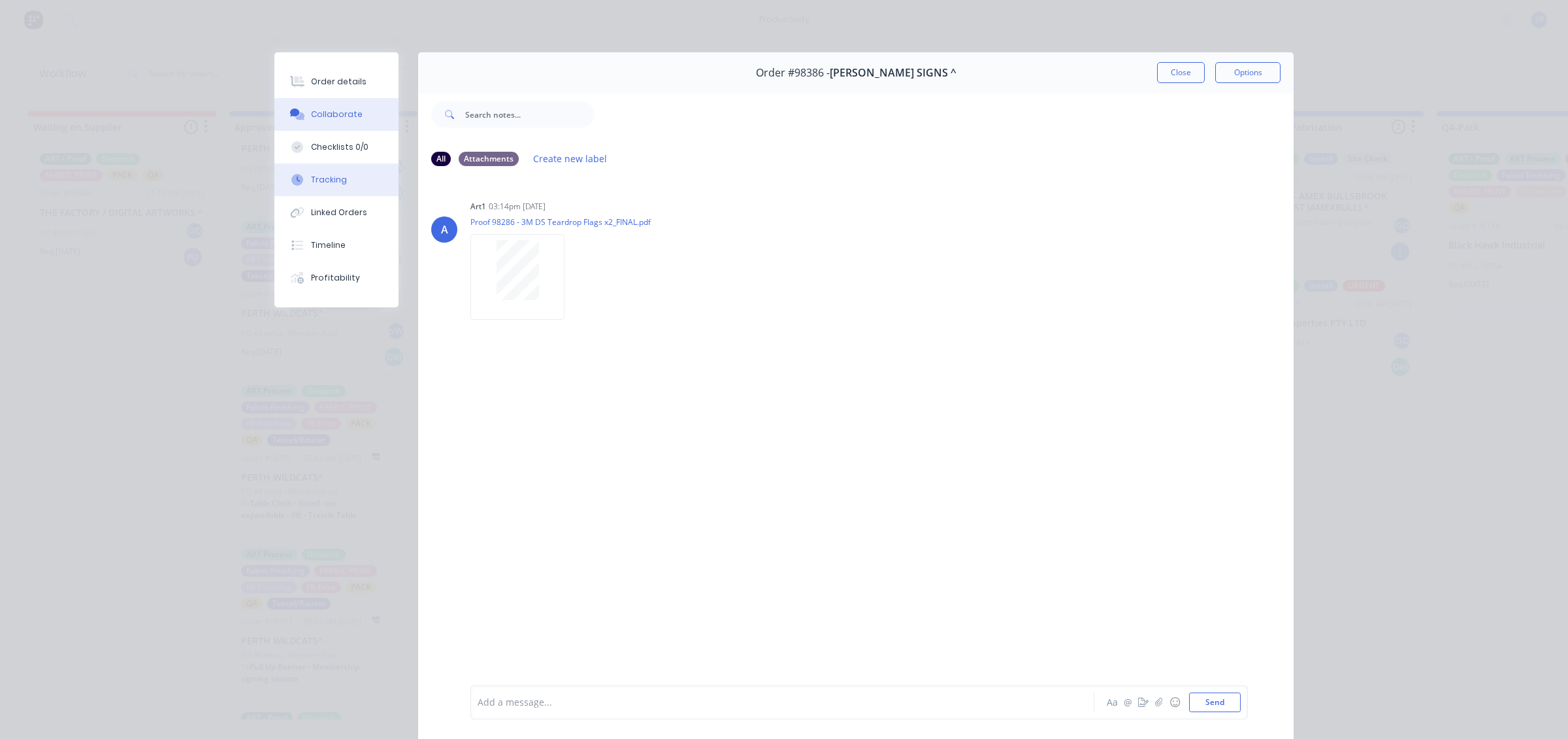
click at [351, 187] on button "Tracking" at bounding box center [337, 180] width 124 height 33
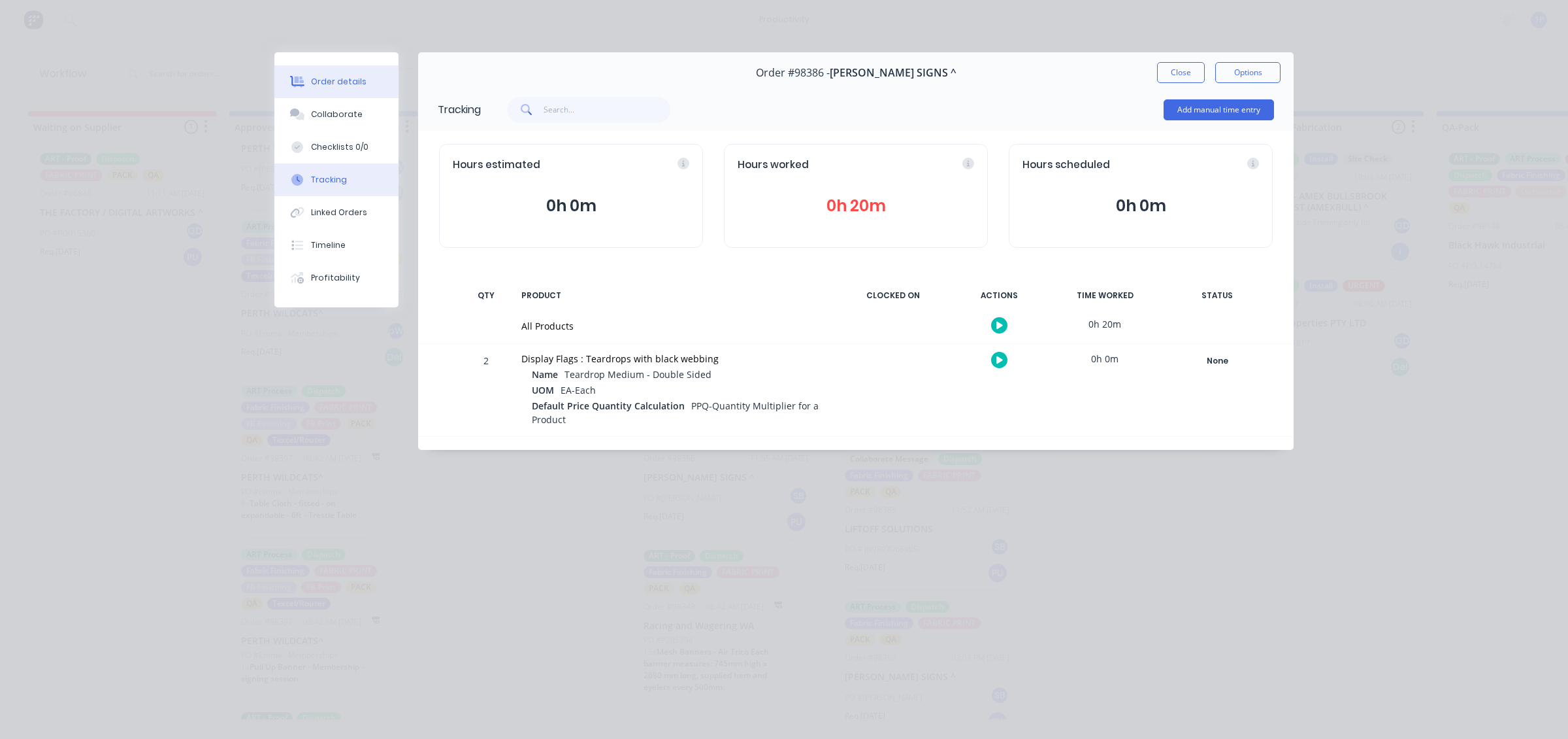
click at [337, 79] on div "Order details" at bounding box center [338, 82] width 55 height 12
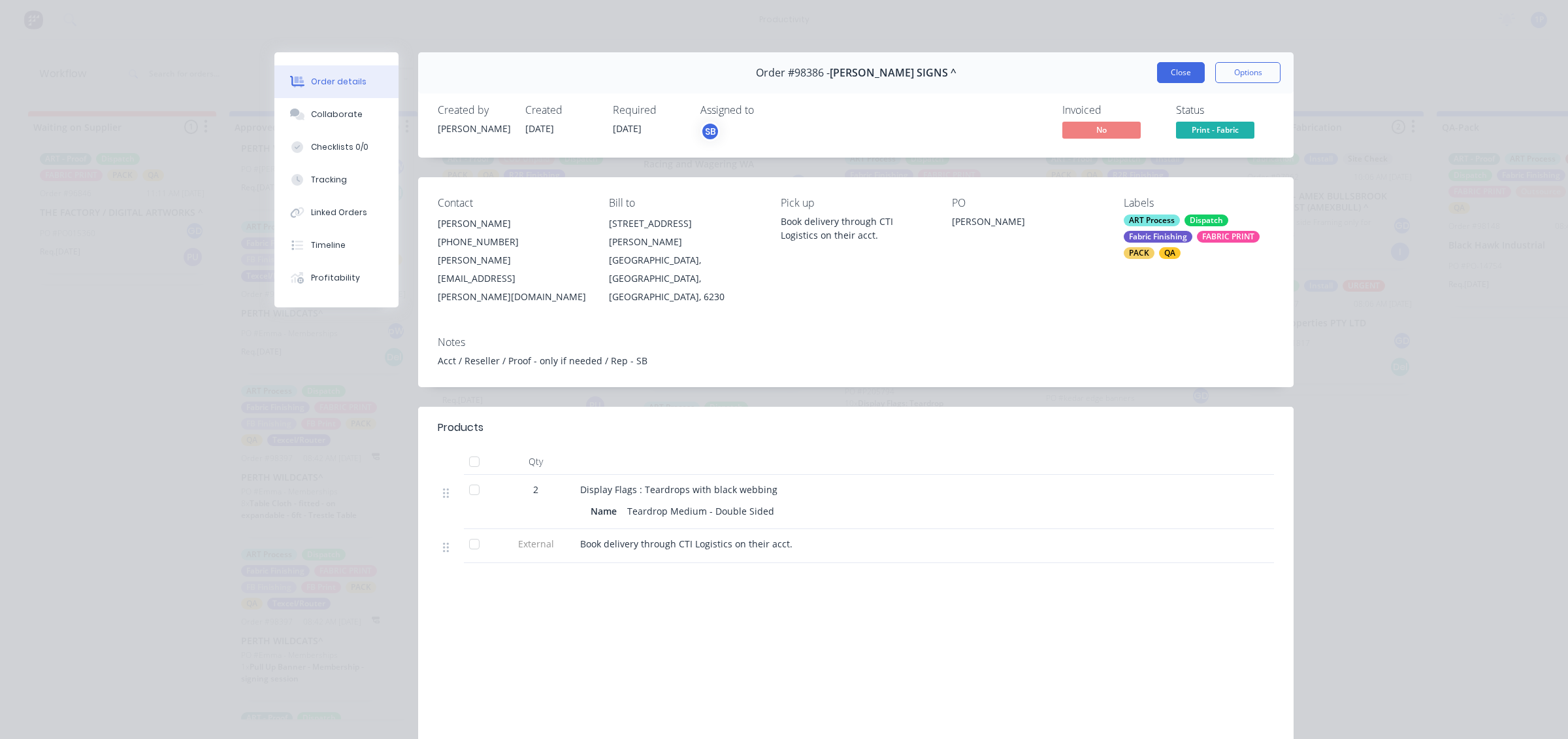
click at [1167, 74] on button "Close" at bounding box center [1181, 72] width 47 height 21
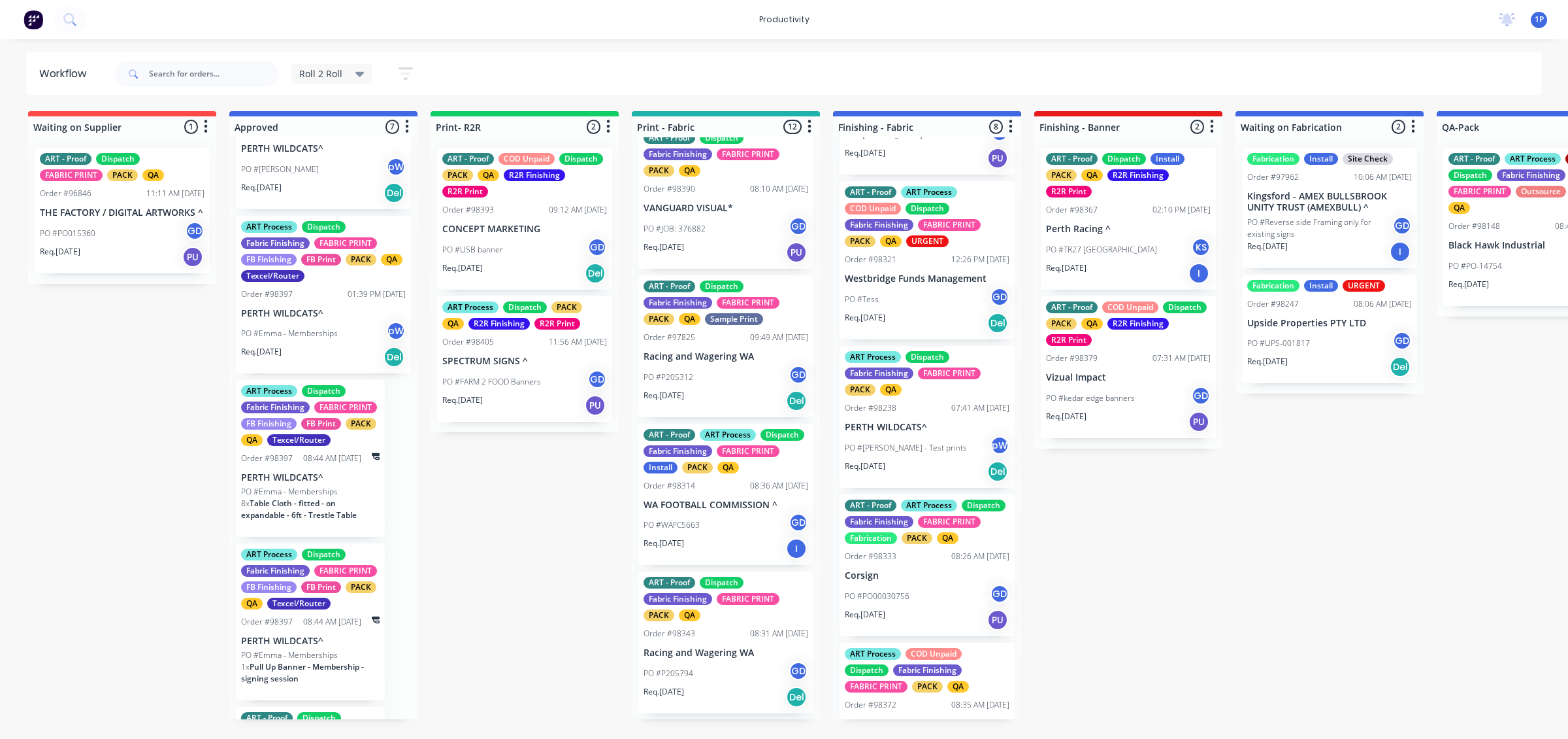
scroll to position [642, 0]
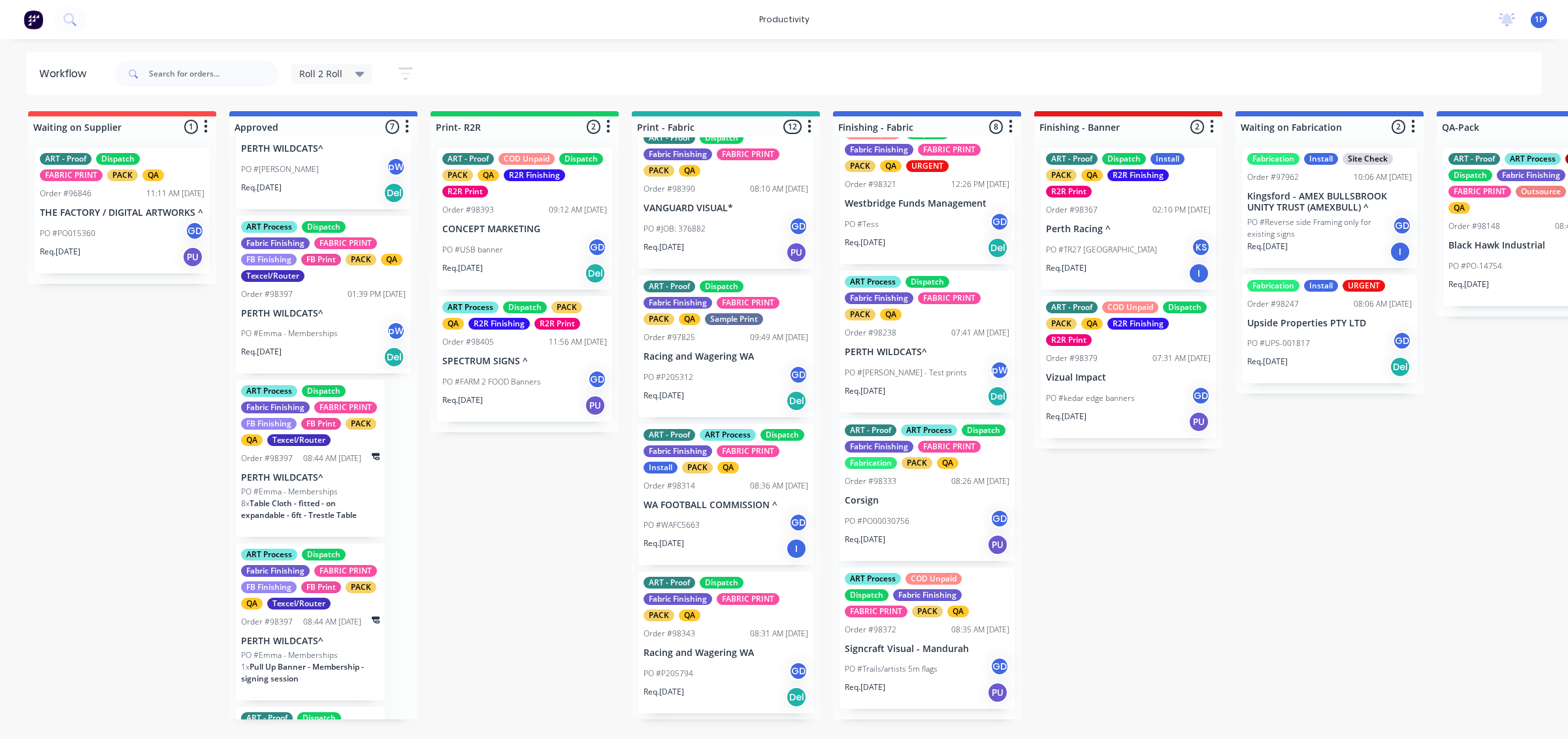
click at [964, 674] on div "PO #Trails/artists 5m flags GD" at bounding box center [927, 669] width 165 height 25
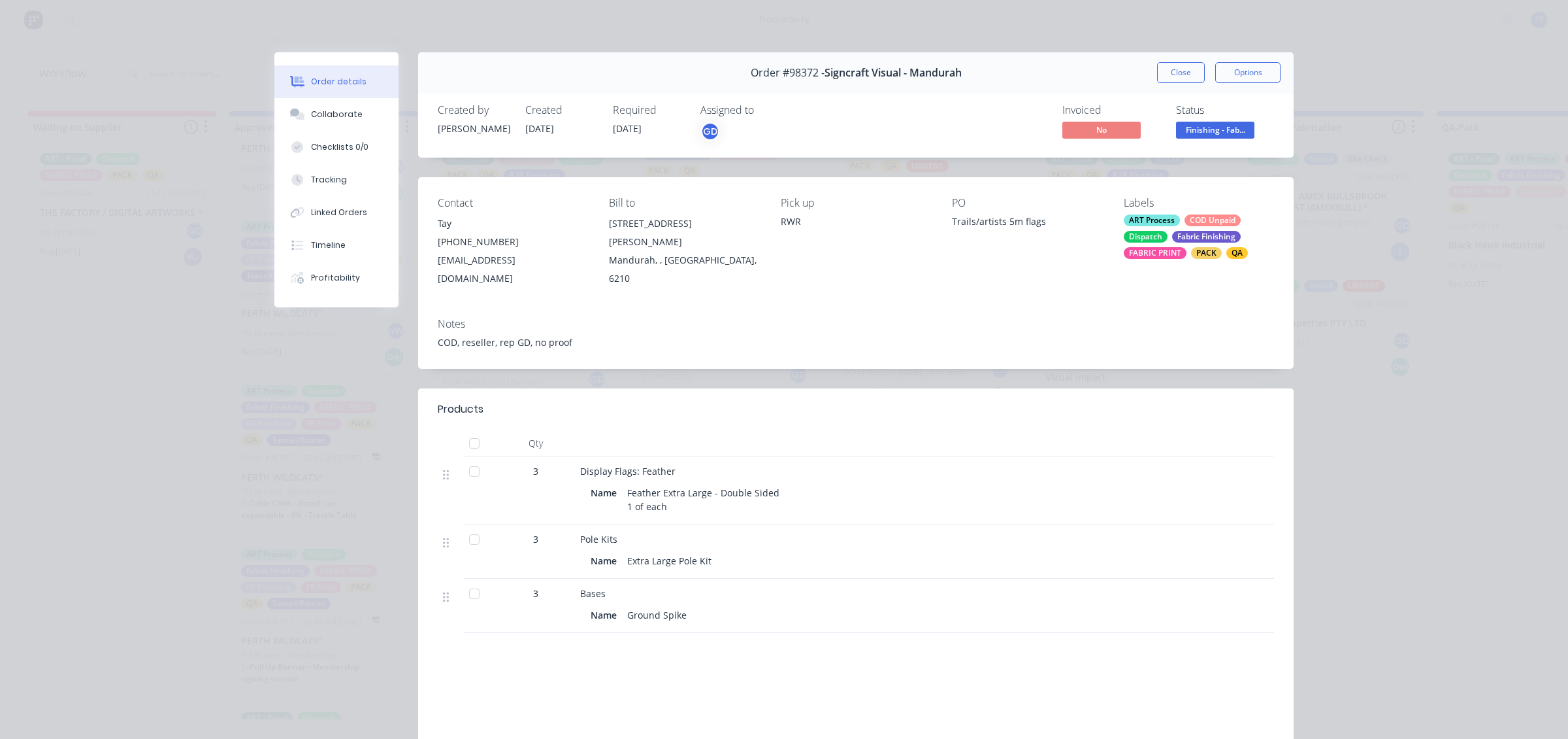
click at [337, 95] on button "Order details" at bounding box center [337, 82] width 124 height 33
click at [344, 112] on div "Collaborate" at bounding box center [337, 114] width 51 height 12
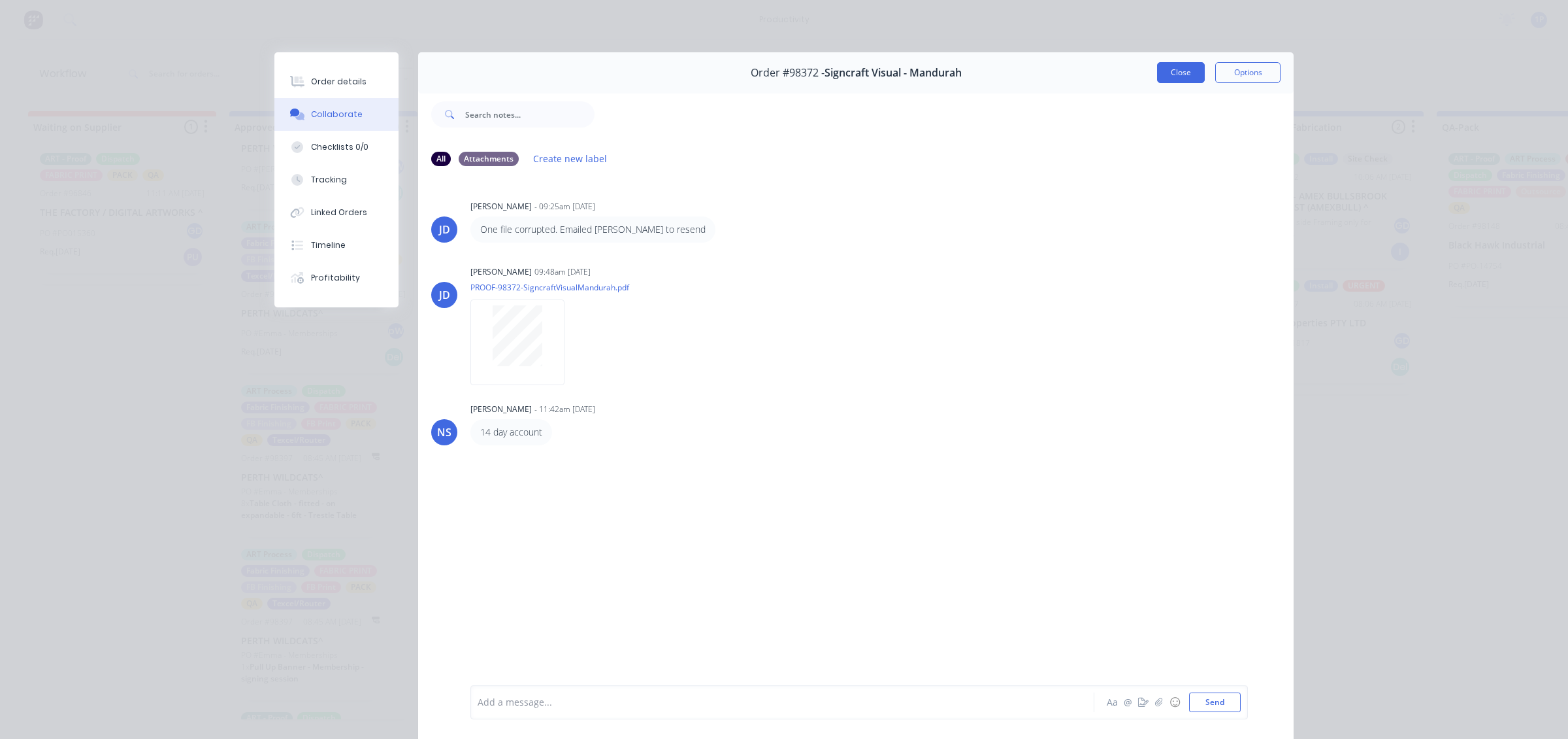
click at [1176, 67] on button "Close" at bounding box center [1181, 72] width 47 height 21
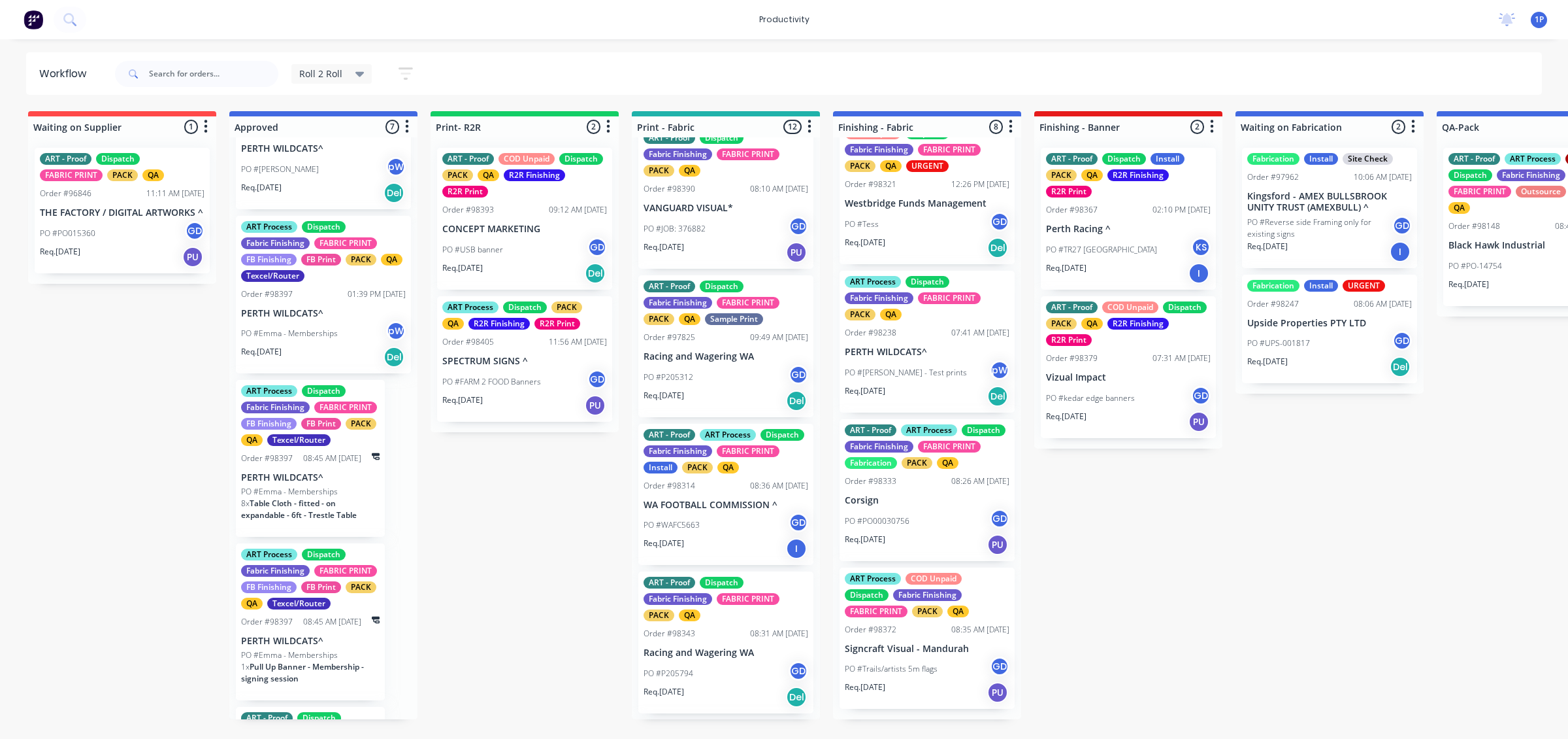
drag, startPoint x: 916, startPoint y: 685, endPoint x: 798, endPoint y: 685, distance: 118.0
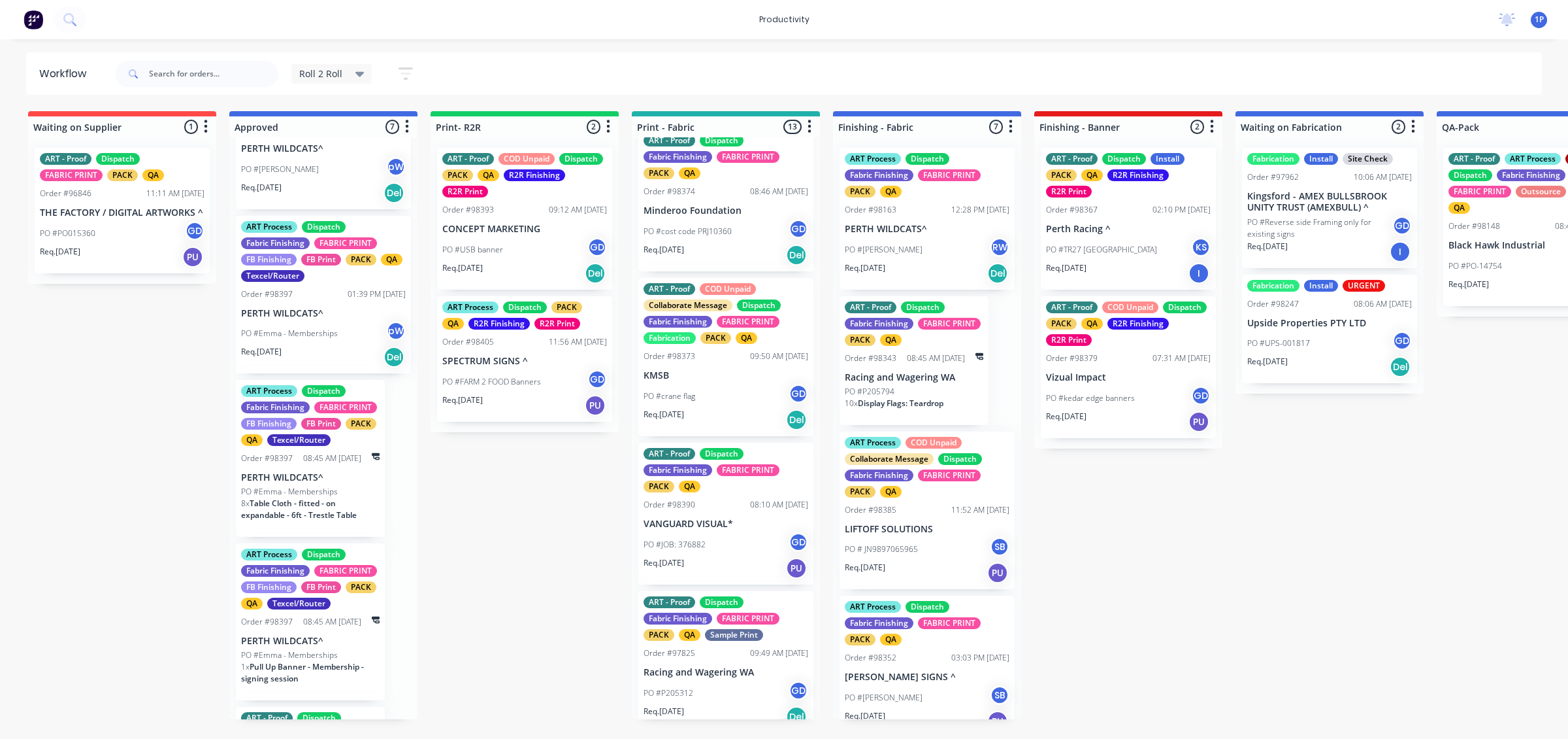
scroll to position [420, 0]
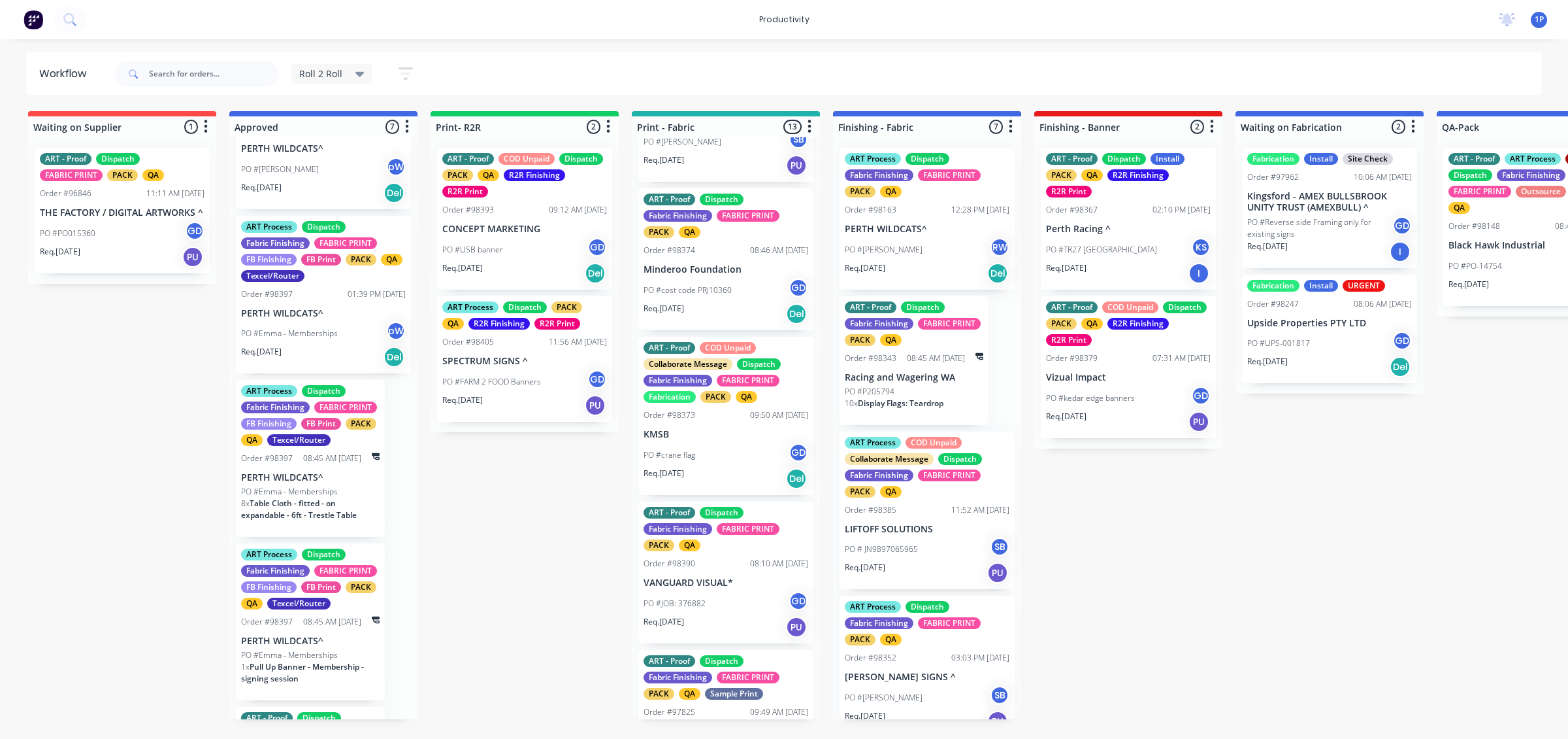
click at [761, 593] on div "PO #JOB: 376882 GD" at bounding box center [726, 604] width 165 height 25
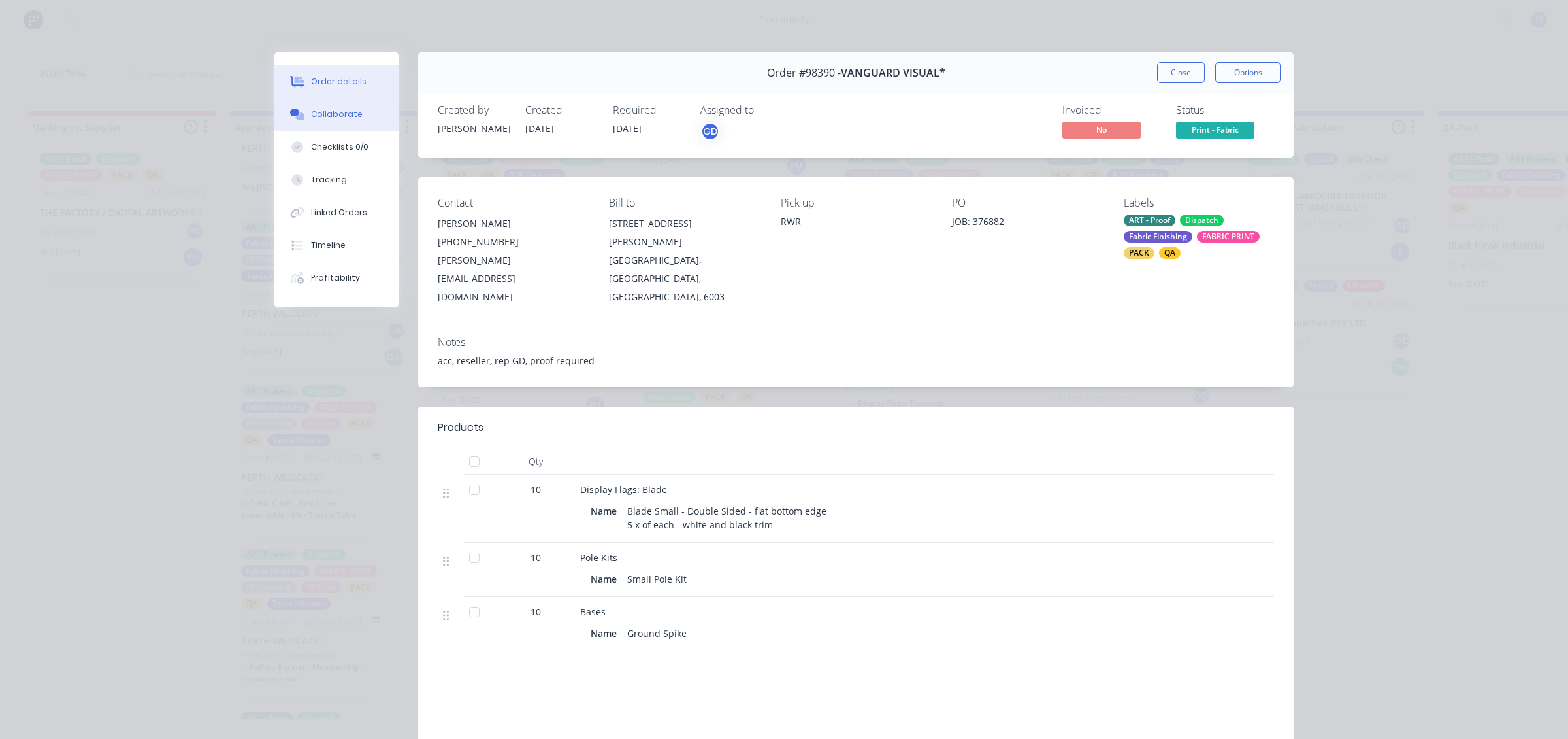
click at [321, 119] on div "Collaborate" at bounding box center [337, 114] width 51 height 12
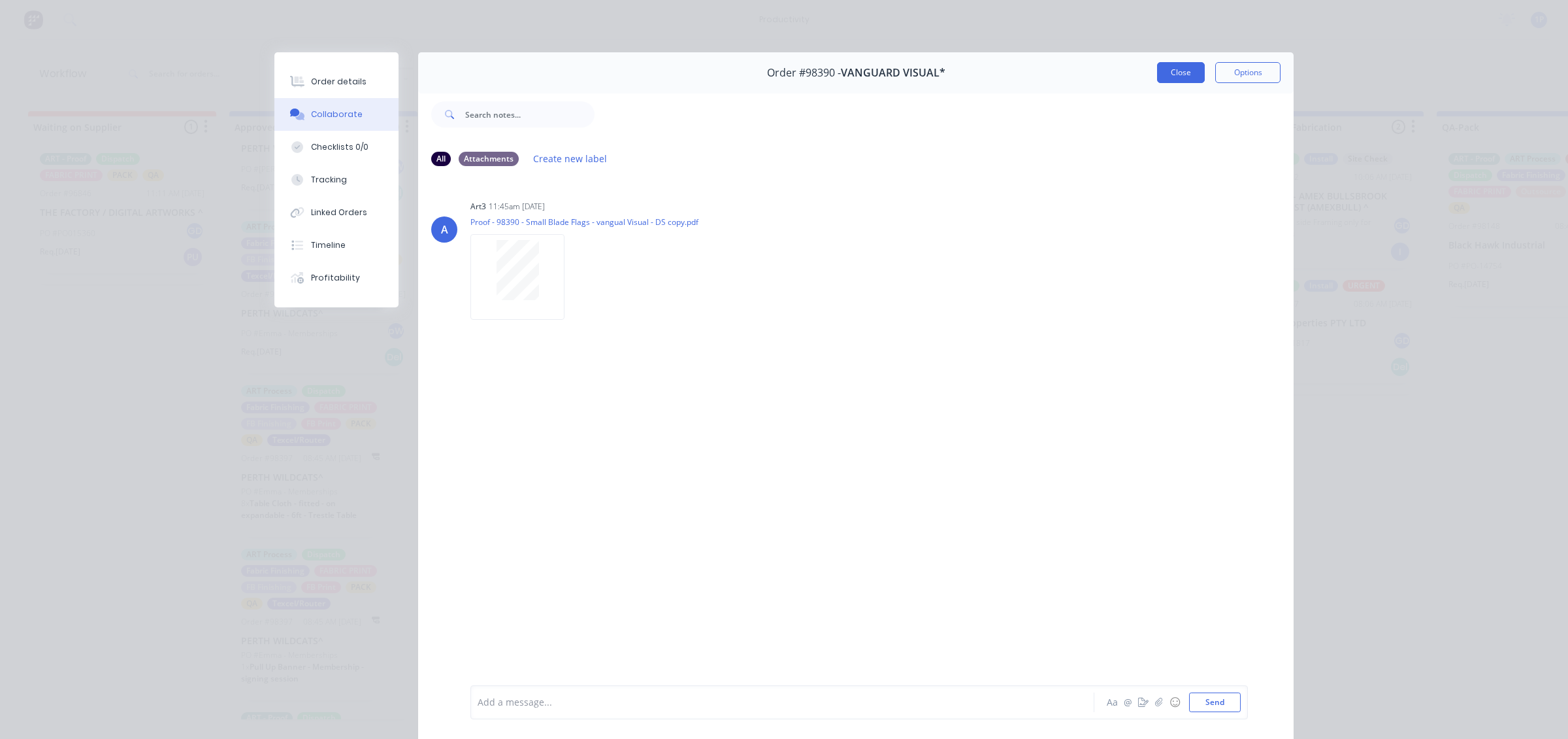
drag, startPoint x: 1130, startPoint y: 76, endPoint x: 1180, endPoint y: 68, distance: 50.6
click at [1154, 70] on div "Order #98390 - VANGUARD VISUAL* Close Options" at bounding box center [856, 72] width 875 height 41
click at [1180, 68] on button "Close" at bounding box center [1181, 72] width 47 height 21
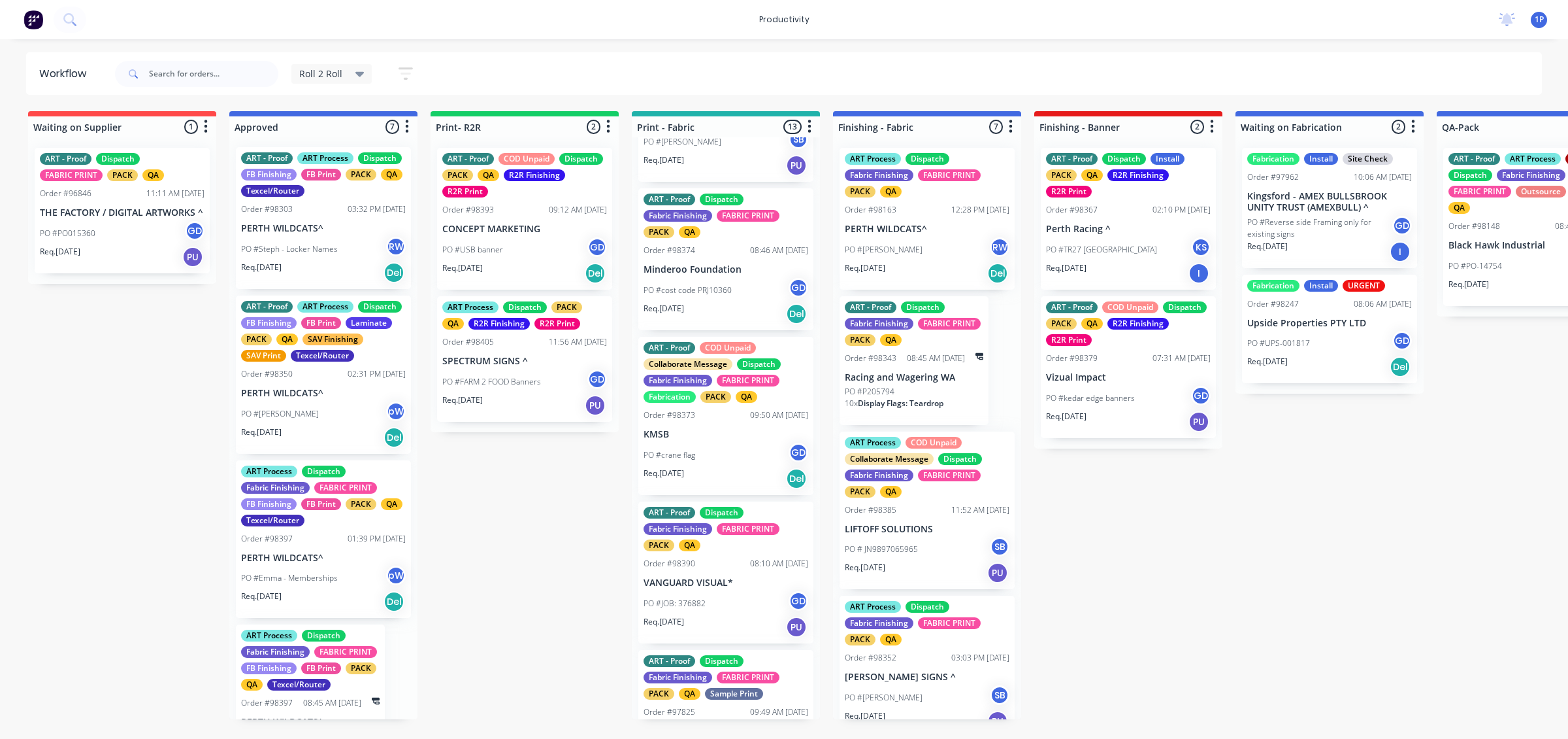
scroll to position [0, 0]
click at [1105, 364] on div "ART - Proof COD Unpaid Dispatch PACK QA R2R Finishing R2R Print Order #98379 07…" at bounding box center [1128, 367] width 175 height 142
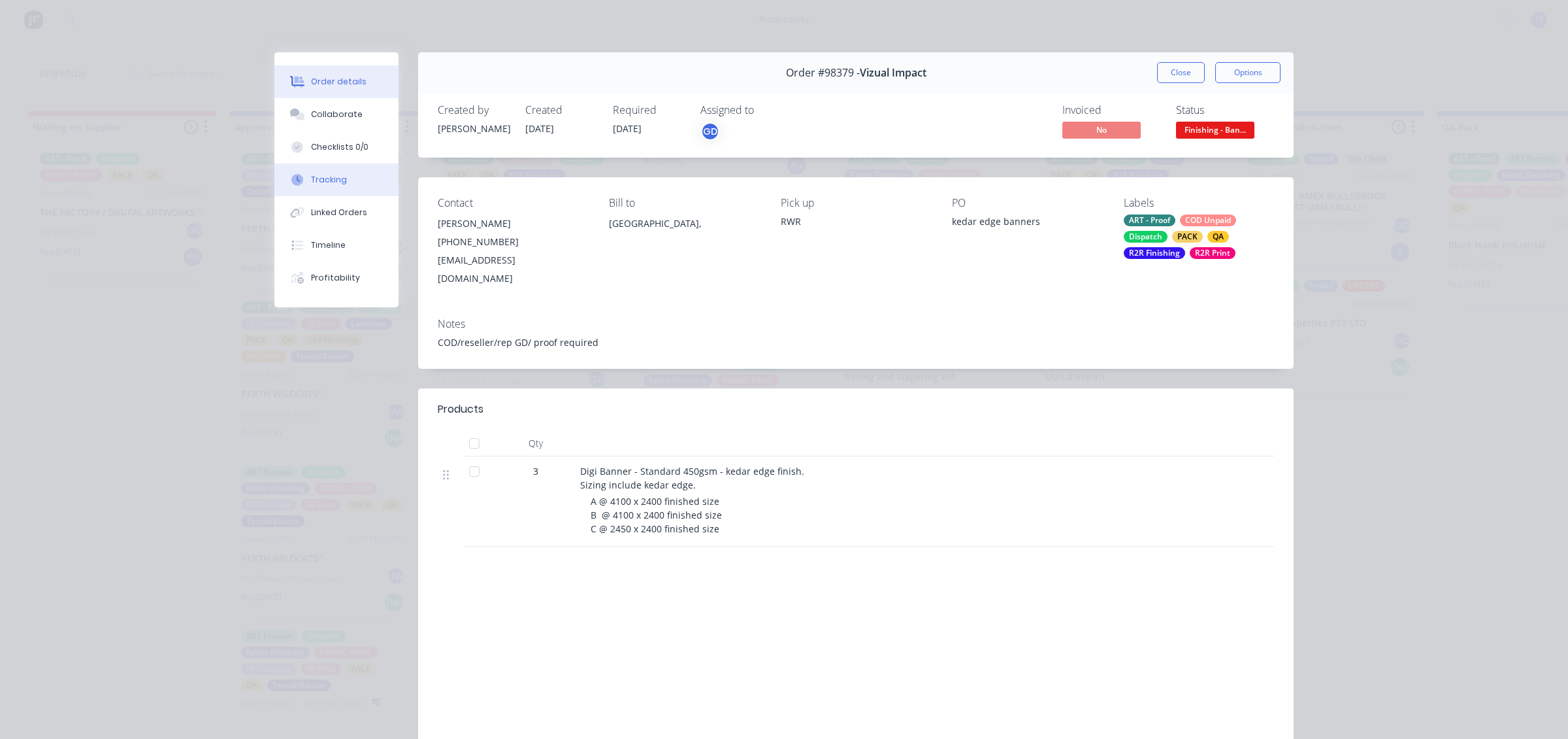
click at [337, 169] on button "Tracking" at bounding box center [337, 180] width 124 height 33
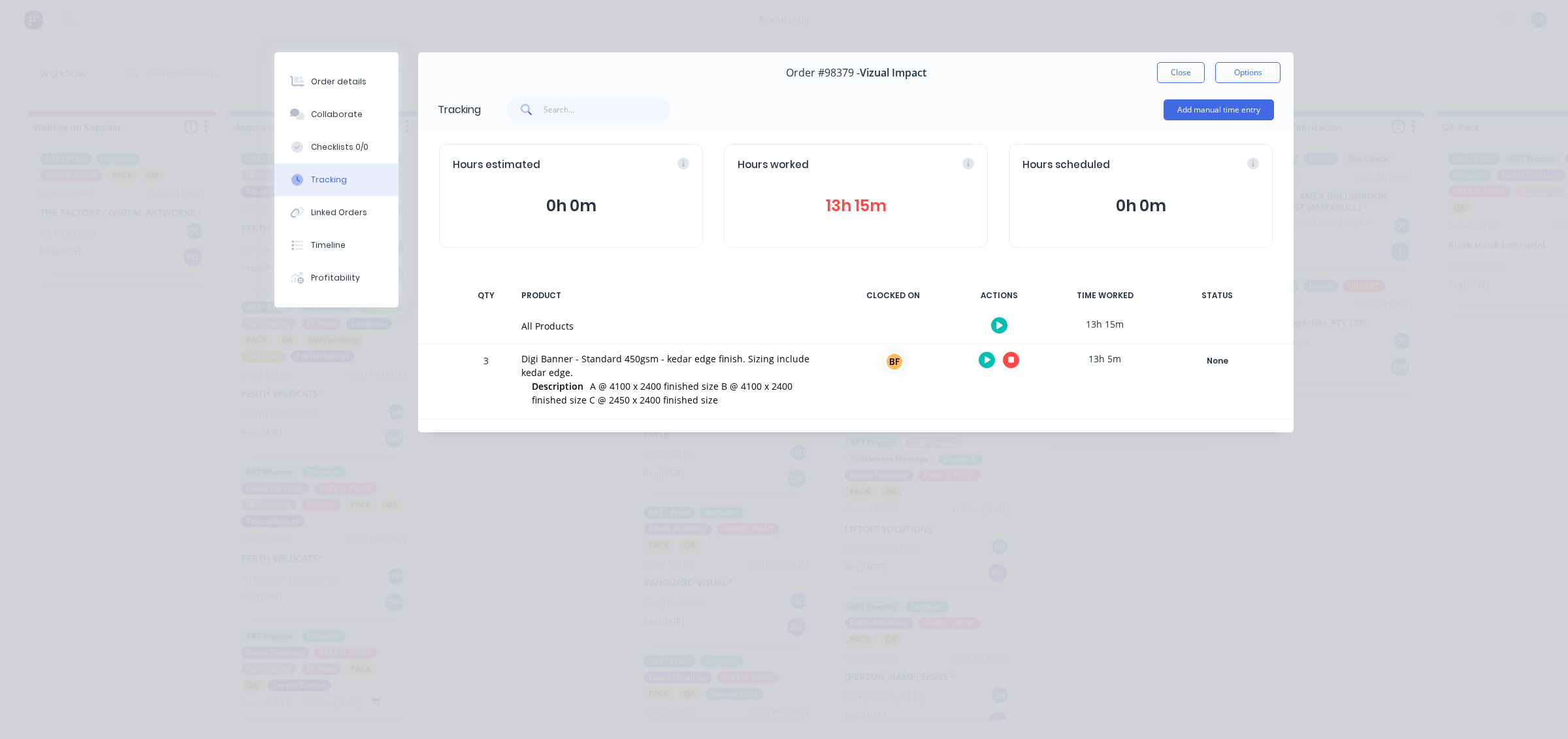
drag, startPoint x: 1180, startPoint y: 70, endPoint x: 1170, endPoint y: 73, distance: 10.4
click at [1180, 76] on button "Close" at bounding box center [1181, 72] width 47 height 21
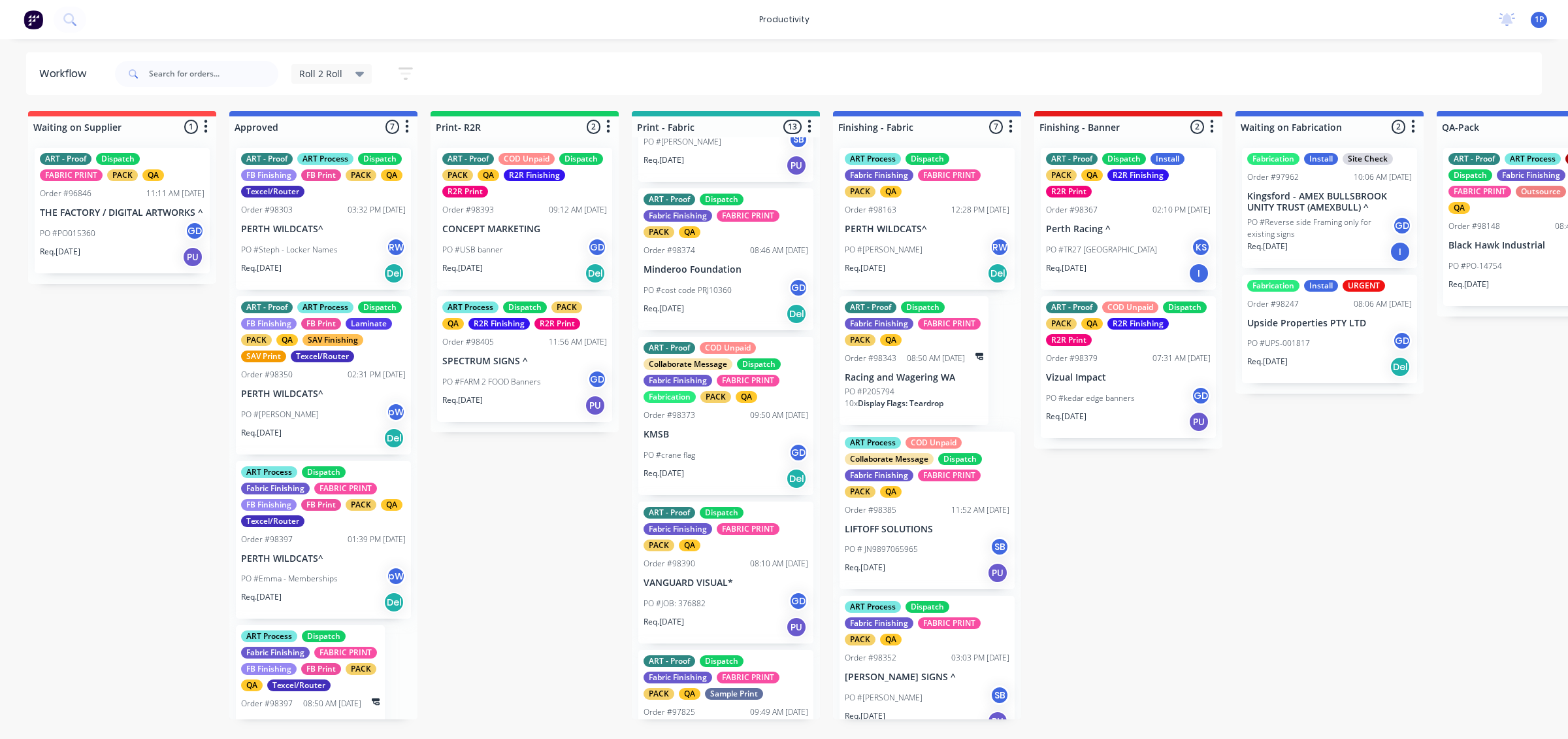
click at [568, 285] on div "ART - Proof COD Unpaid Dispatch PACK QA R2R Finishing R2R Print Order #98393 09…" at bounding box center [524, 219] width 175 height 142
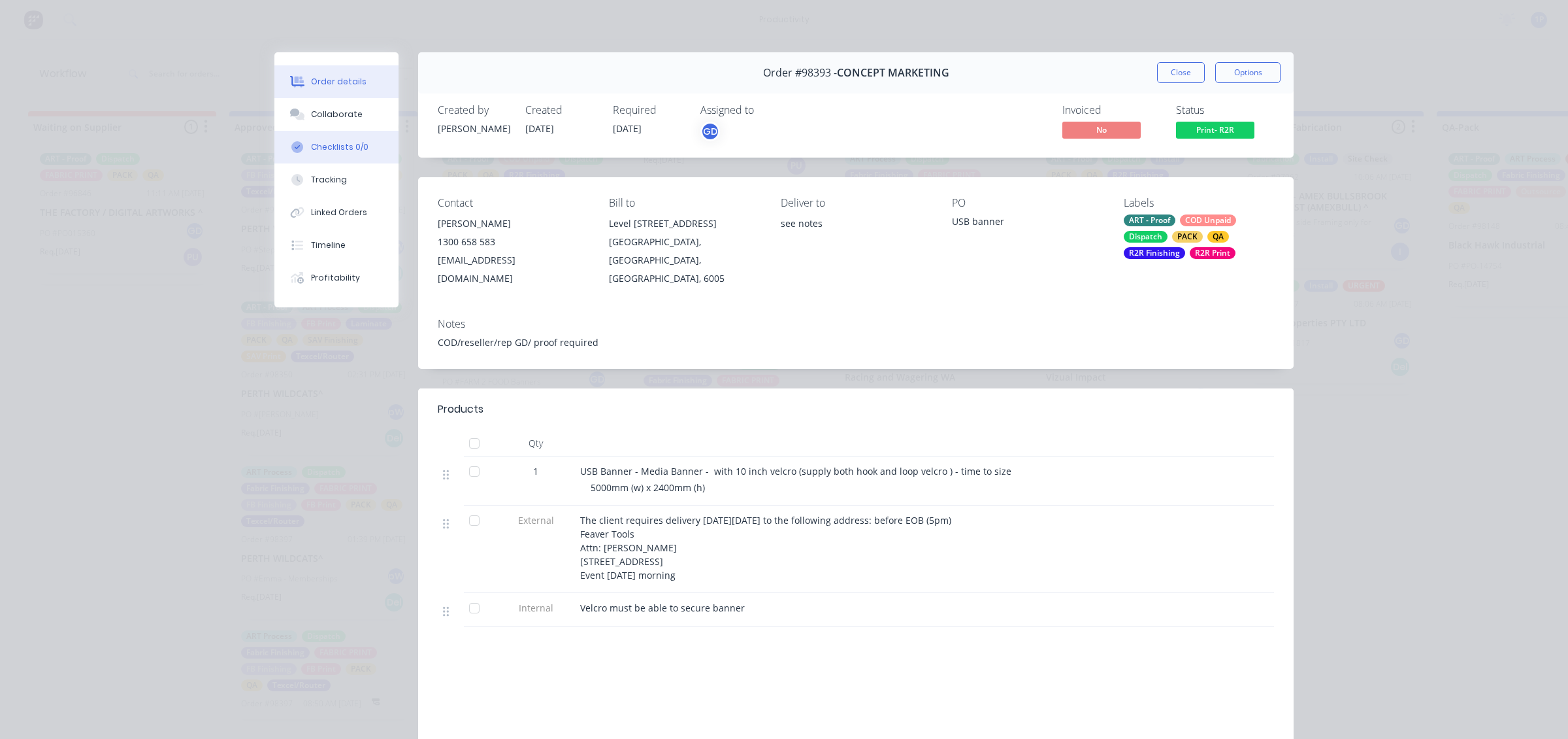
click at [370, 150] on button "Checklists 0/0" at bounding box center [337, 147] width 124 height 33
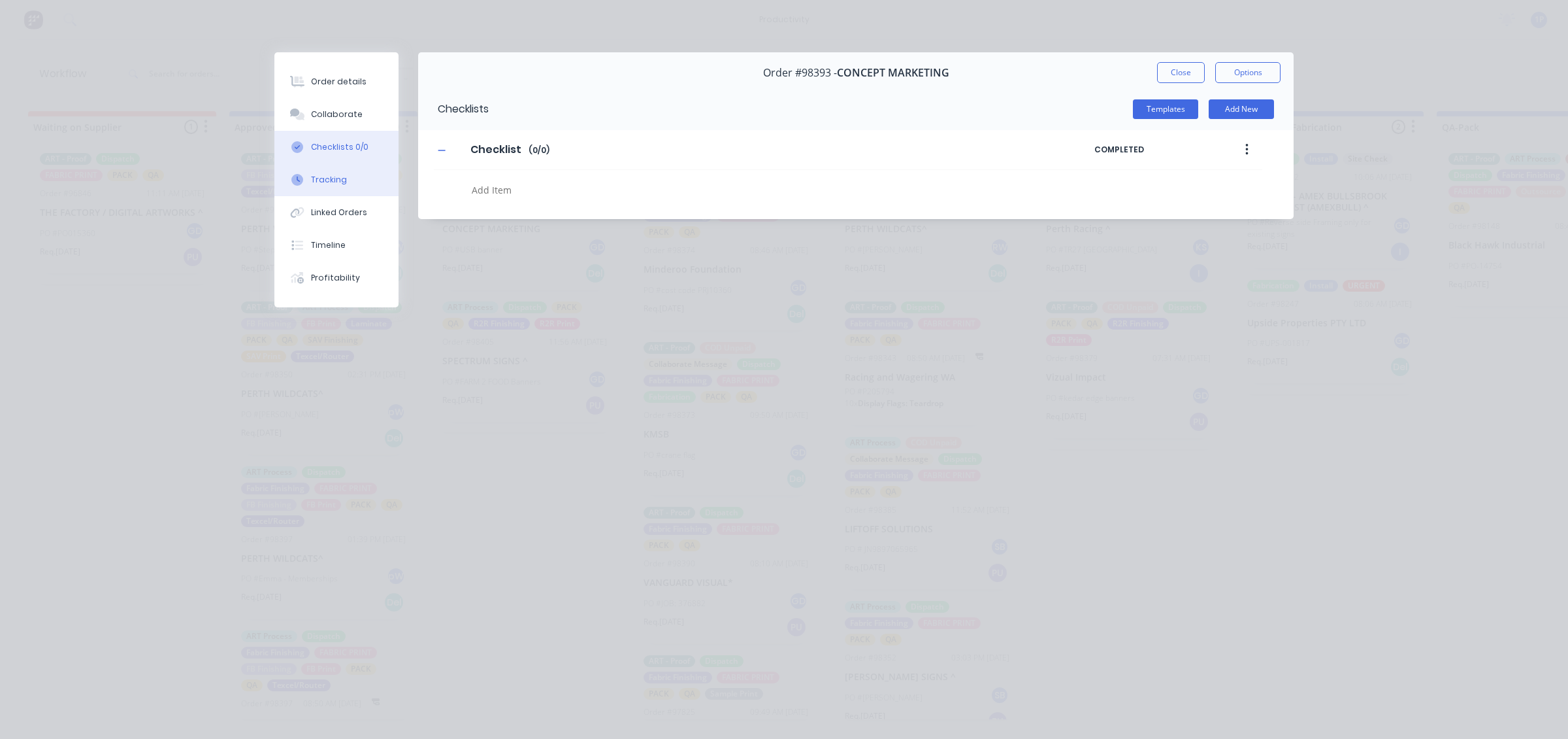
click at [351, 168] on button "Tracking" at bounding box center [337, 180] width 124 height 33
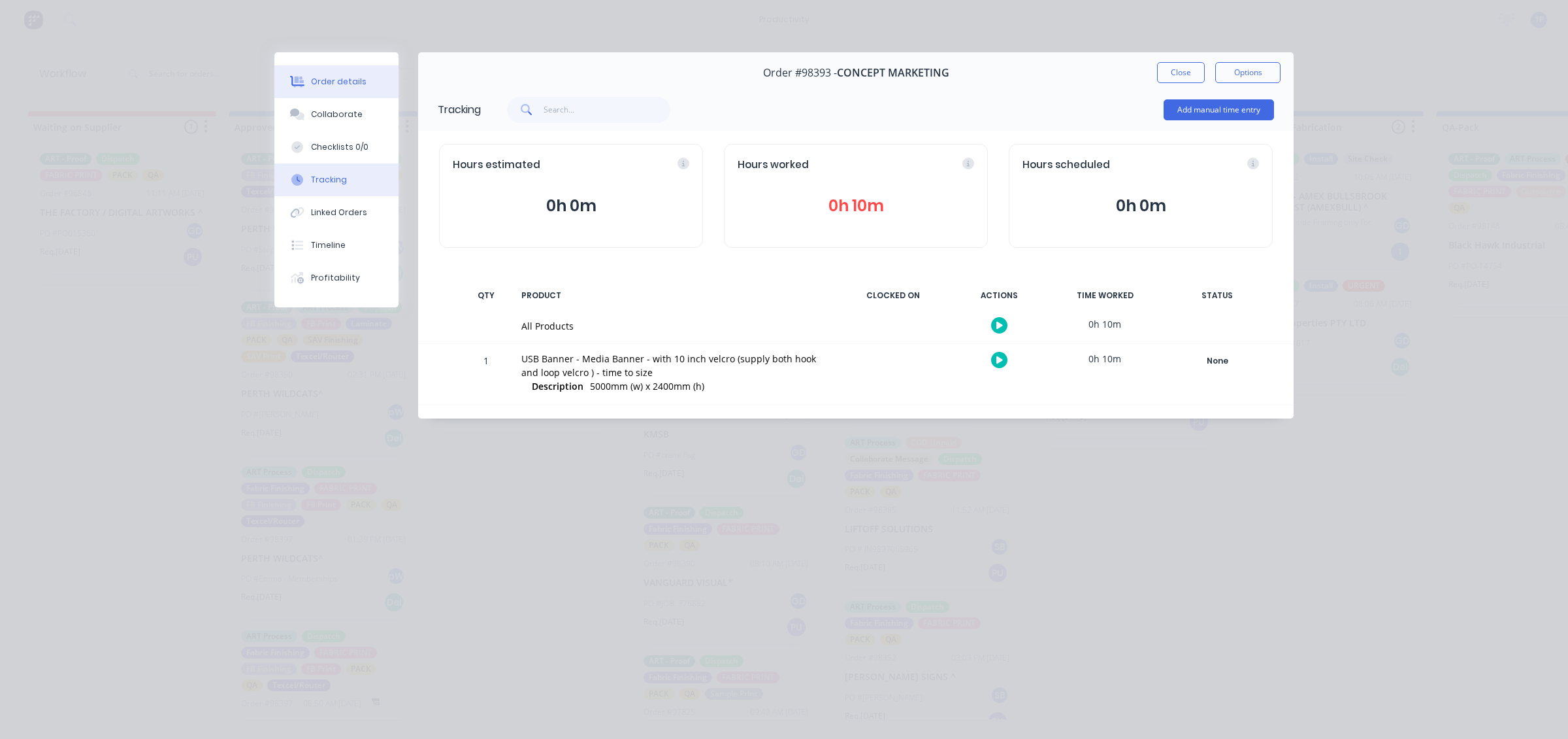
click at [378, 68] on button "Order details" at bounding box center [337, 82] width 124 height 33
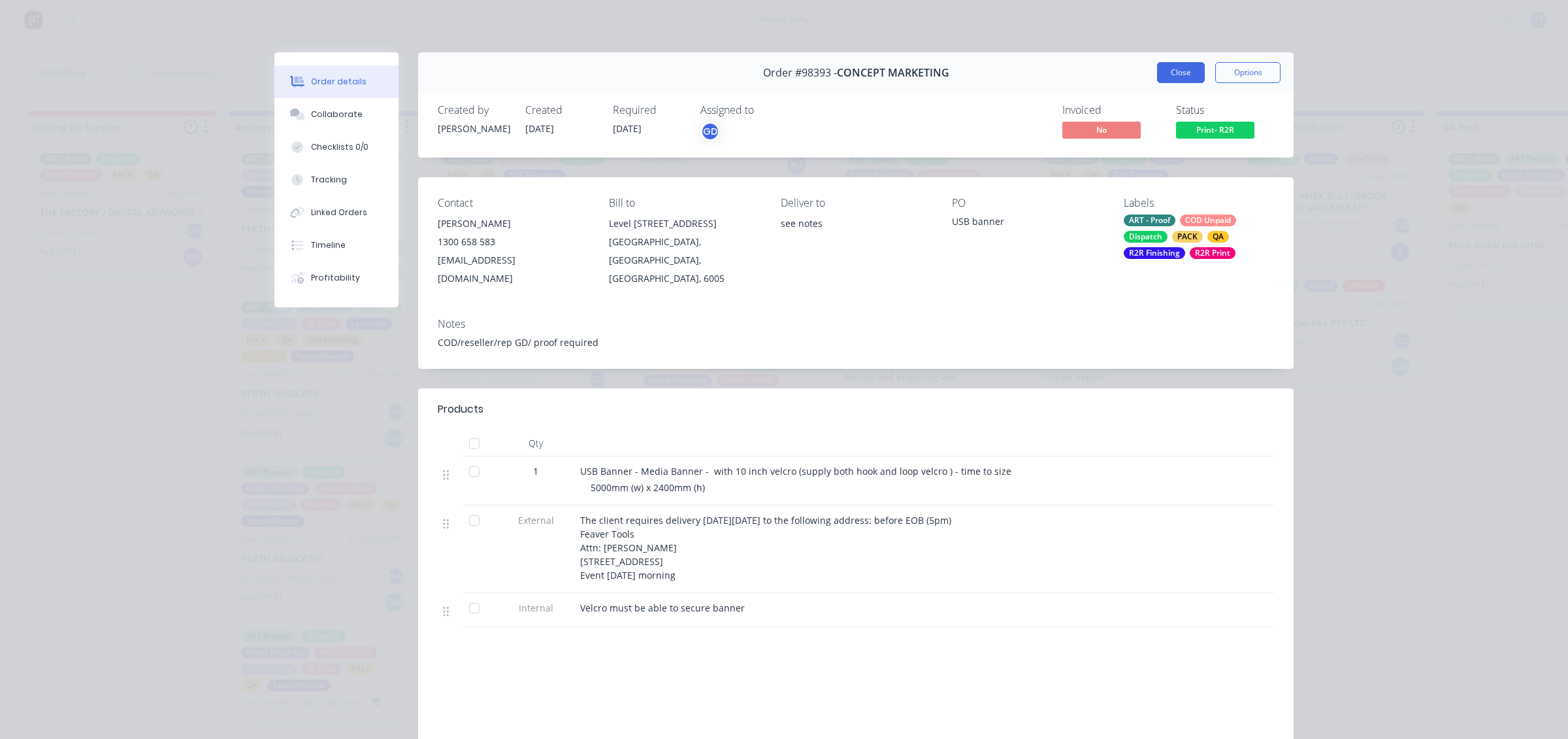
click at [1186, 64] on button "Close" at bounding box center [1181, 72] width 47 height 21
